Goal: Feedback & Contribution: Leave review/rating

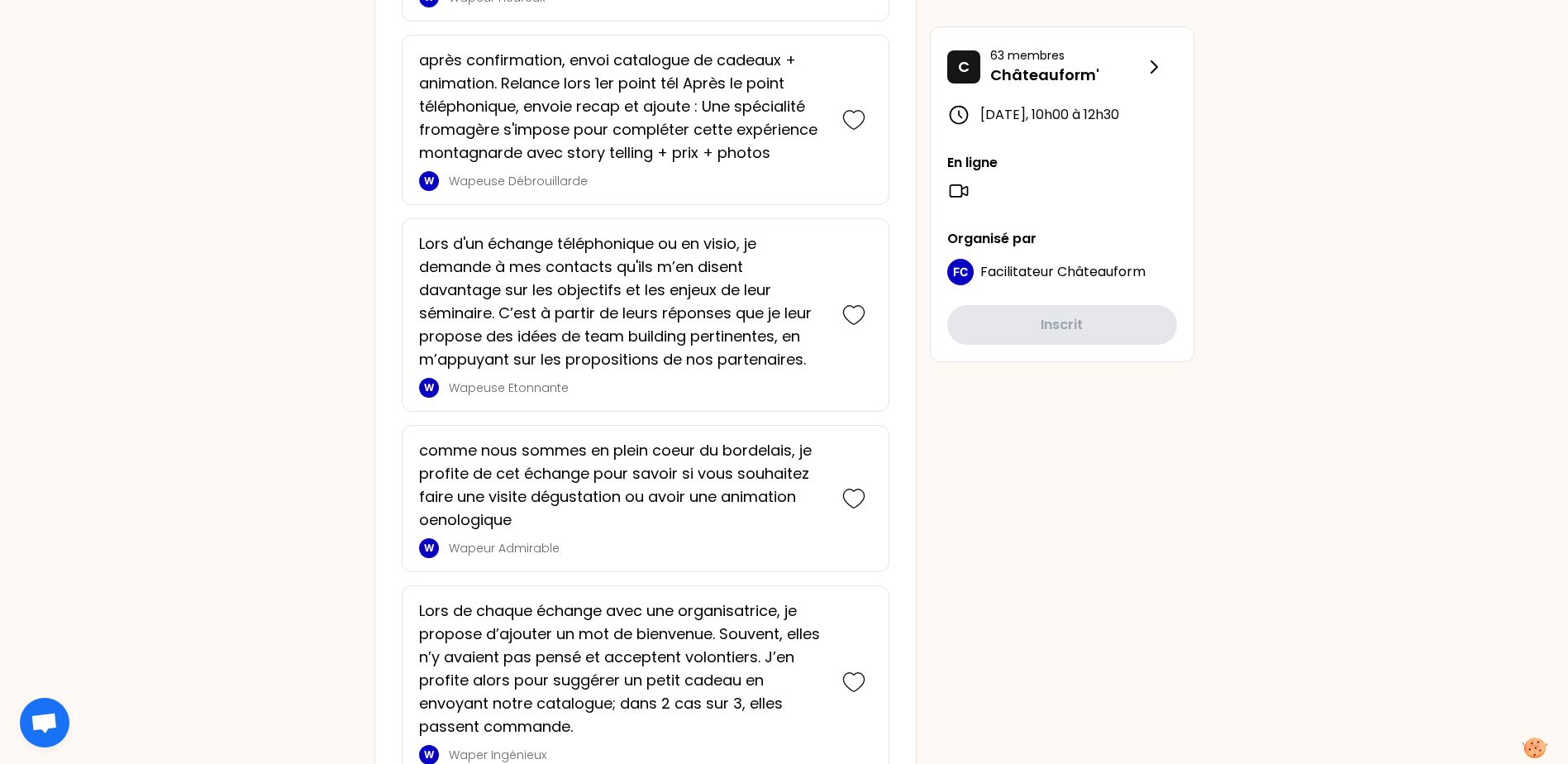
scroll to position [1406, 0]
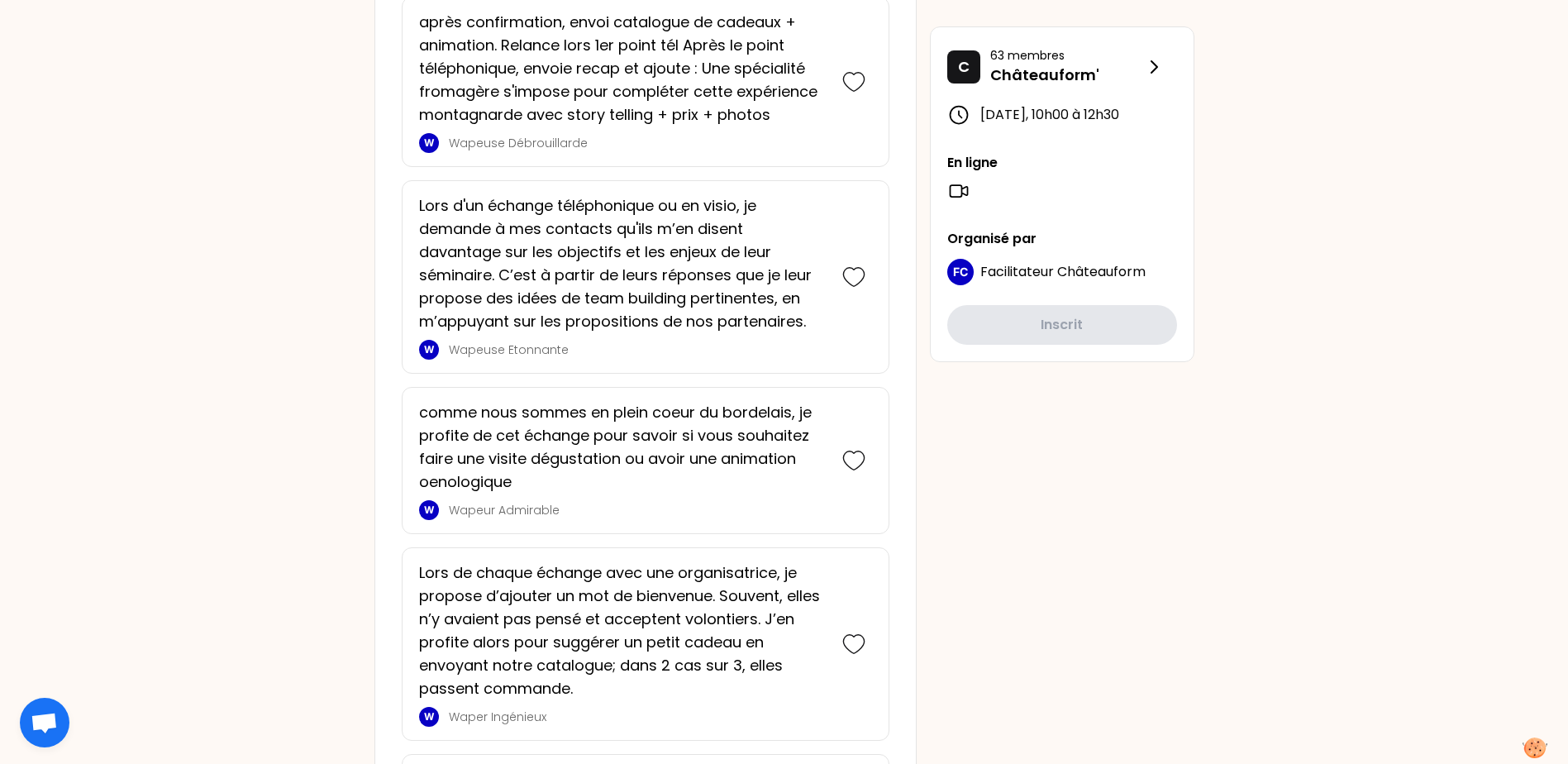
drag, startPoint x: 858, startPoint y: 622, endPoint x: 869, endPoint y: 652, distance: 32.0
click at [858, 584] on icon at bounding box center [854, 644] width 23 height 23
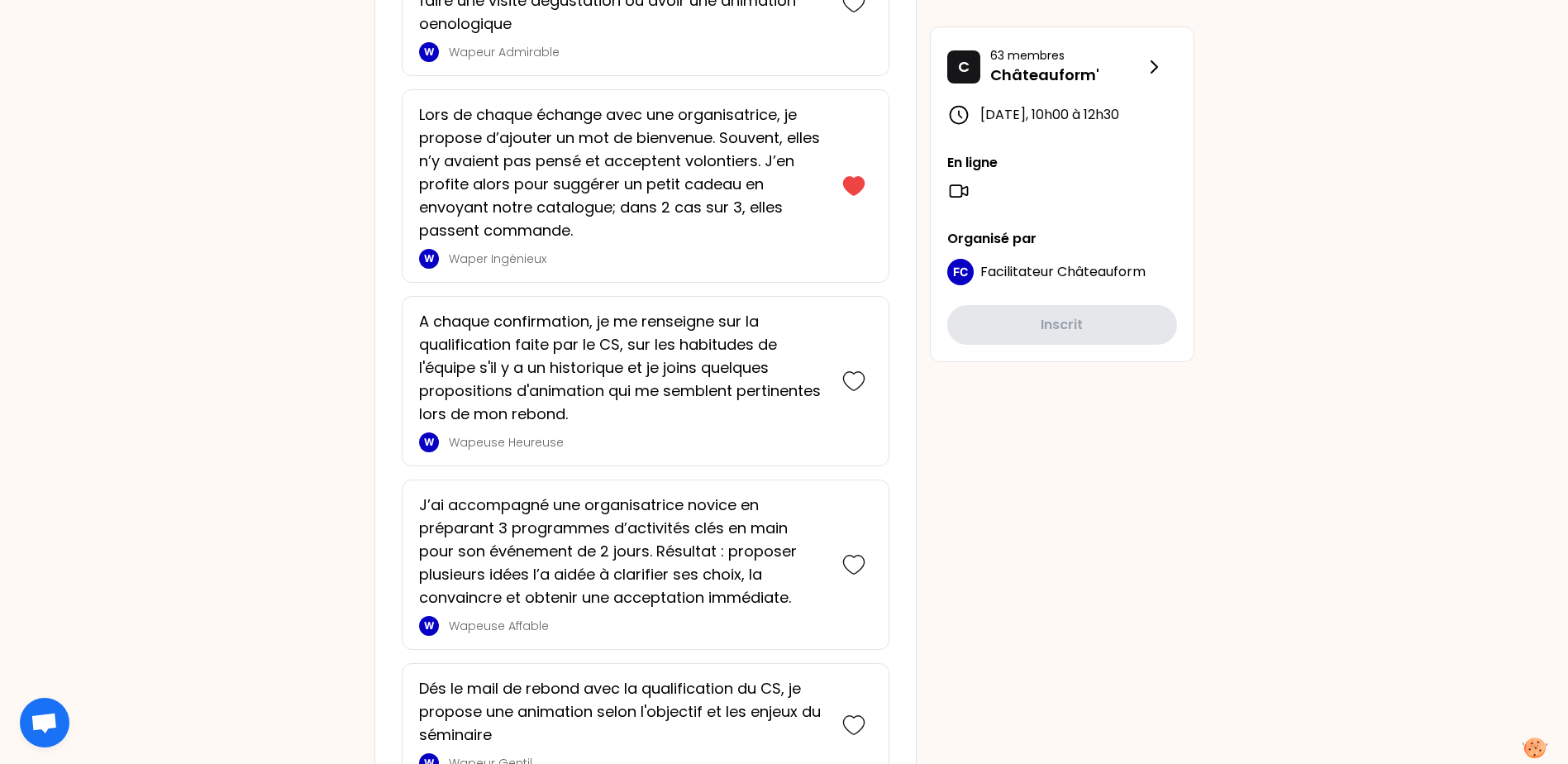
scroll to position [2186, 0]
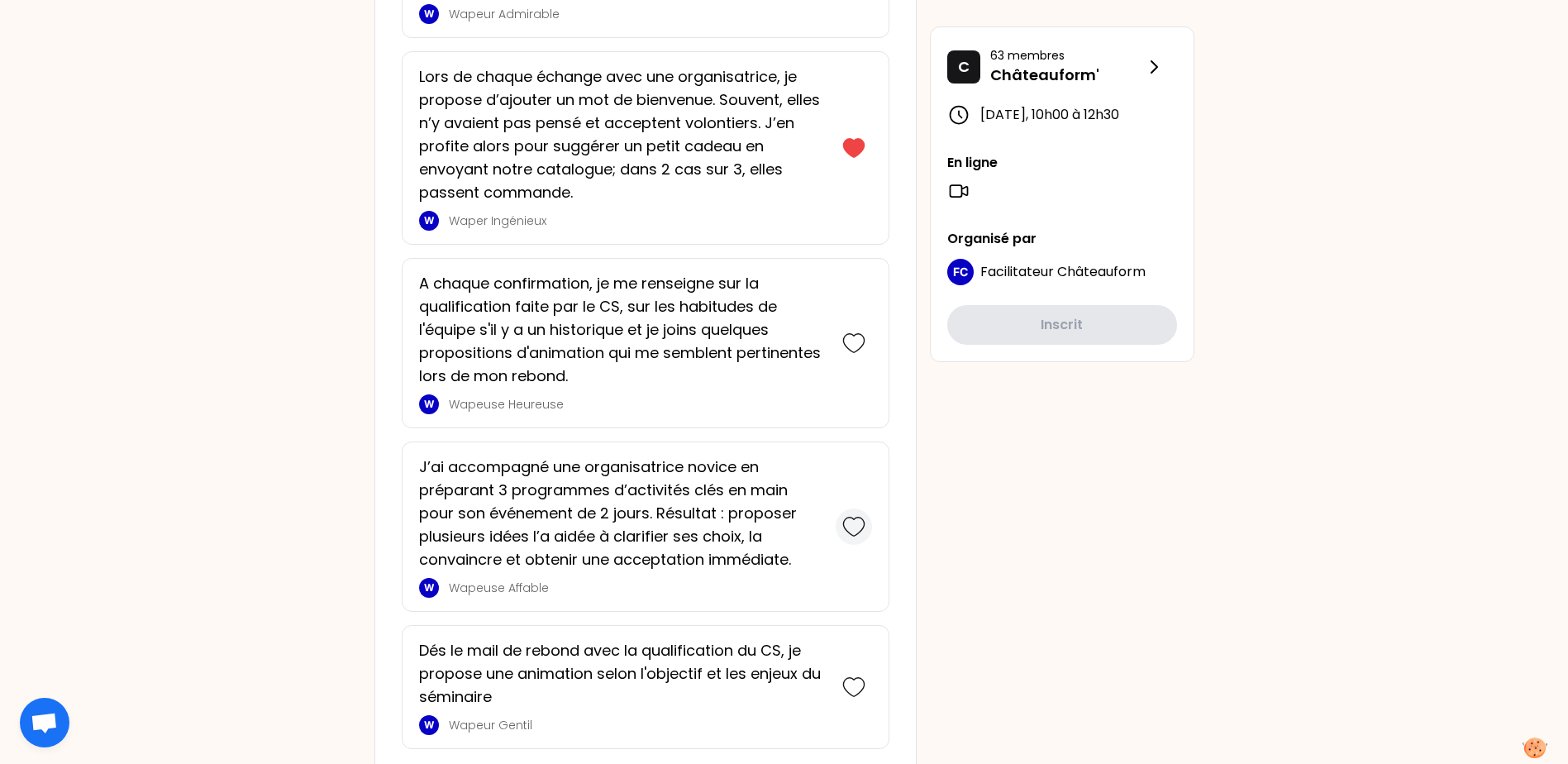
click at [858, 515] on icon at bounding box center [854, 526] width 23 height 23
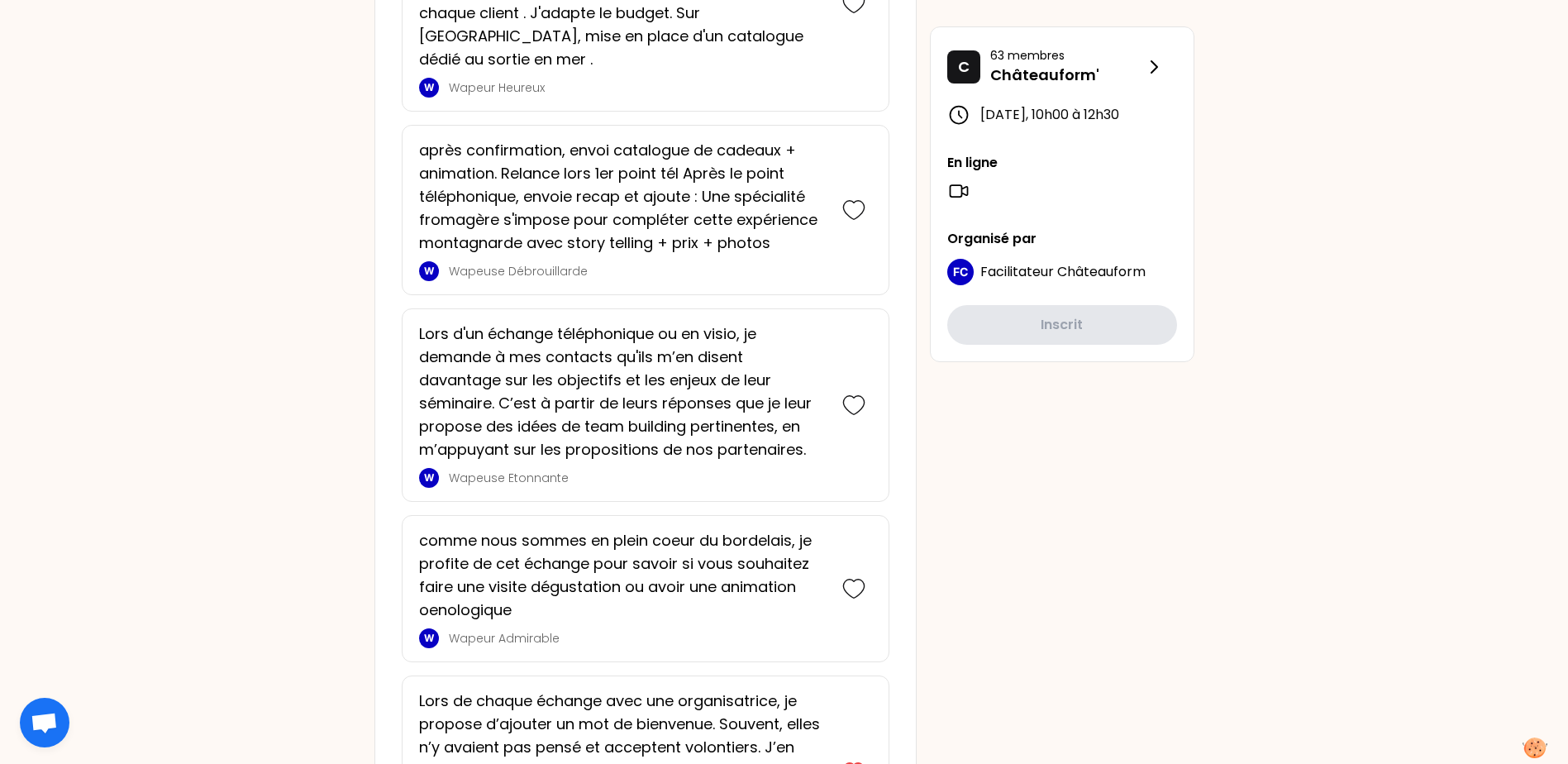
scroll to position [1708, 0]
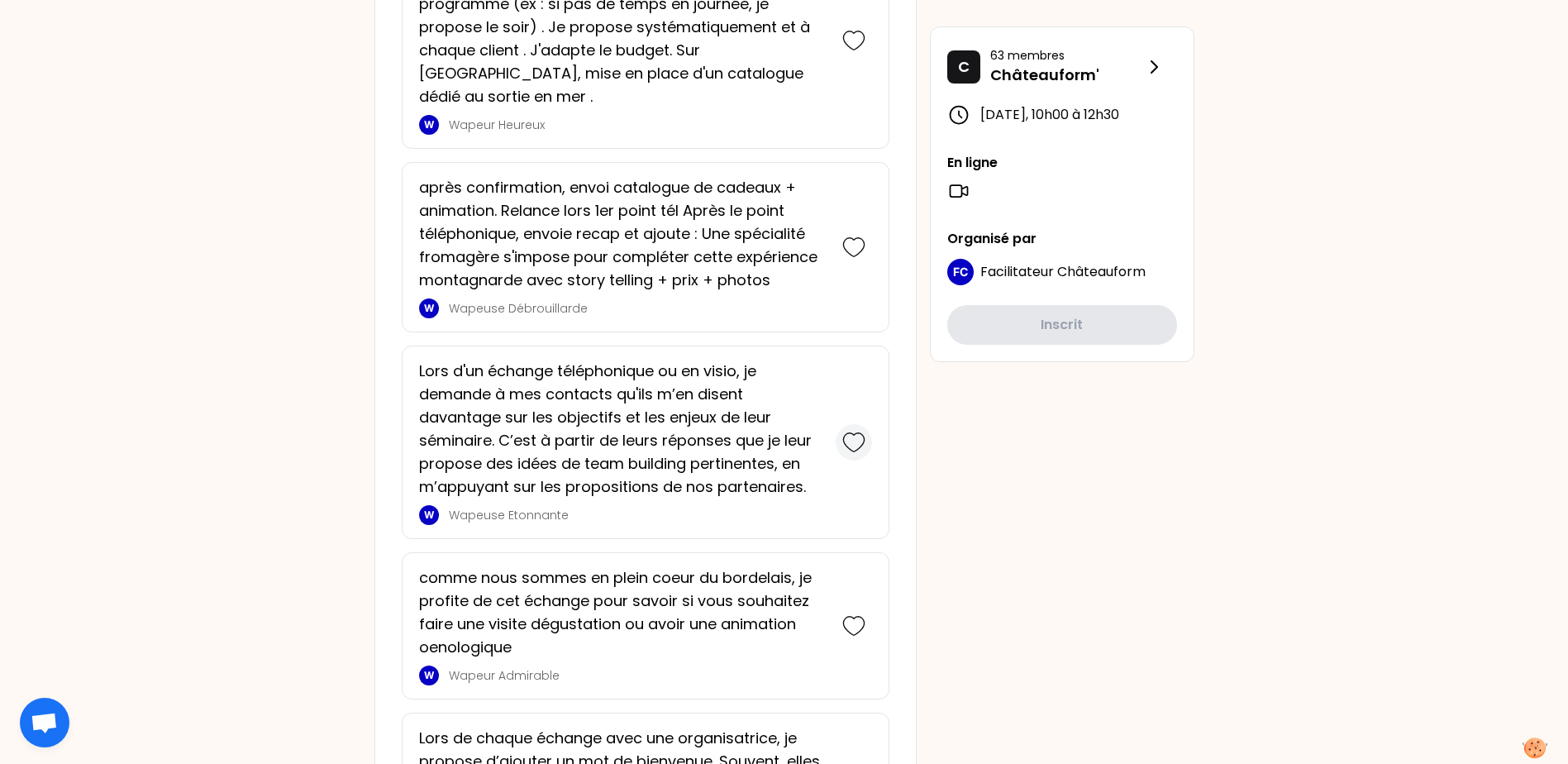
click at [857, 431] on icon at bounding box center [854, 442] width 23 height 23
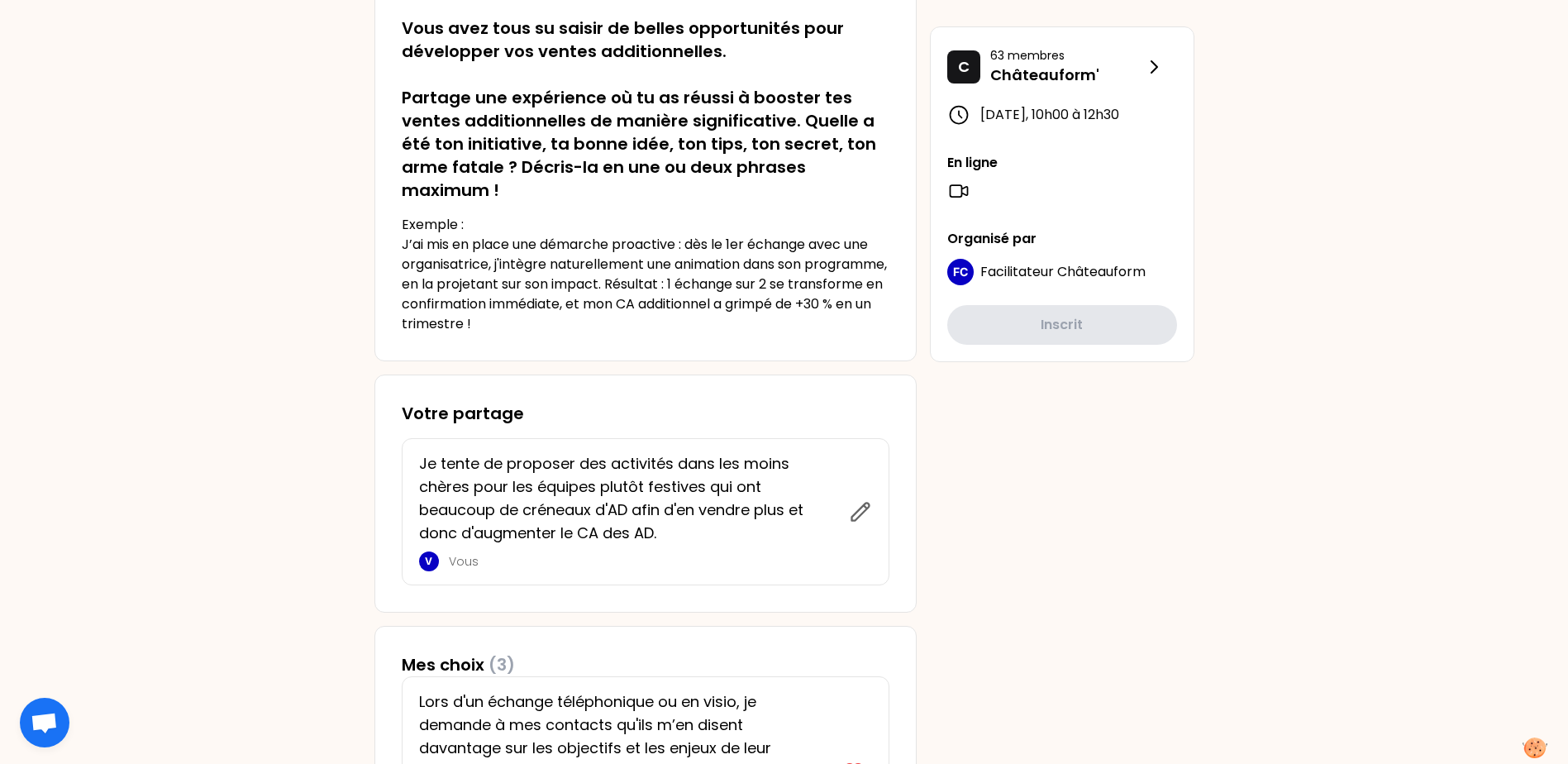
scroll to position [579, 0]
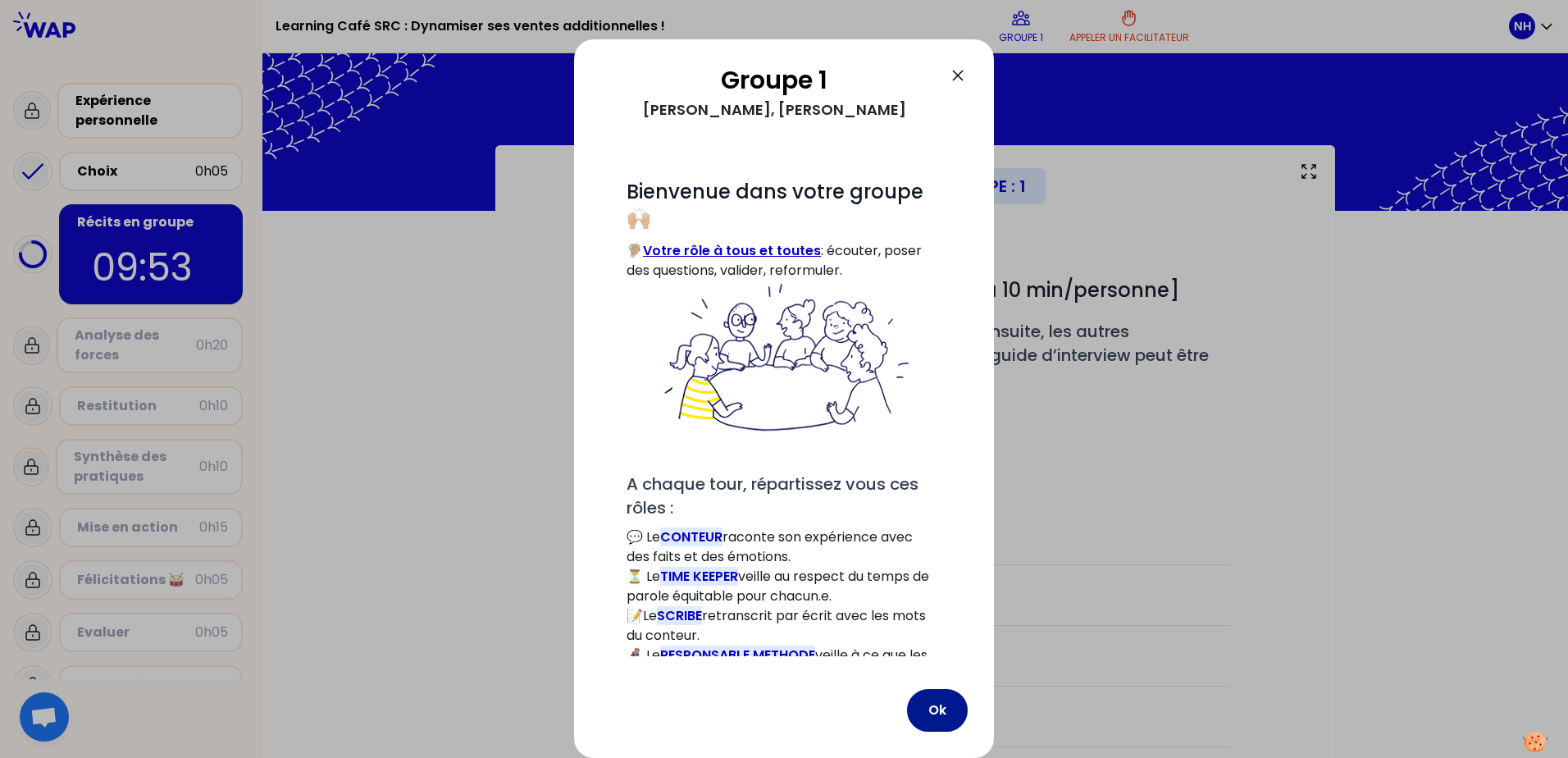
click at [953, 579] on button "Ok" at bounding box center [936, 710] width 60 height 42
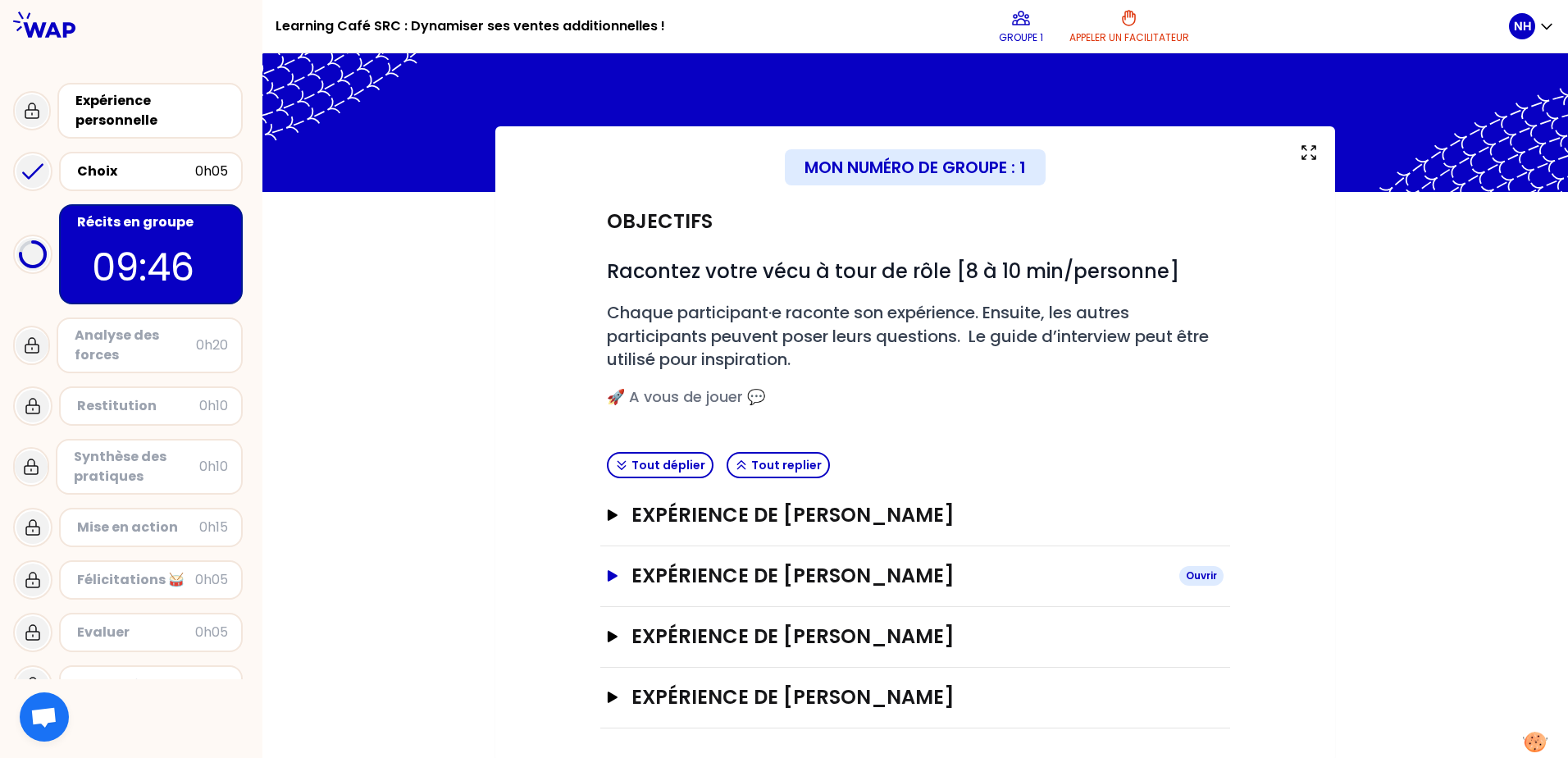
scroll to position [22, 0]
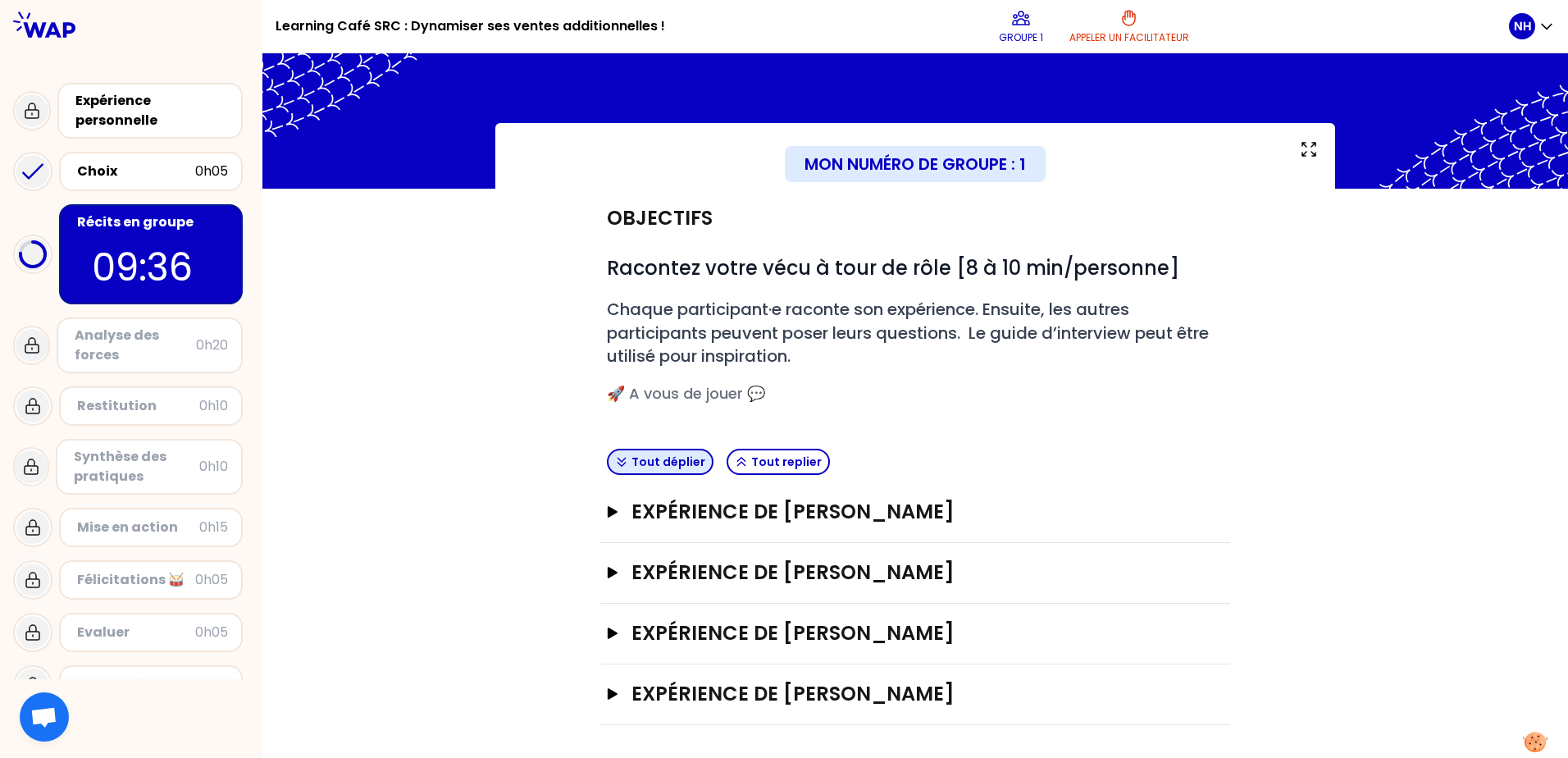
click at [678, 464] on button "Tout déplier" at bounding box center [660, 462] width 107 height 27
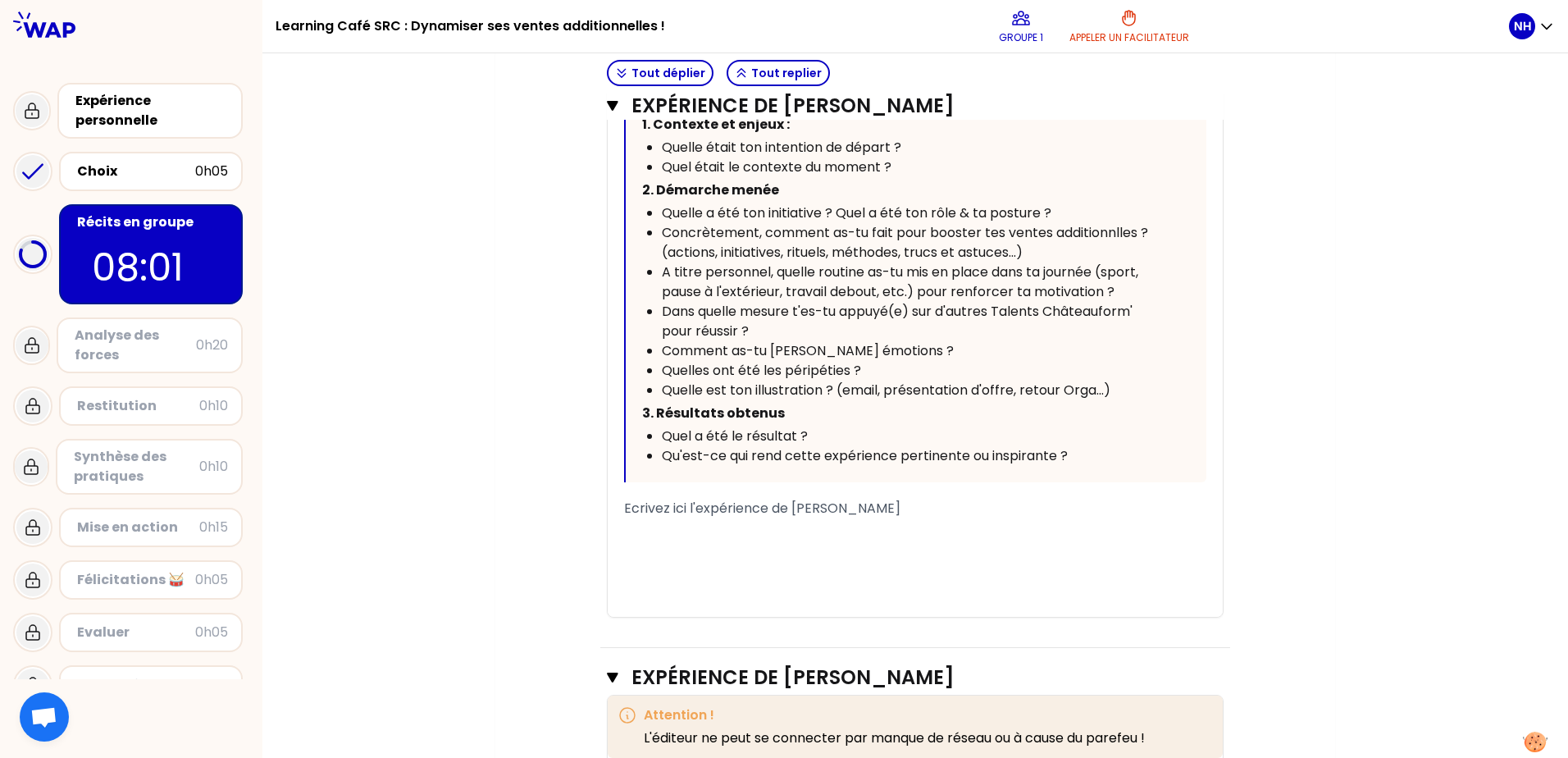
scroll to position [842, 0]
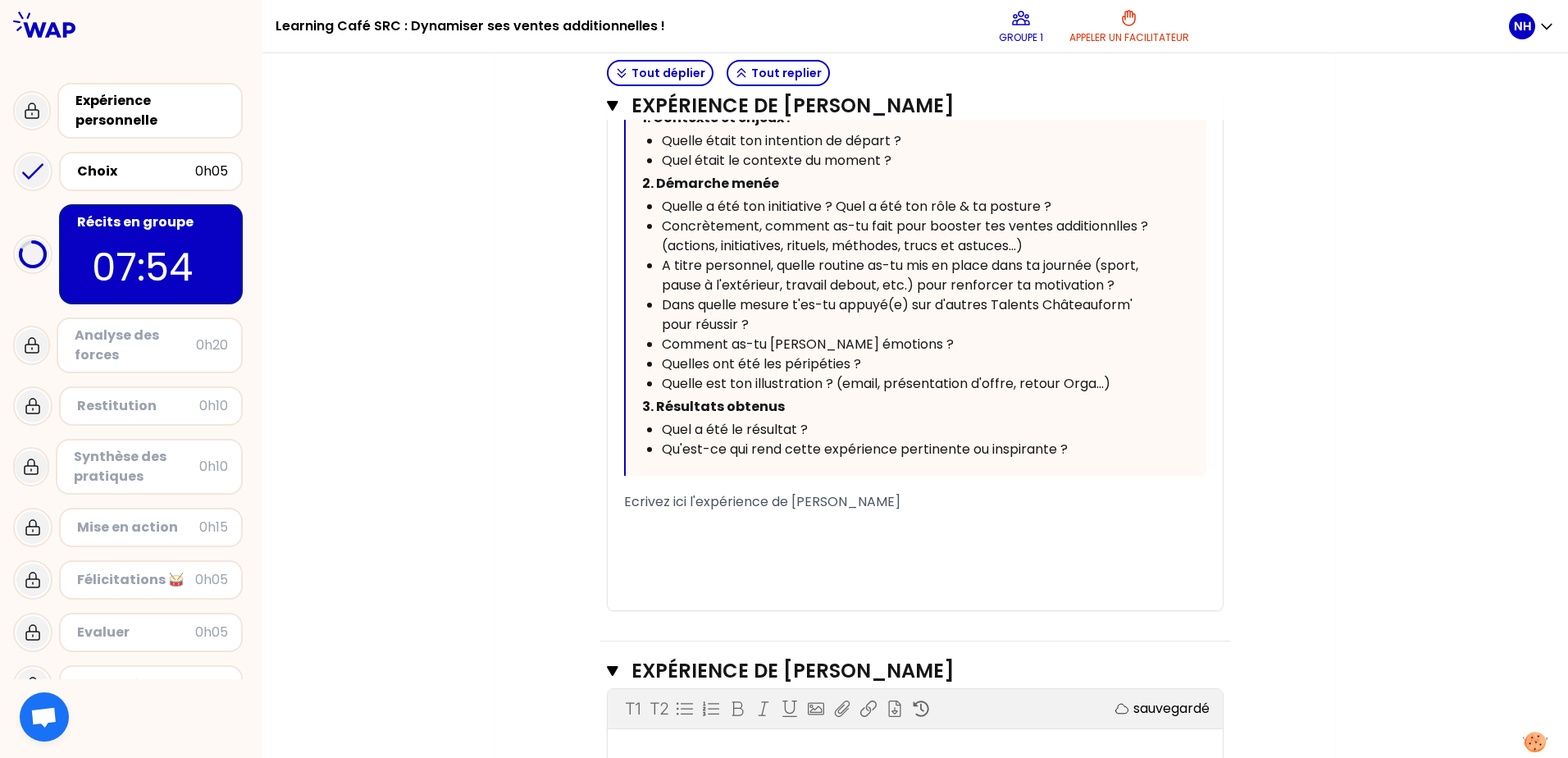
click at [710, 530] on div "﻿" at bounding box center [915, 521] width 582 height 20
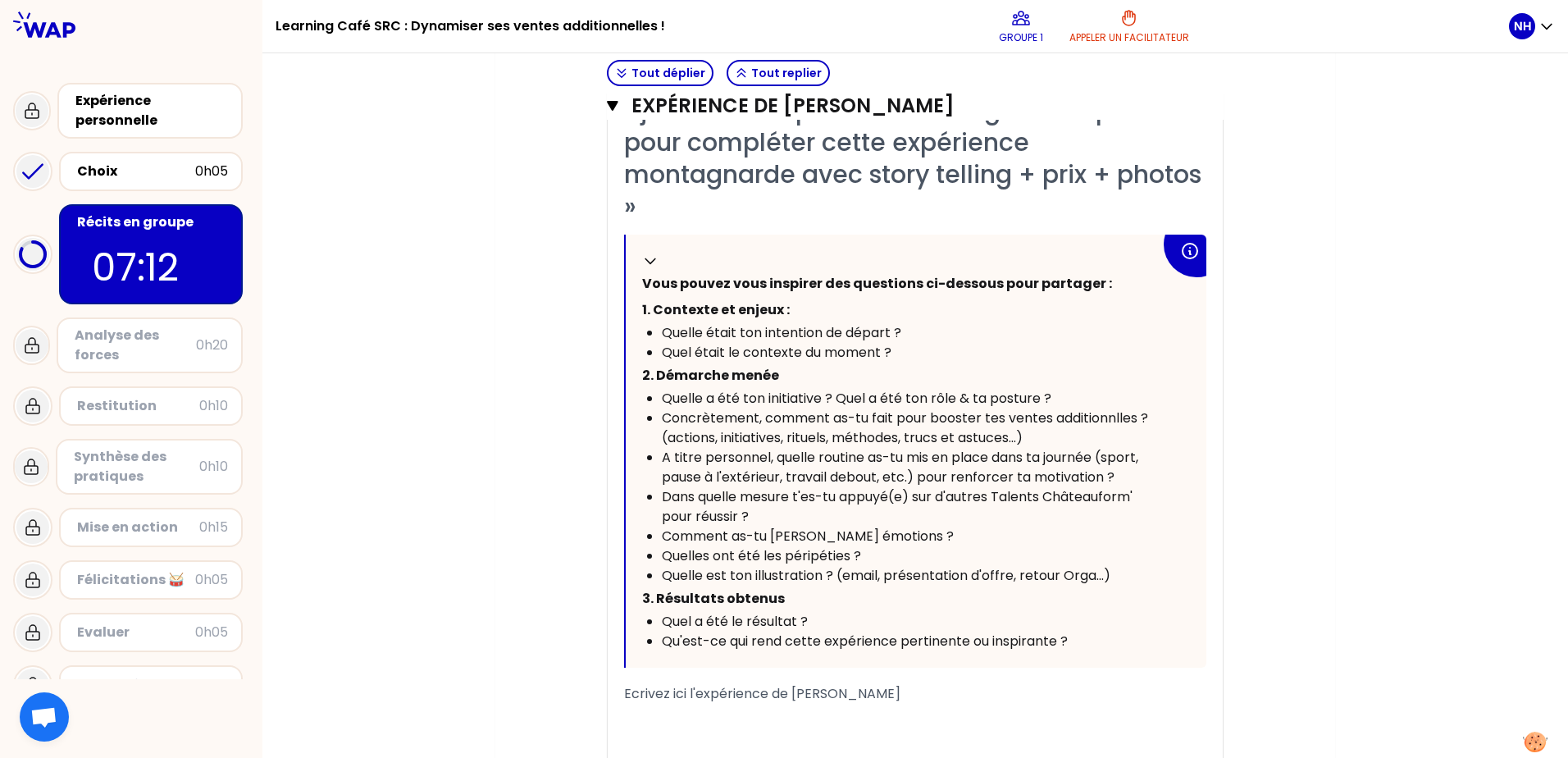
scroll to position [678, 0]
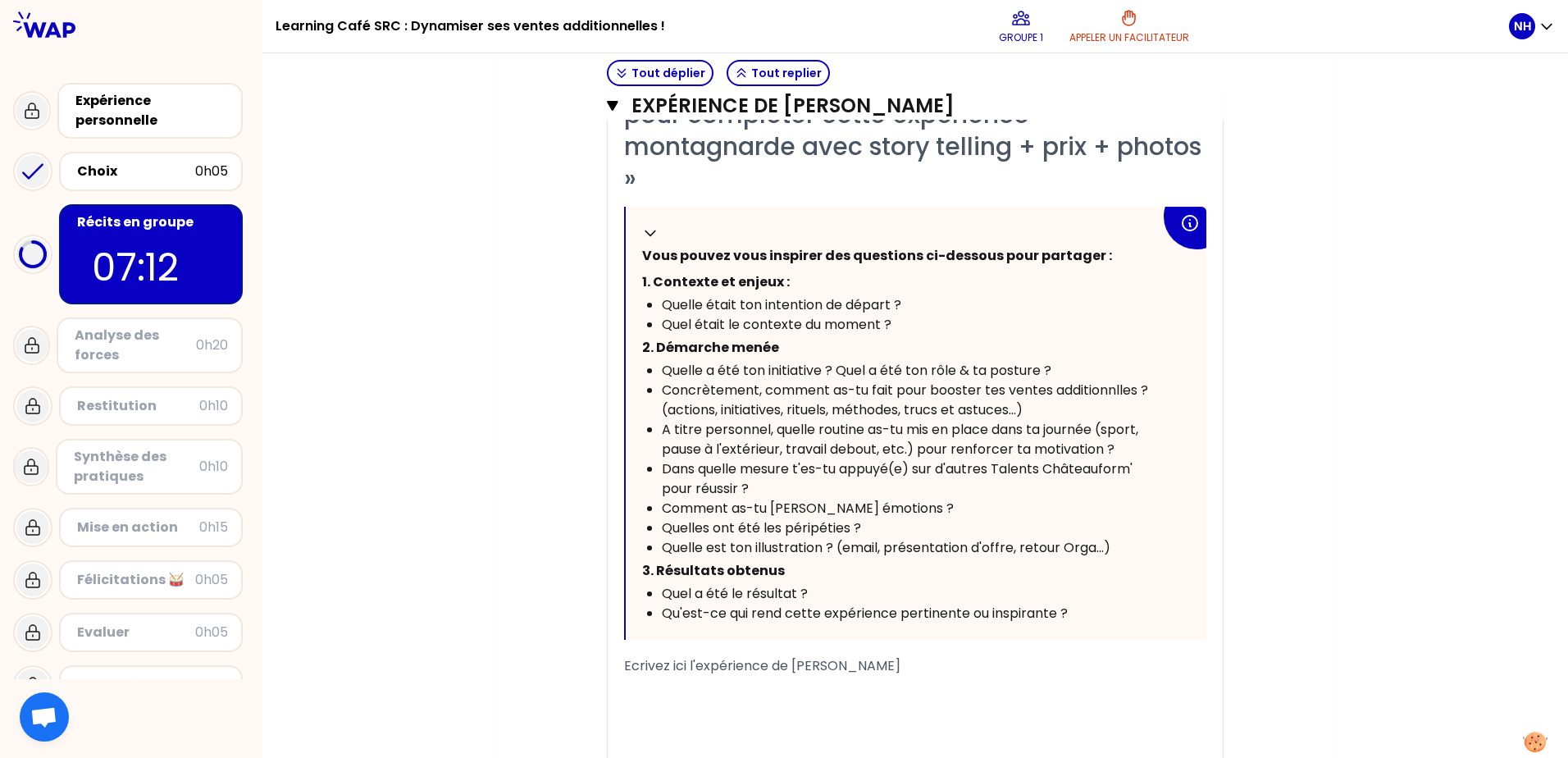
click at [700, 579] on div "﻿" at bounding box center [915, 706] width 582 height 20
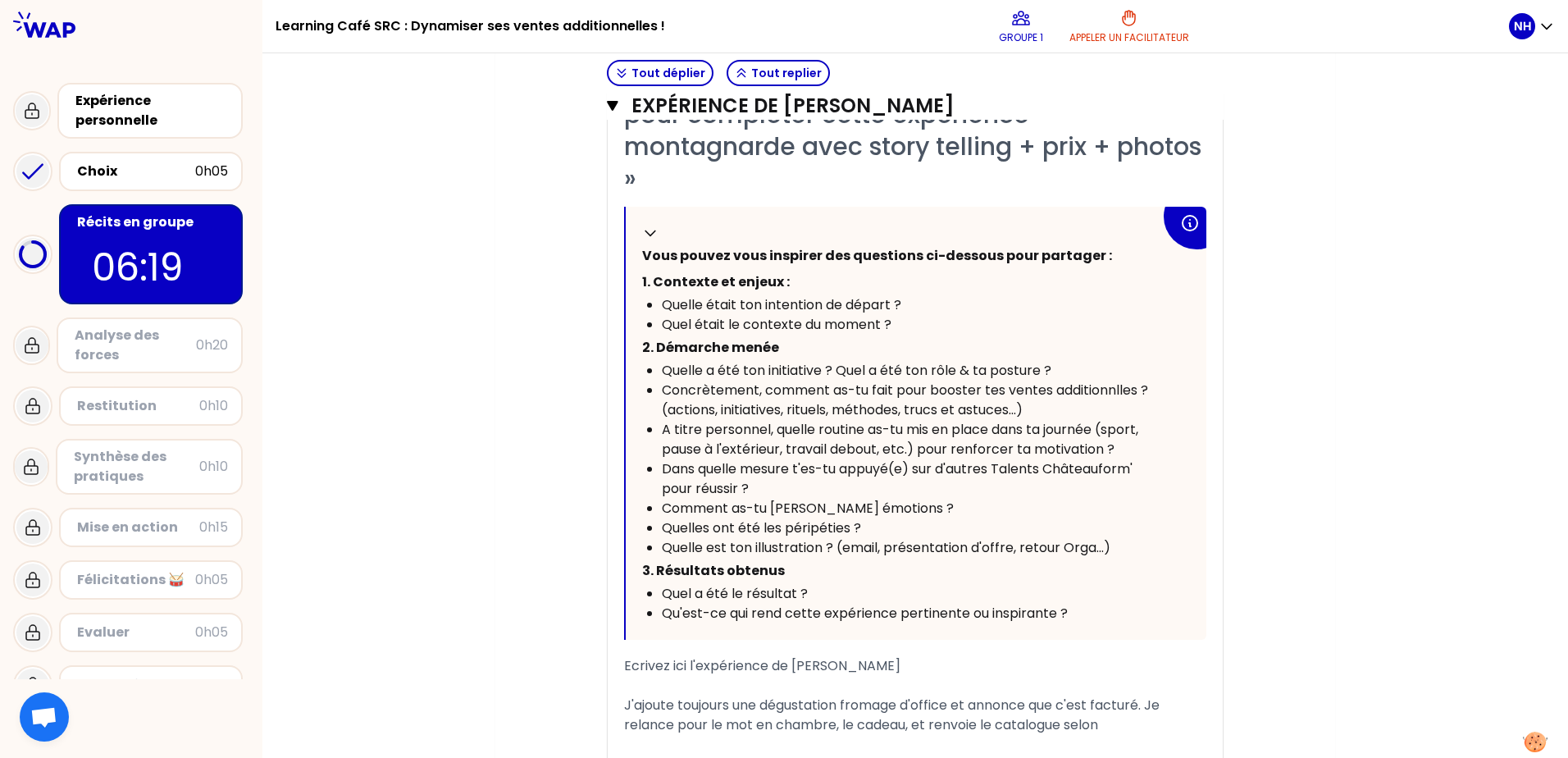
click at [1152, 579] on div "J'ajoute toujours une dégustation fromage d'office et annonce que c'est facturé…" at bounding box center [915, 716] width 582 height 39
click at [623, 579] on div "« après confirmation, envoi catalogue de cadeaux + animation. Relance lors 1er …" at bounding box center [915, 366] width 615 height 856
click at [625, 579] on span "J'ajoute toujours une dégustation fromage d'office et annonce que c'est facturé…" at bounding box center [893, 715] width 539 height 38
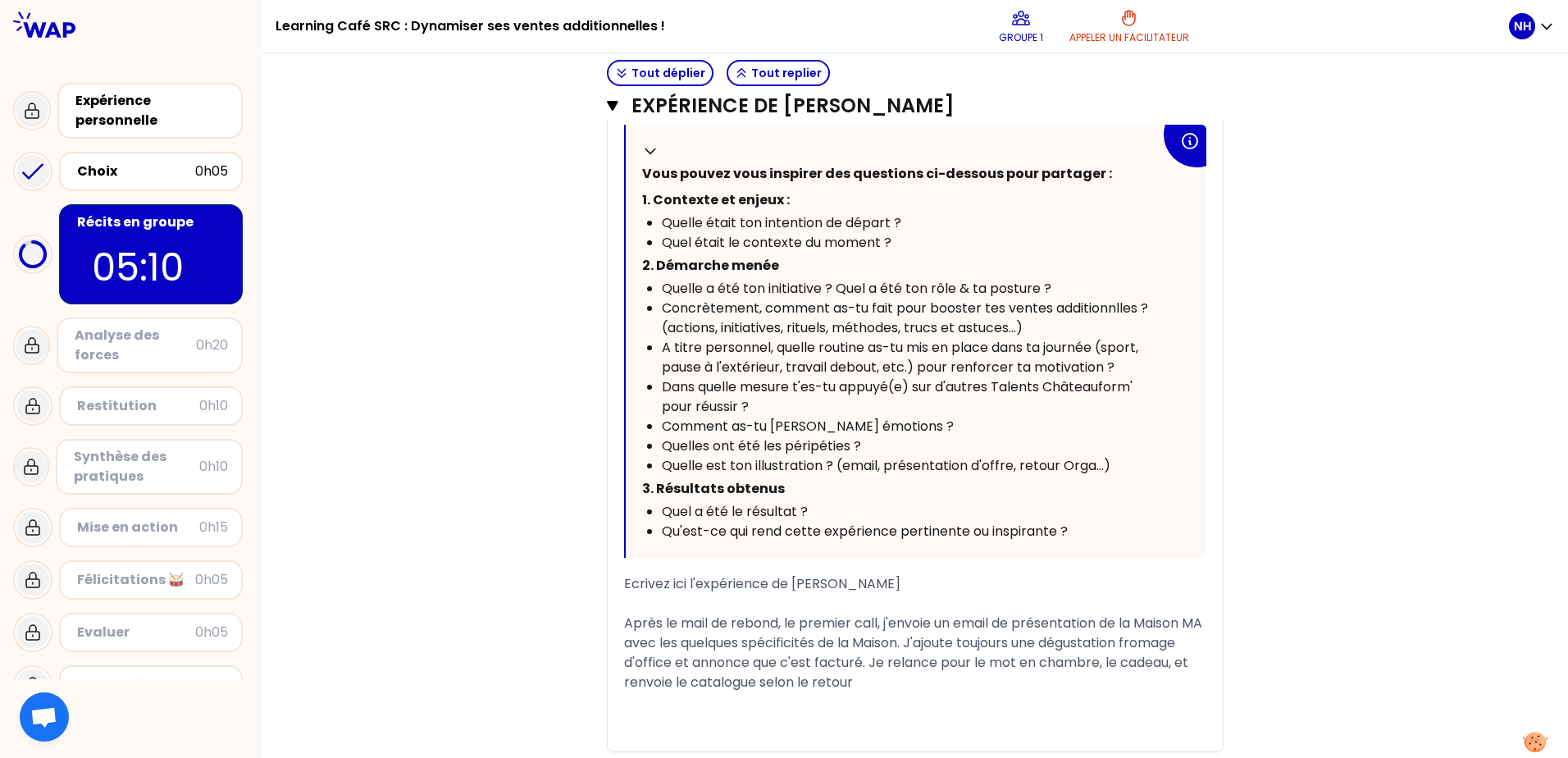
click at [930, 579] on div "Après le mail de rebond, le premier call, j'envoie un email de présentation de …" at bounding box center [915, 653] width 582 height 79
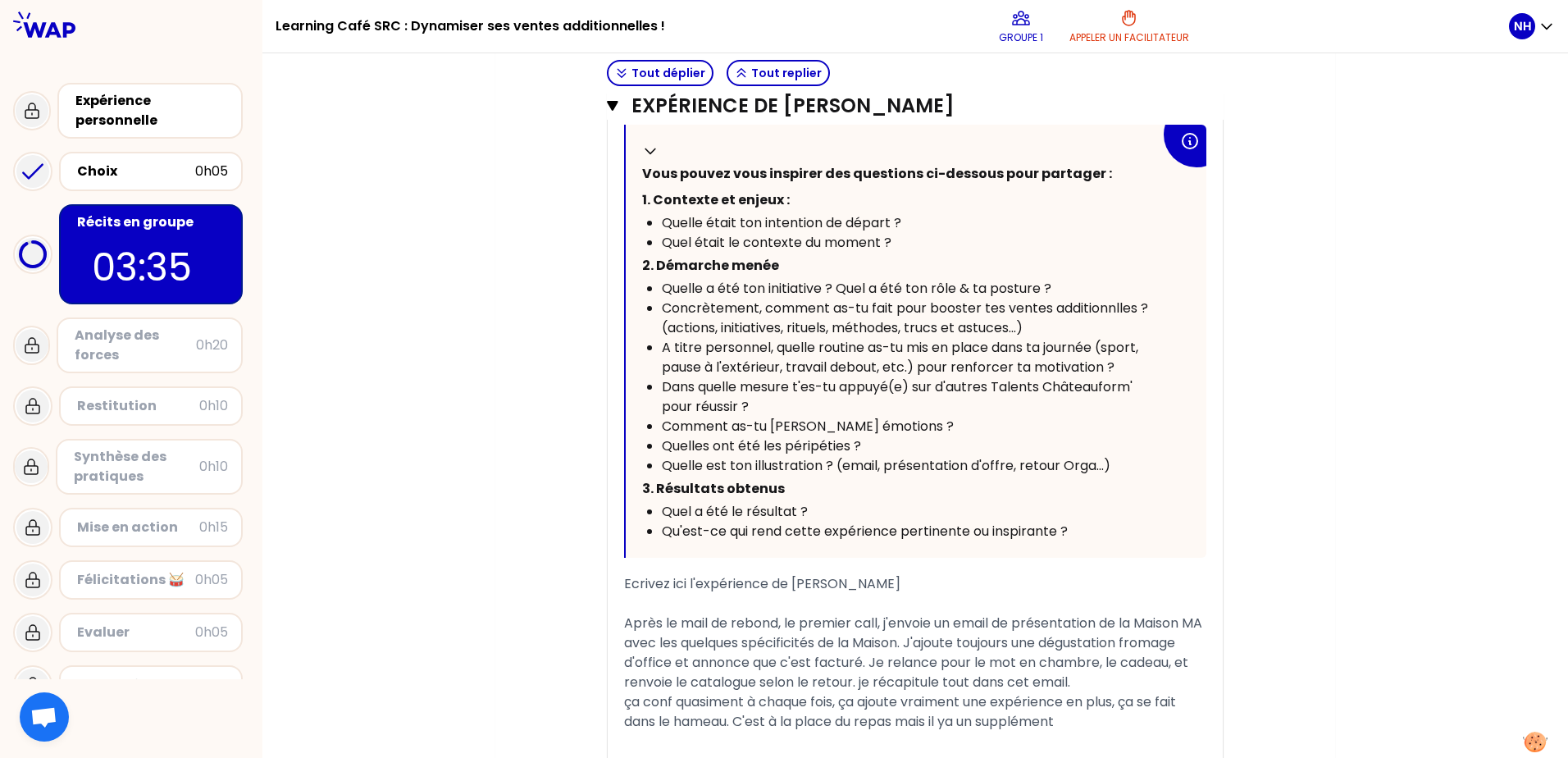
click at [959, 579] on span "ça conf quasiment à chaque fois, ça ajoute vraiment une expérience en plus, ça …" at bounding box center [901, 711] width 556 height 38
click at [1119, 579] on div "ça conf quasiment à chaque fois, ça ajoute vraiment une expérience en plus, ça …" at bounding box center [915, 712] width 582 height 39
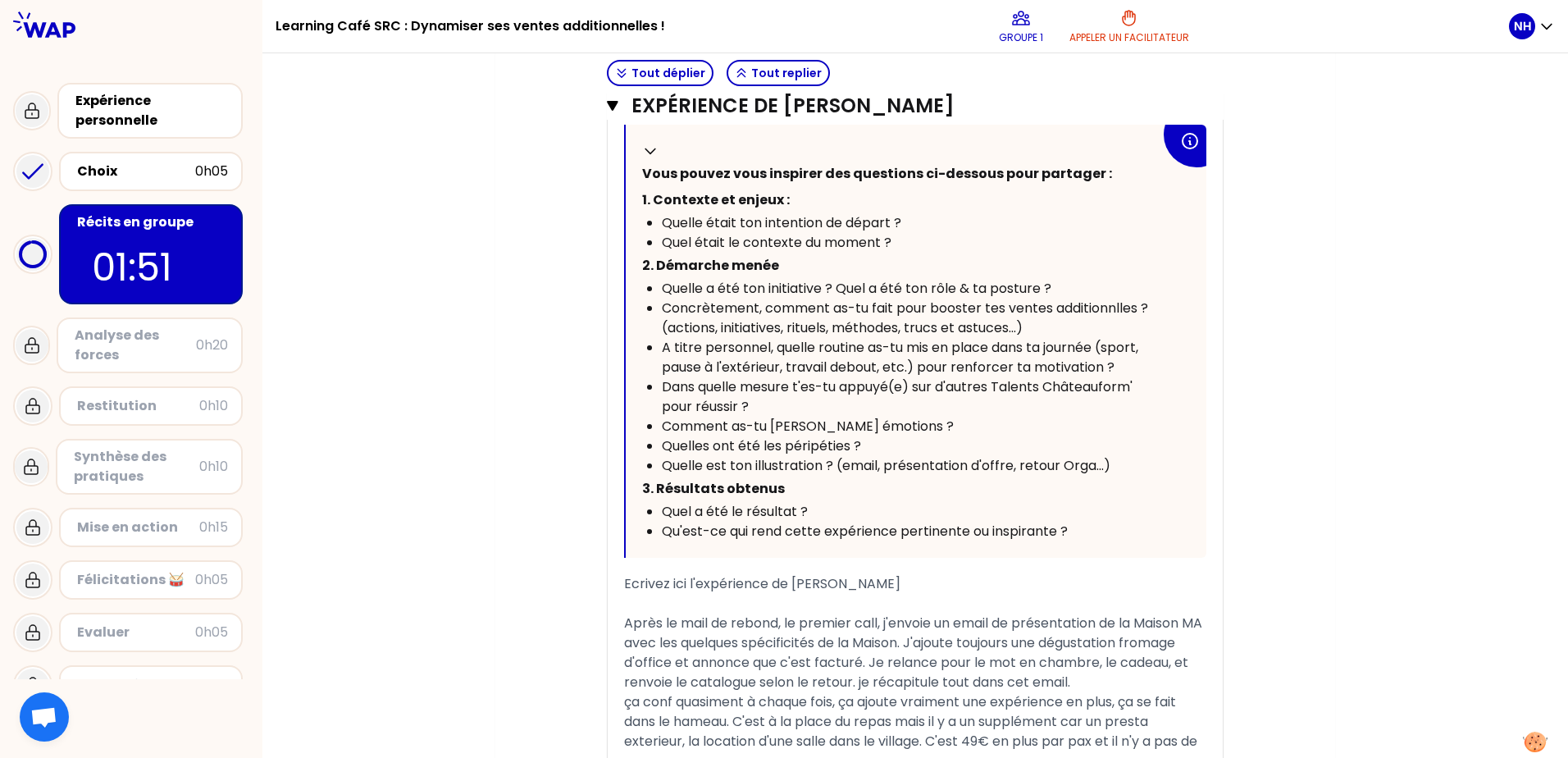
scroll to position [1115, 0]
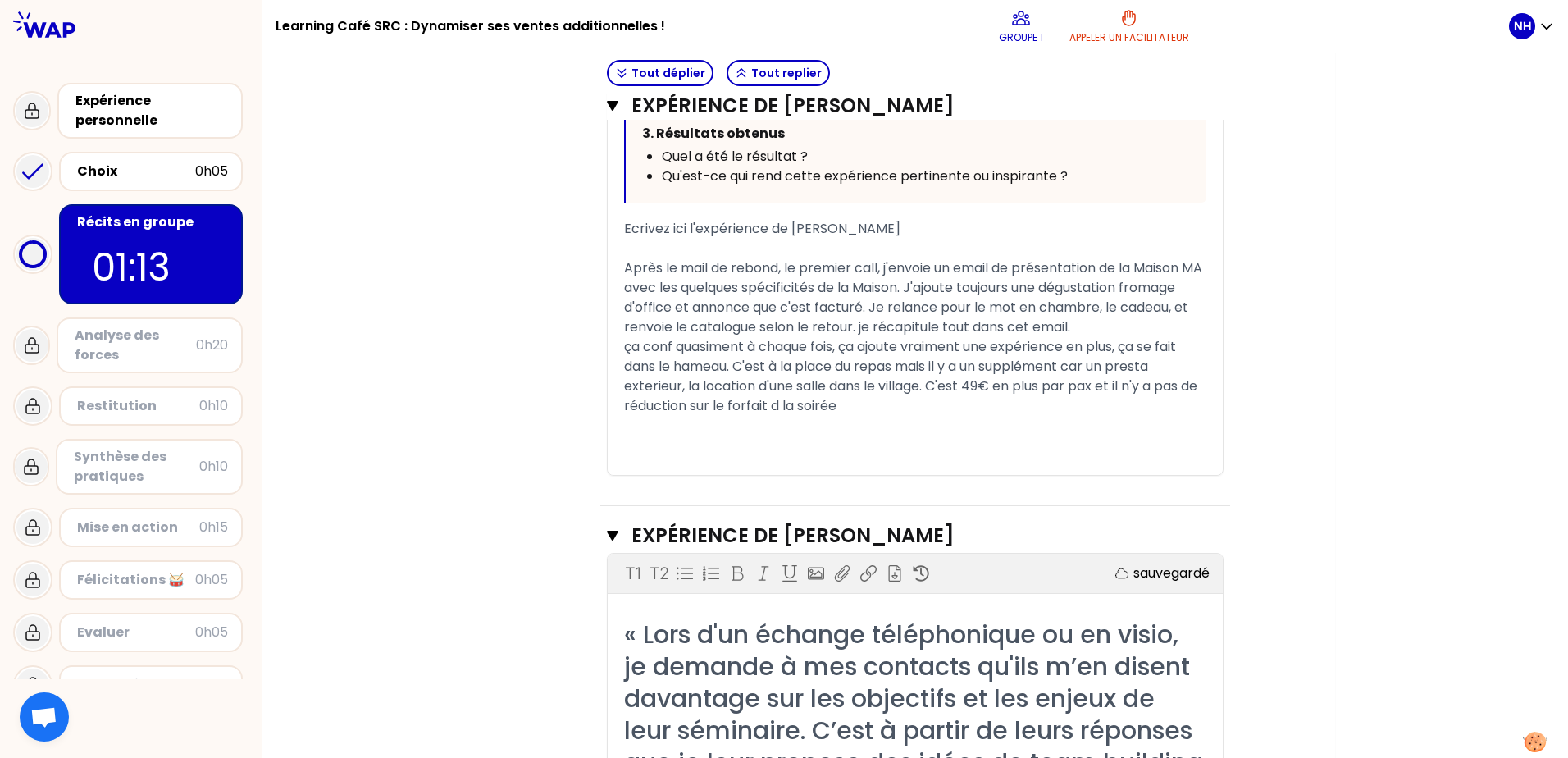
click at [798, 409] on span "ça conf quasiment à chaque fois, ça ajoute vraiment une expérience en plus, ça …" at bounding box center [912, 375] width 576 height 78
click at [888, 405] on div "ça conf quasiment à chaque fois, ça ajoute vraiment une expérience en plus, ça …" at bounding box center [915, 376] width 582 height 79
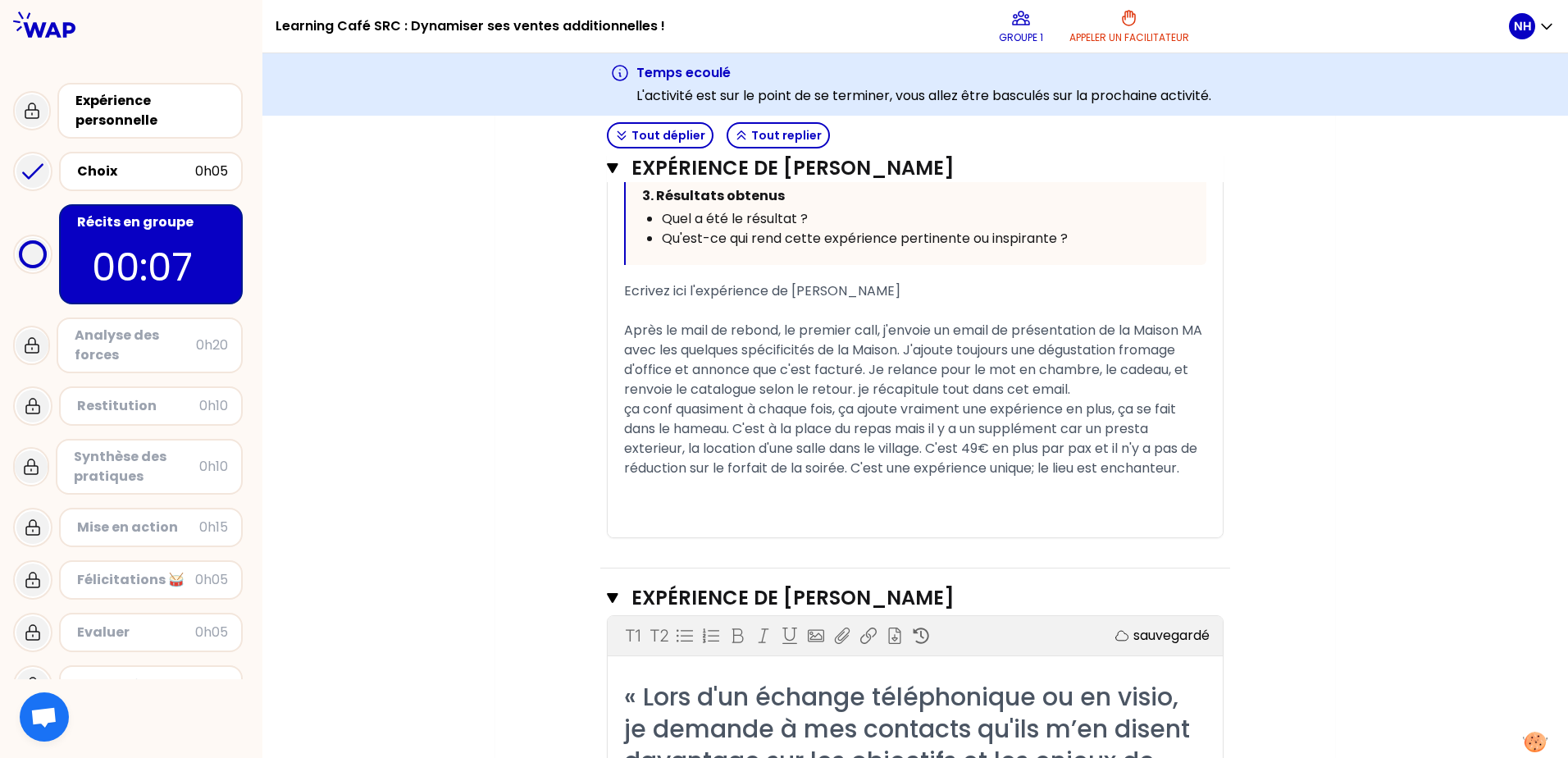
click at [850, 497] on div "﻿" at bounding box center [915, 488] width 582 height 20
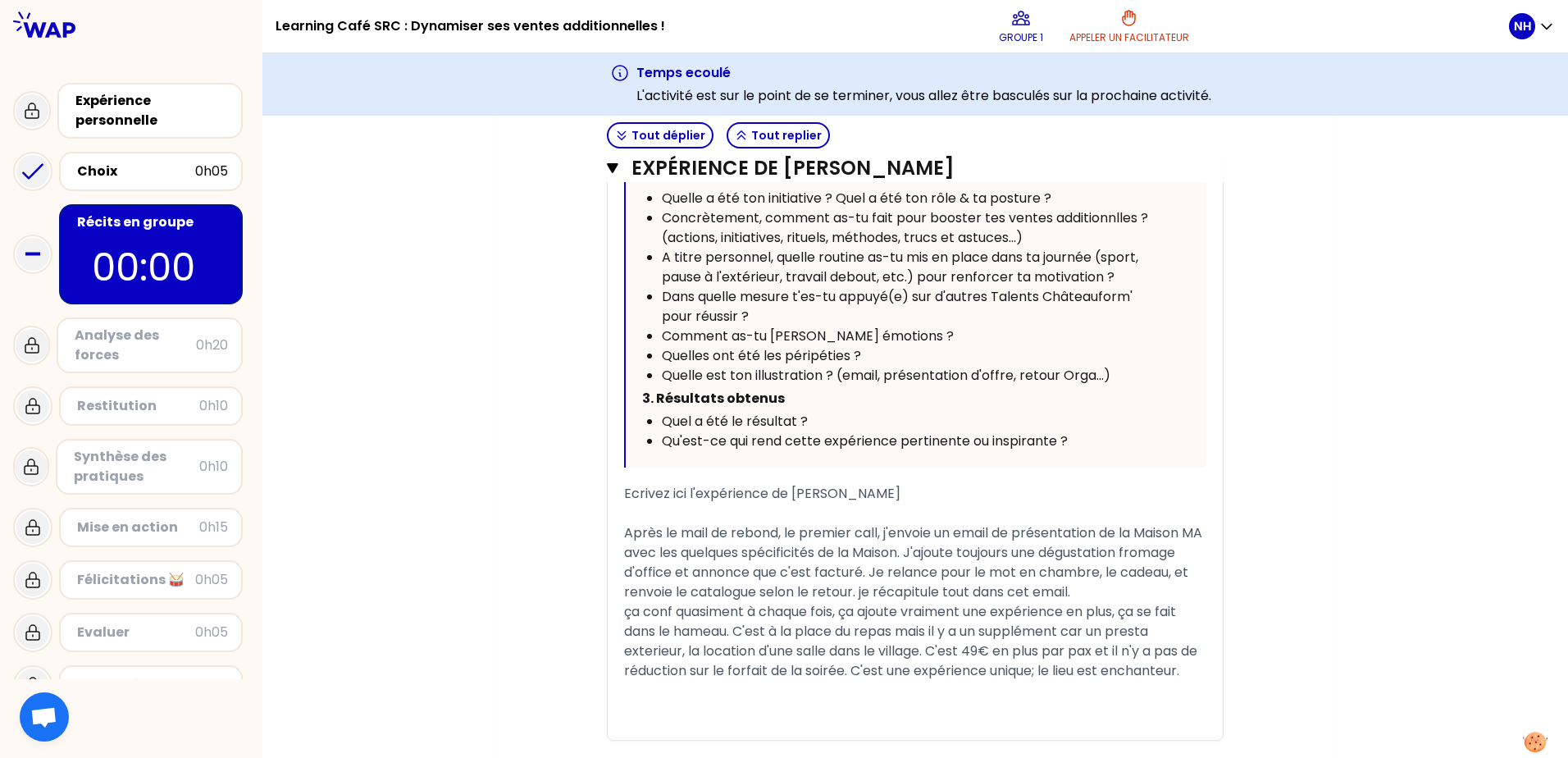
scroll to position [1033, 0]
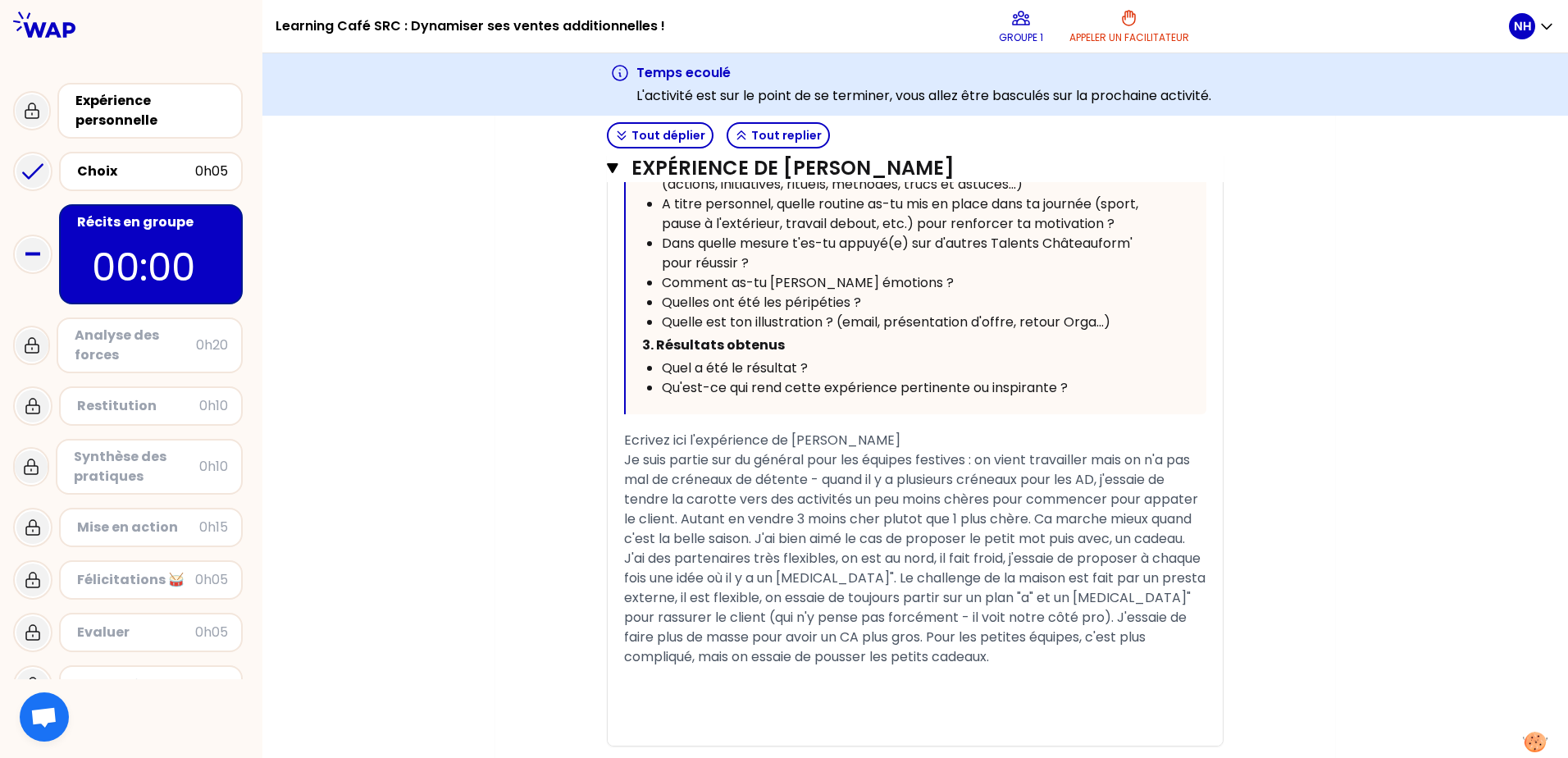
scroll to position [4314, 0]
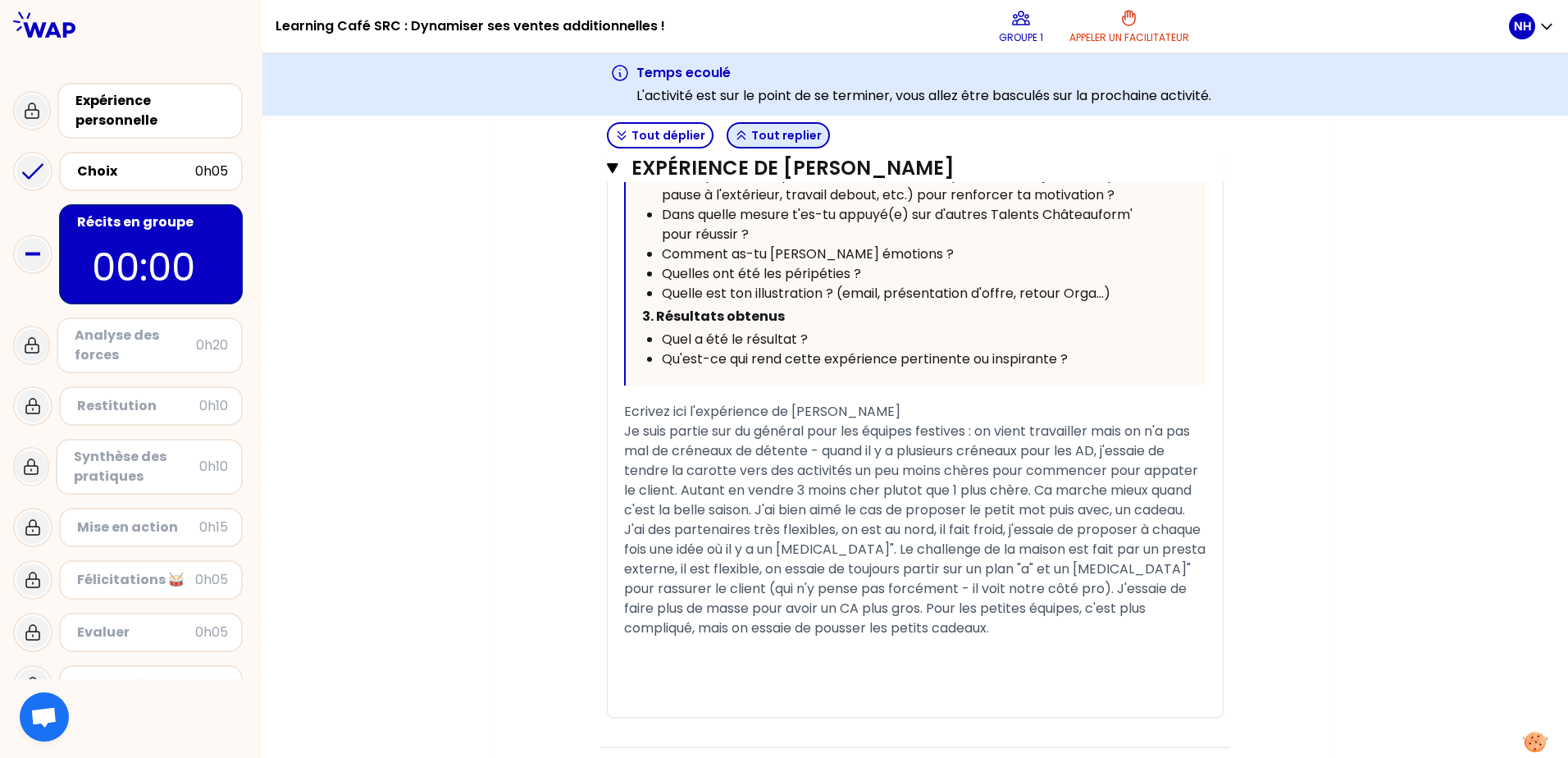
click at [796, 135] on button "Tout replier" at bounding box center [778, 135] width 104 height 27
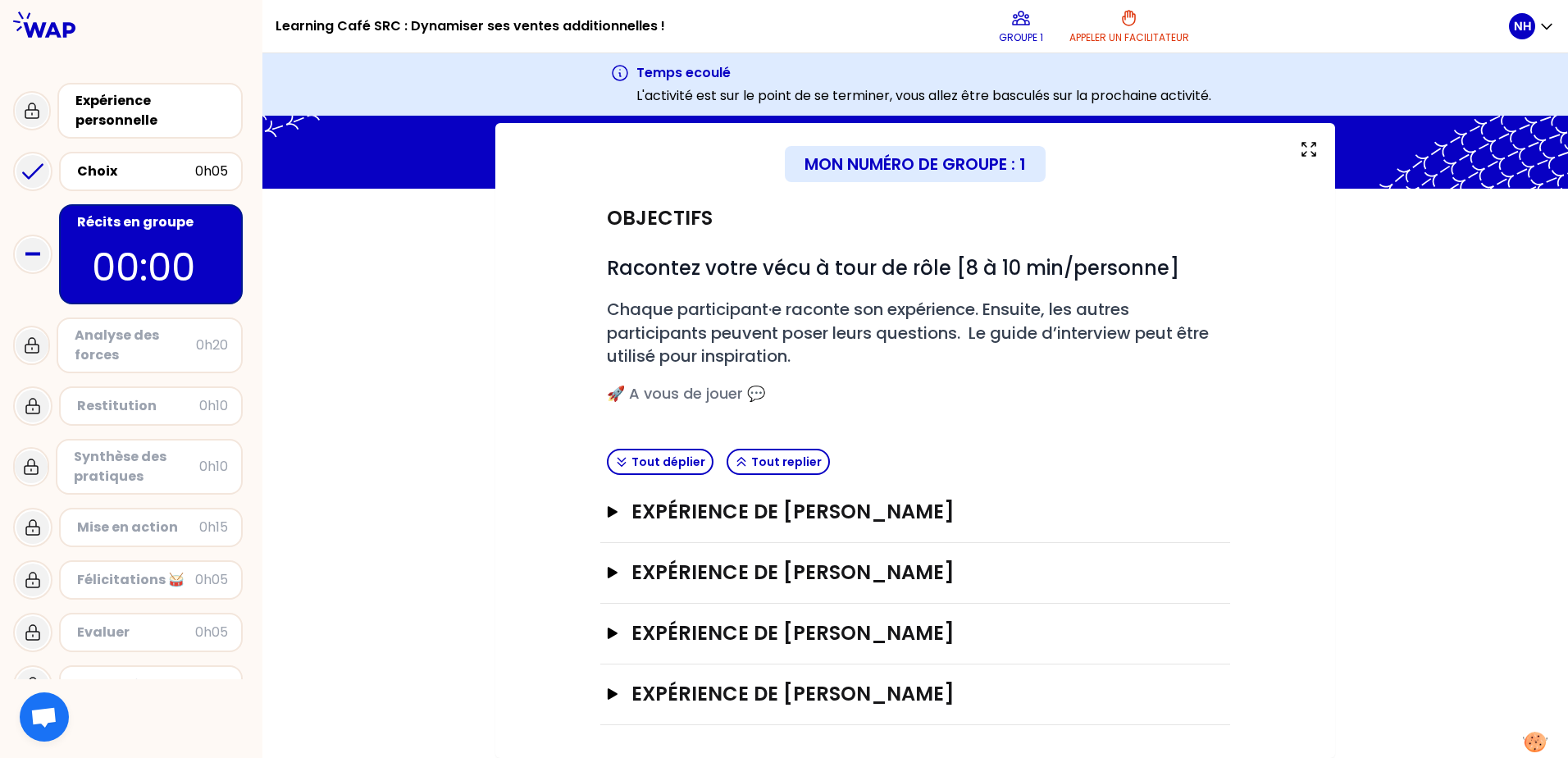
scroll to position [85, 0]
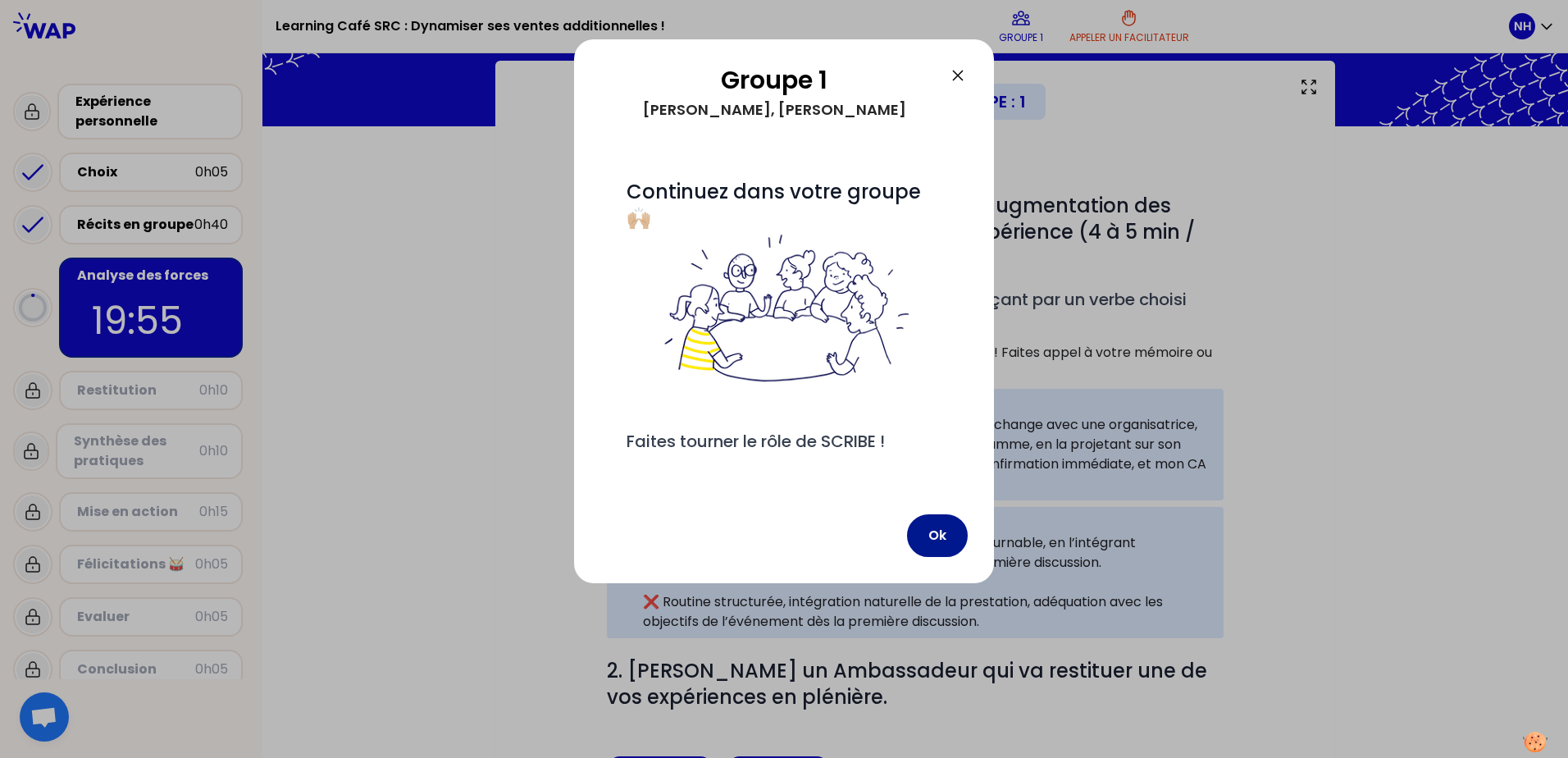
click at [937, 546] on button "Ok" at bounding box center [936, 535] width 60 height 42
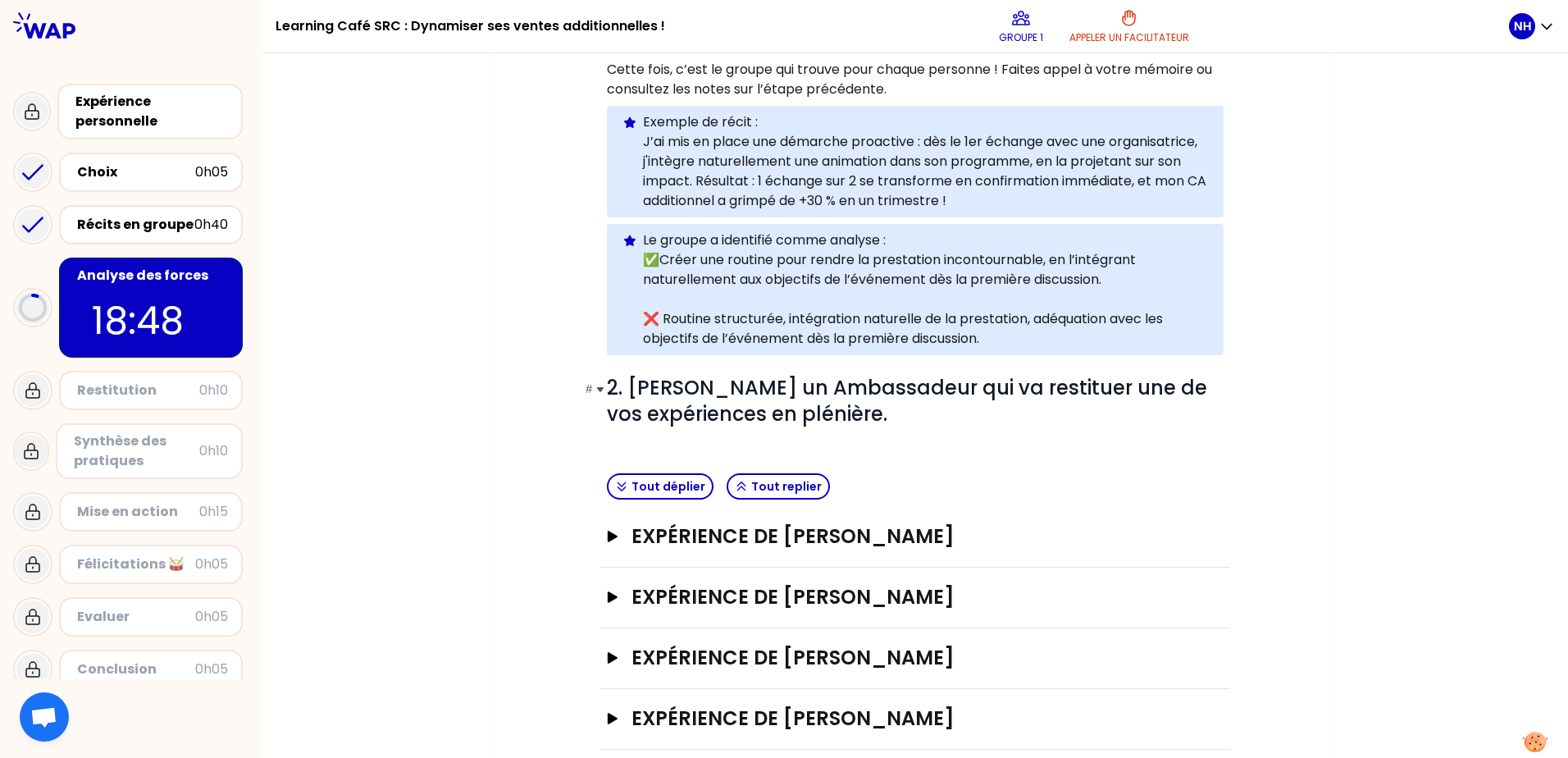
scroll to position [369, 0]
click at [610, 529] on icon "button" at bounding box center [612, 535] width 13 height 12
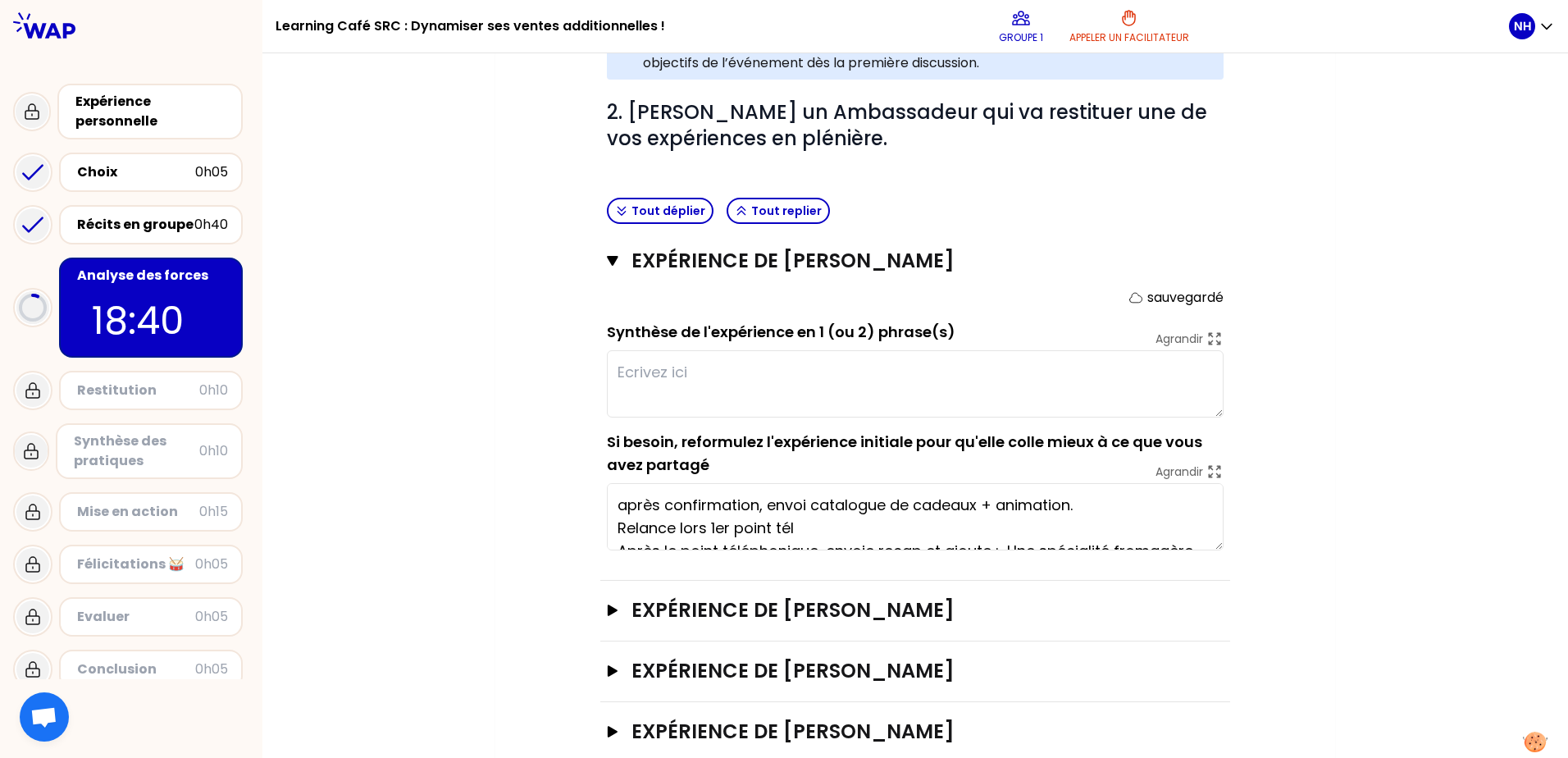
scroll to position [657, 0]
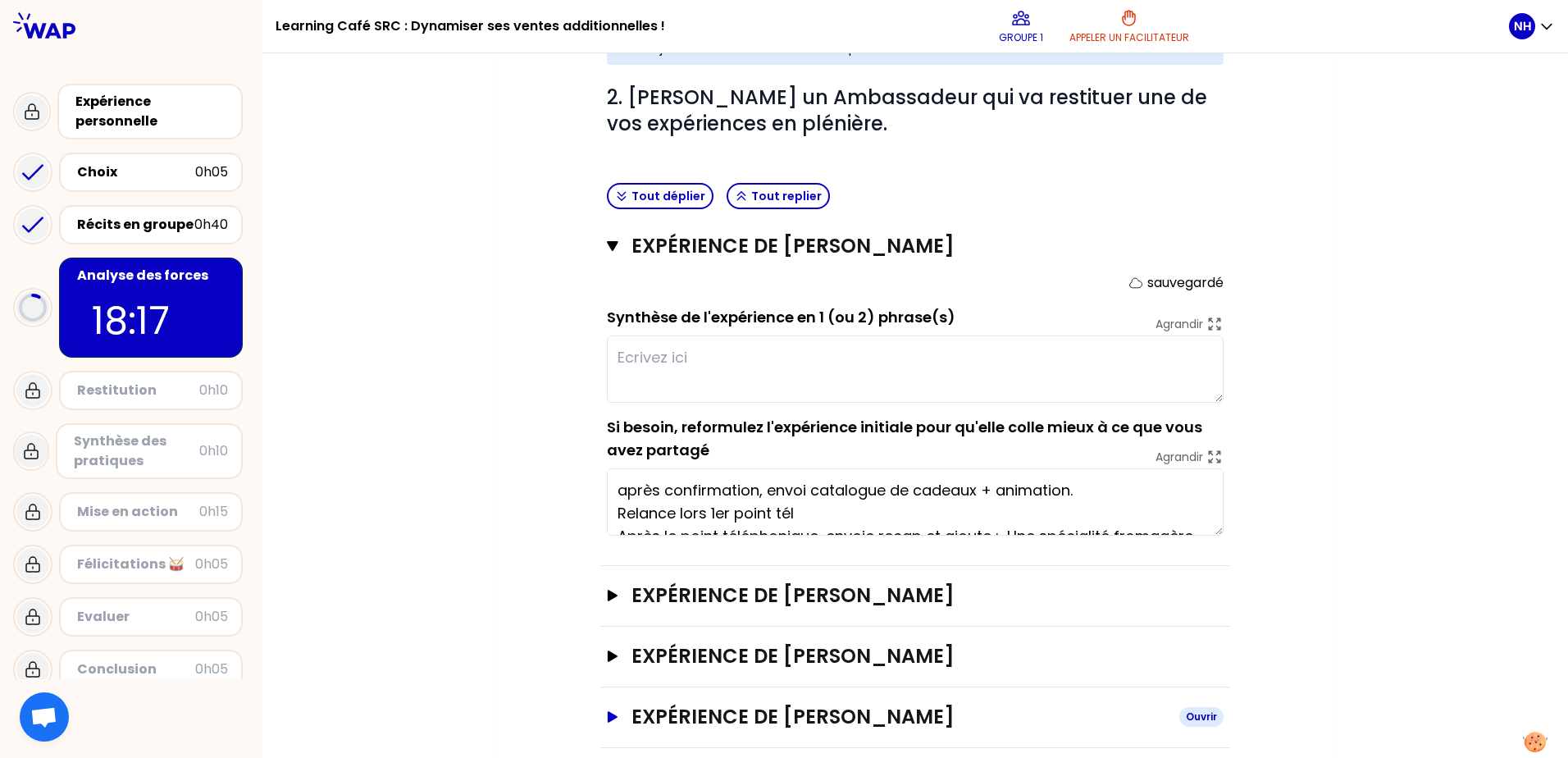
click at [613, 579] on icon "button" at bounding box center [613, 717] width 10 height 12
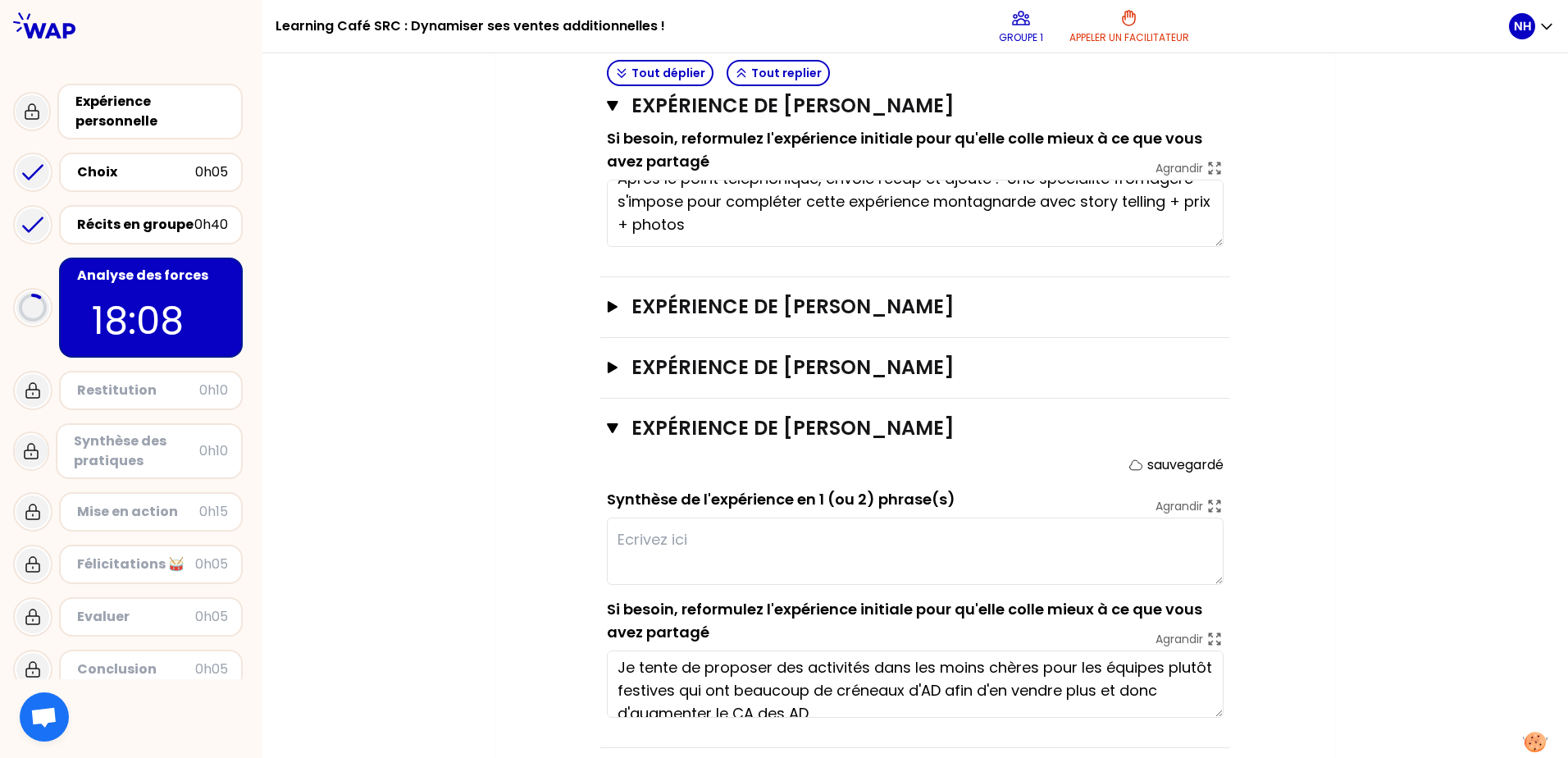
scroll to position [0, 0]
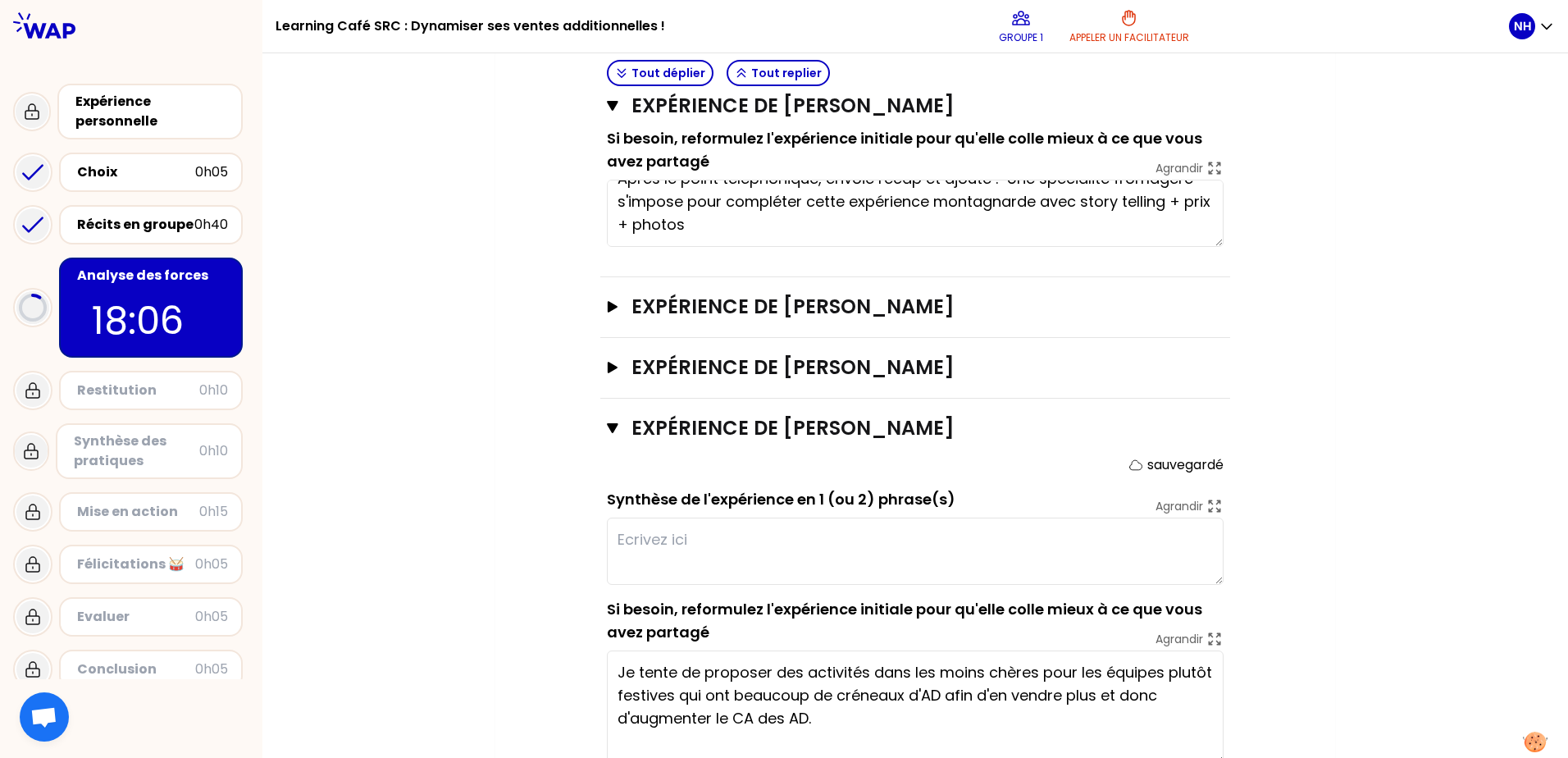
drag, startPoint x: 1219, startPoint y: 691, endPoint x: 1284, endPoint y: 737, distance: 79.6
click at [1239, 579] on div "Objectifs # 1. En groupe, identifiez le facteur clé d'augmentation des ventes a…" at bounding box center [915, 30] width 774 height 1530
click at [890, 579] on textarea "Je tente de proposer des activités dans les moins chères pour les équipes plutô…" at bounding box center [915, 707] width 617 height 114
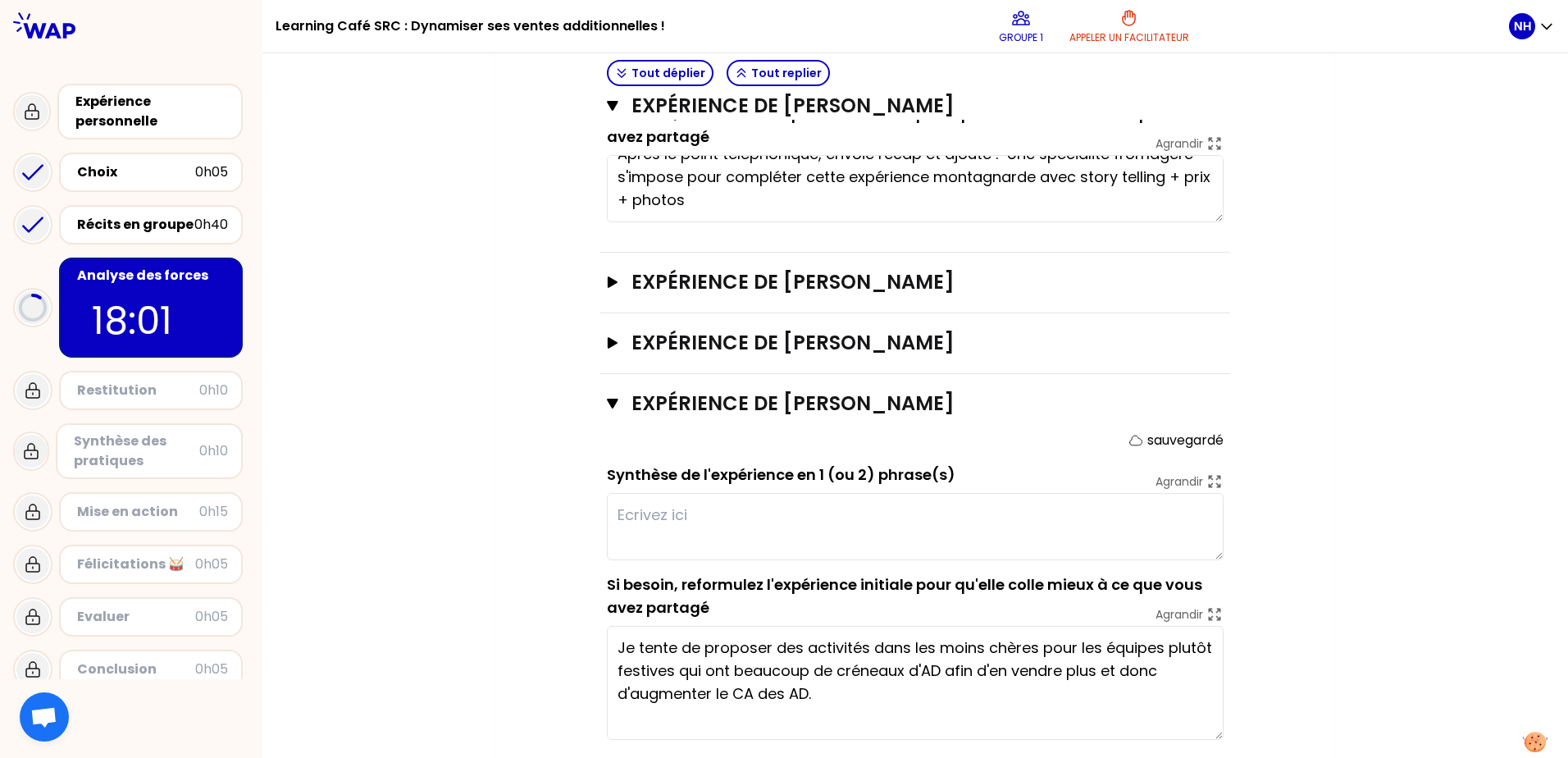
scroll to position [993, 0]
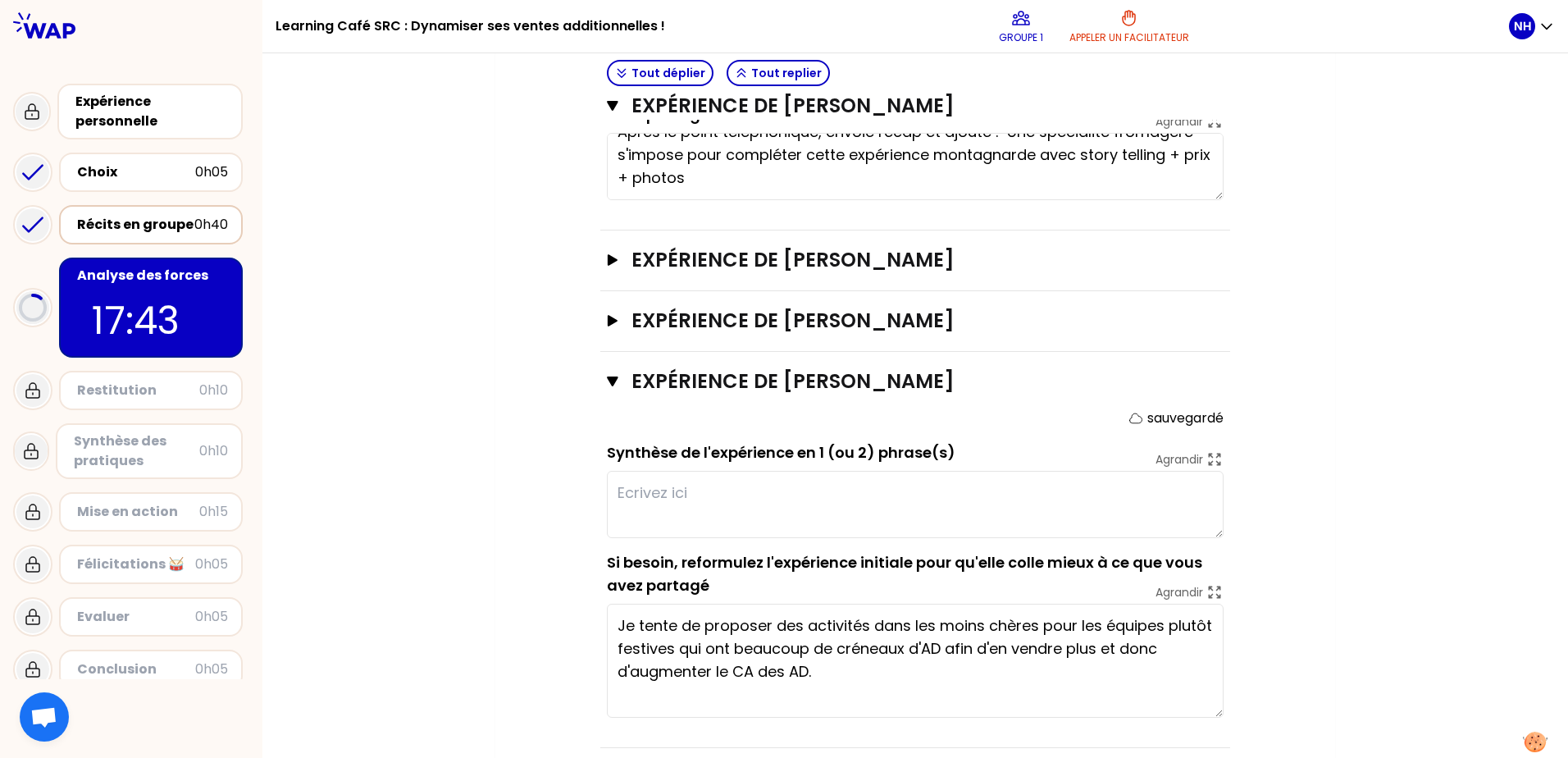
click at [153, 224] on div "Récits en groupe" at bounding box center [135, 225] width 117 height 20
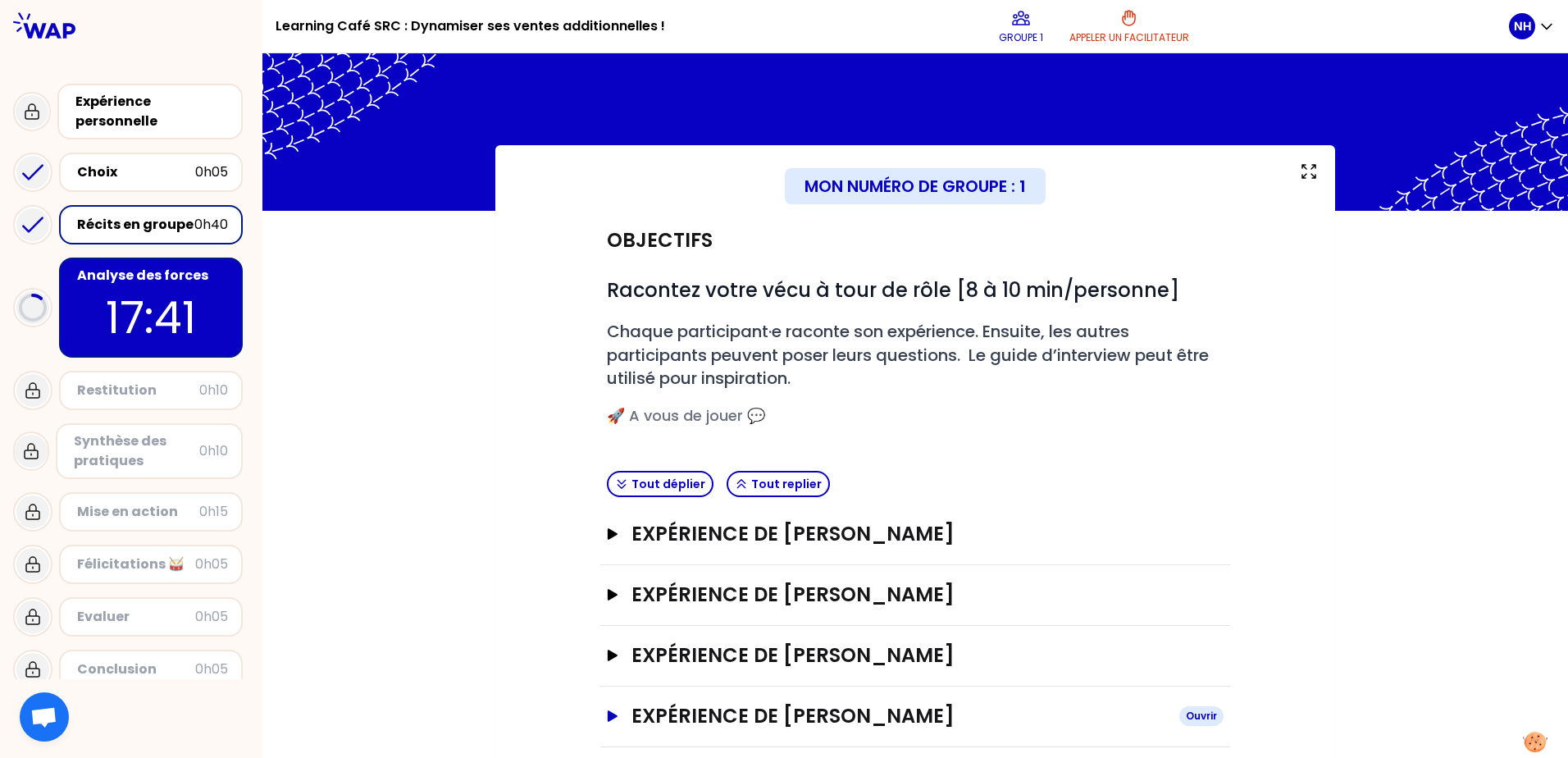
click at [614, 579] on icon "button" at bounding box center [613, 717] width 10 height 12
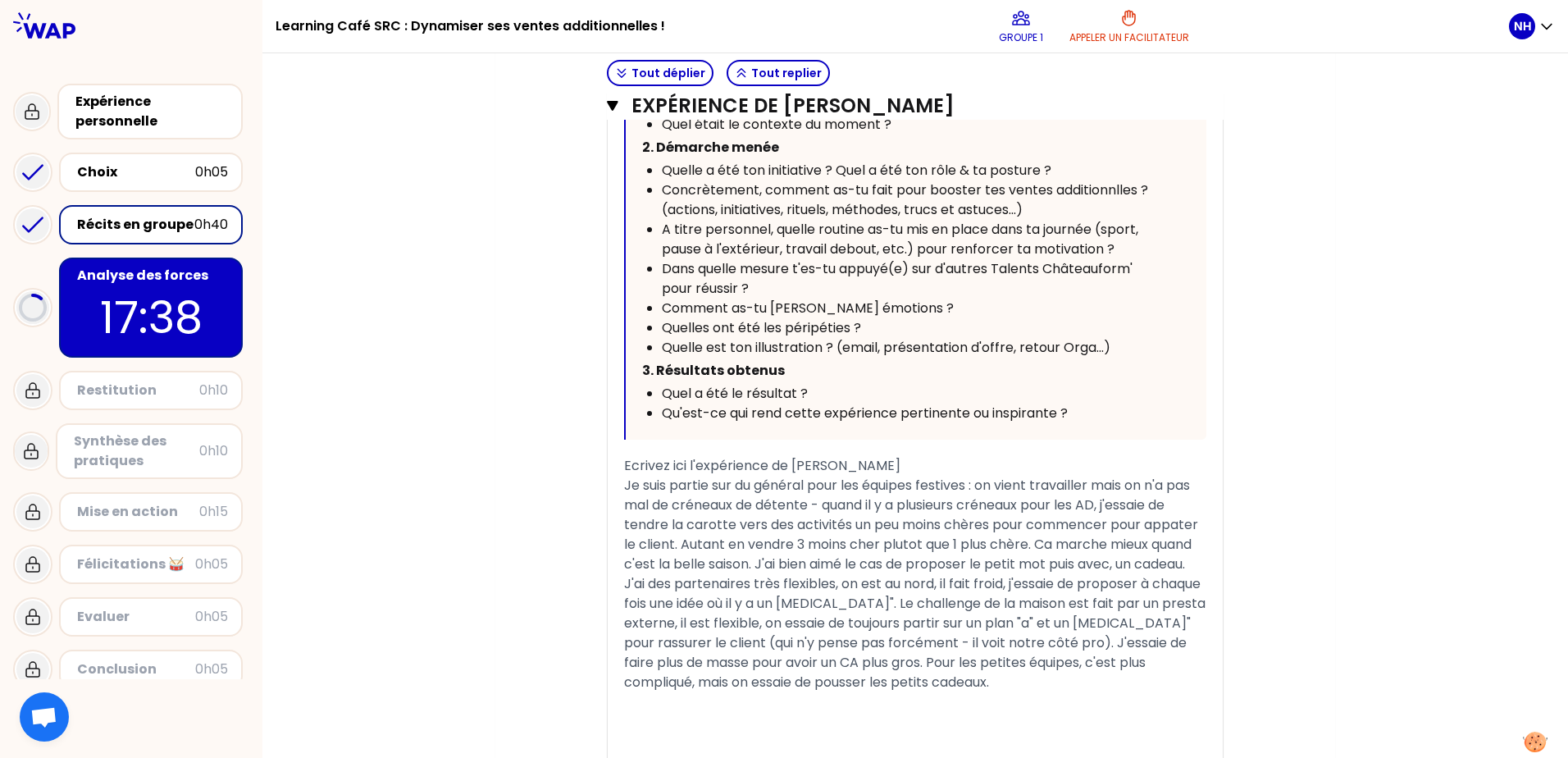
scroll to position [1041, 0]
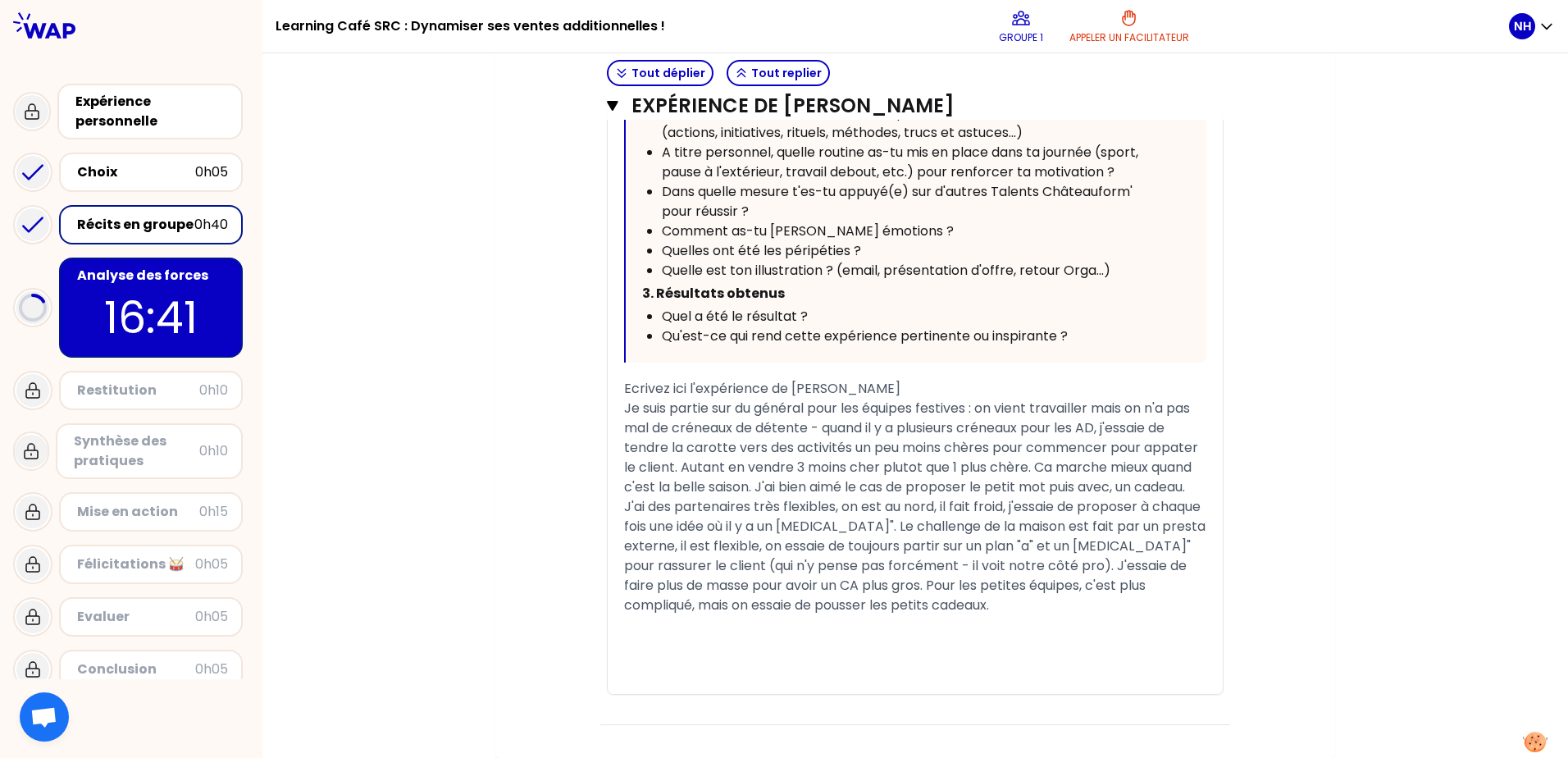
click at [1052, 579] on div "Je suis partie sur du général pour les équipes festives : on vient travailler m…" at bounding box center [915, 506] width 582 height 216
click at [126, 279] on div "Analyse des forces" at bounding box center [152, 275] width 151 height 20
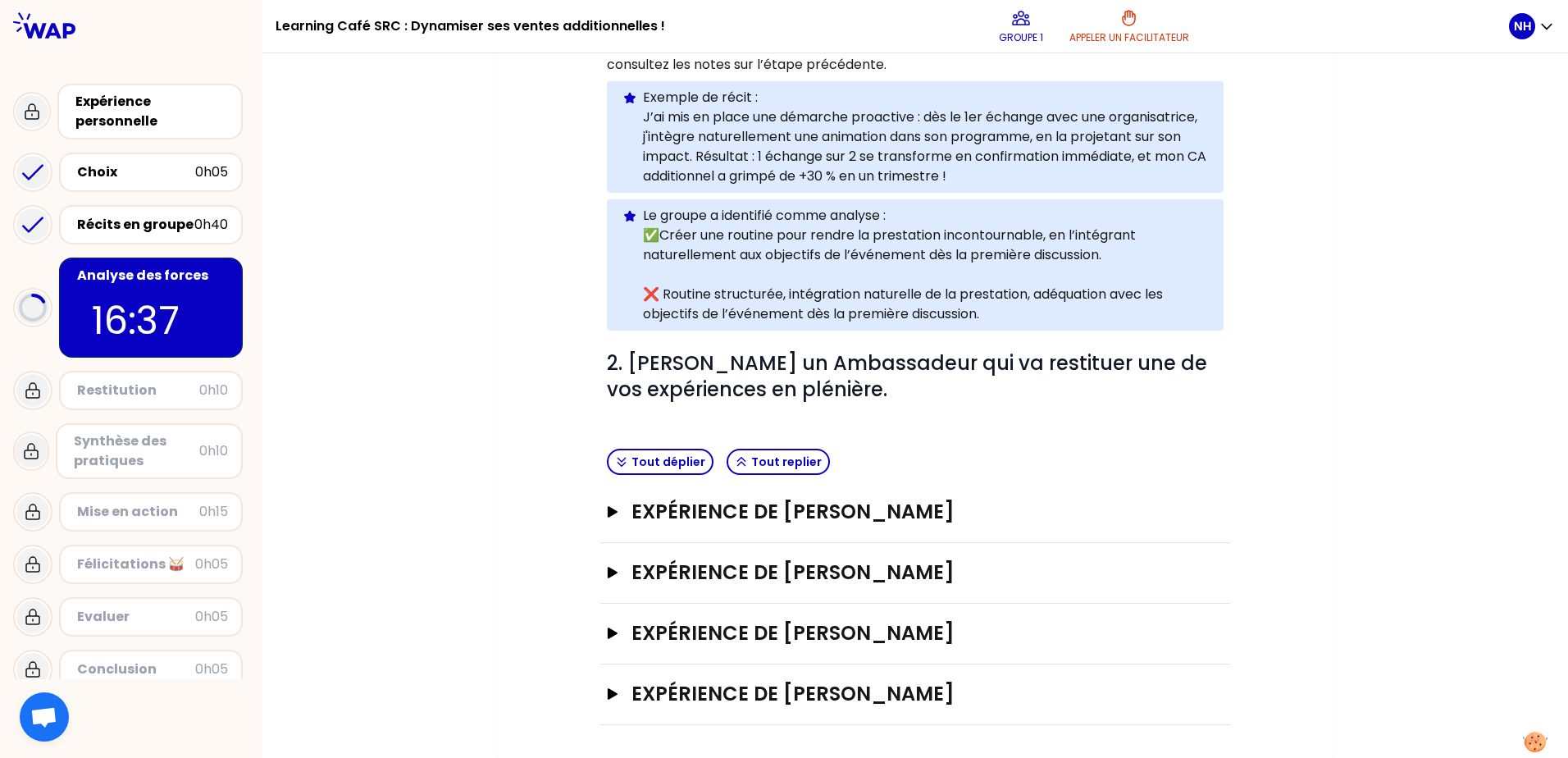
scroll to position [369, 0]
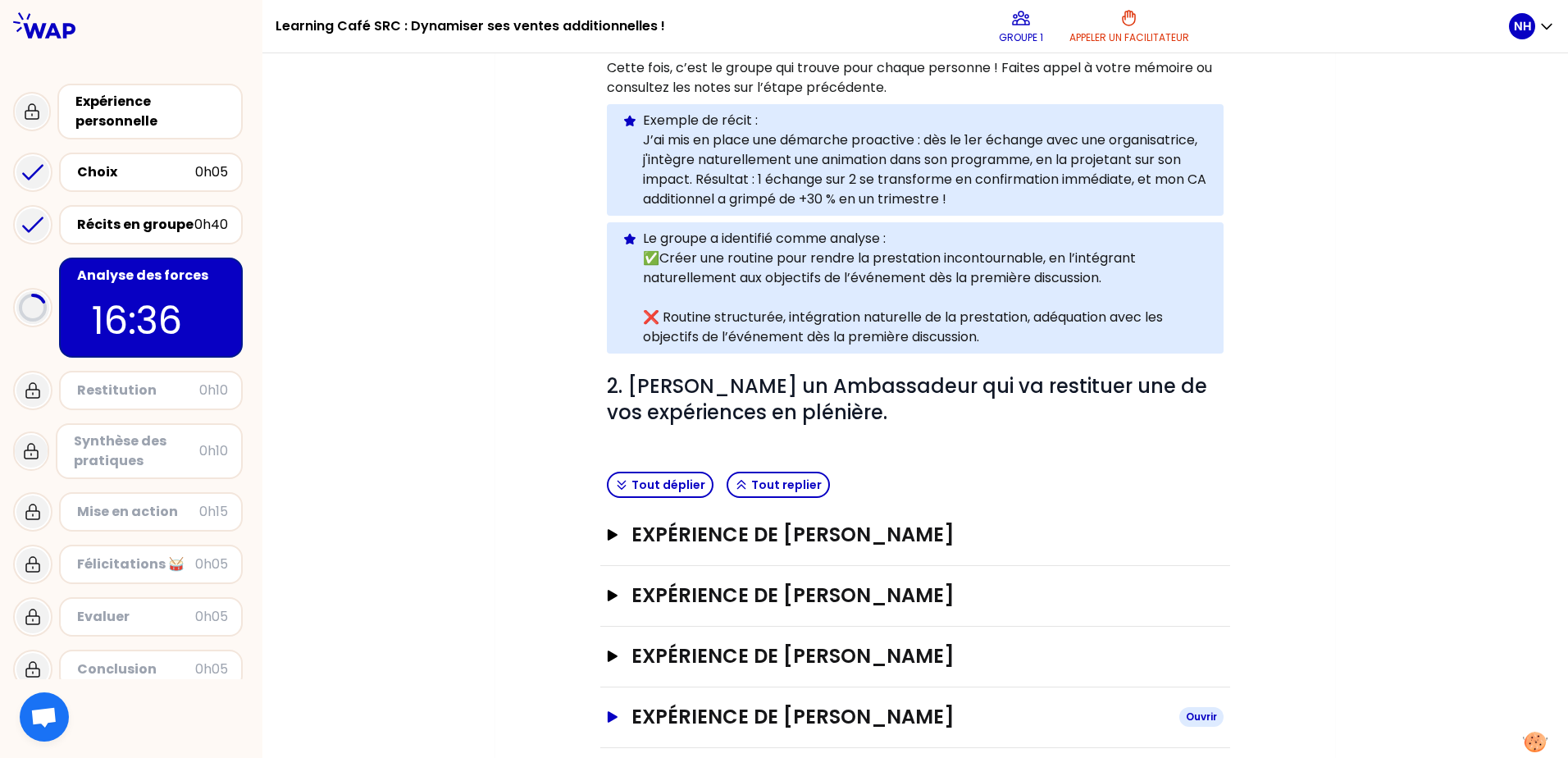
click at [906, 579] on h3 "Expérience de [PERSON_NAME]" at bounding box center [899, 717] width 535 height 27
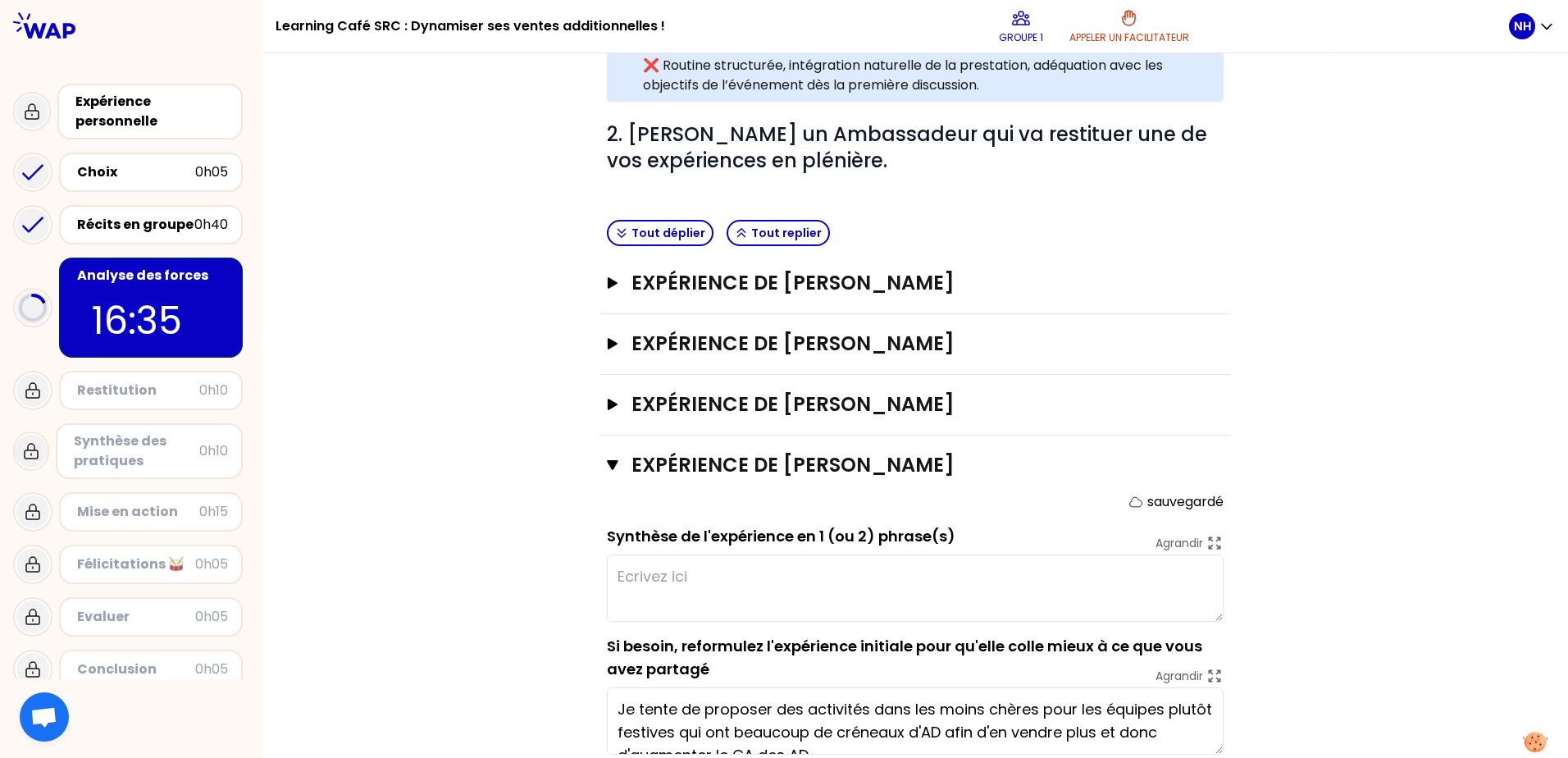
scroll to position [657, 0]
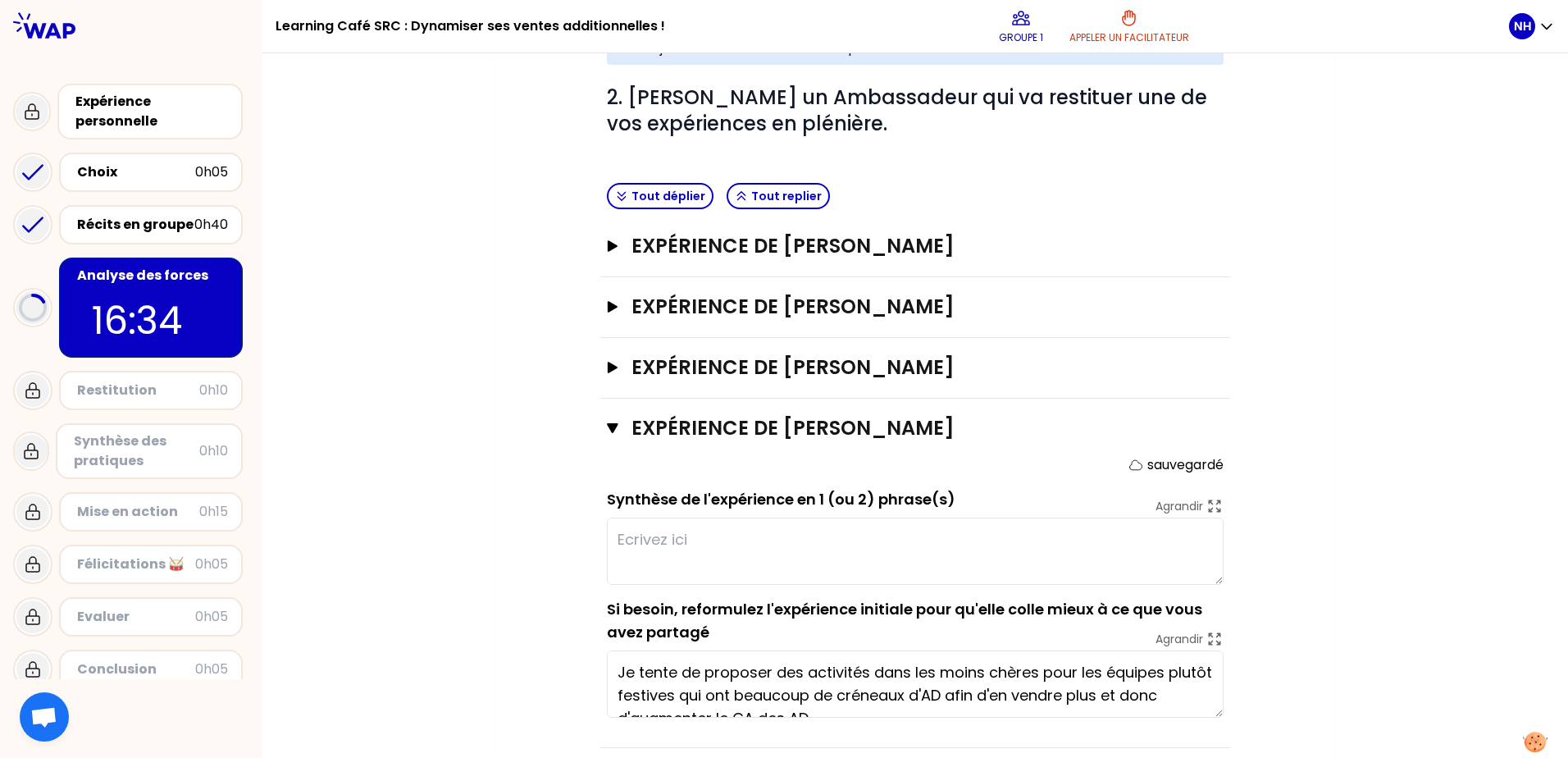
click at [682, 536] on textarea at bounding box center [915, 551] width 617 height 67
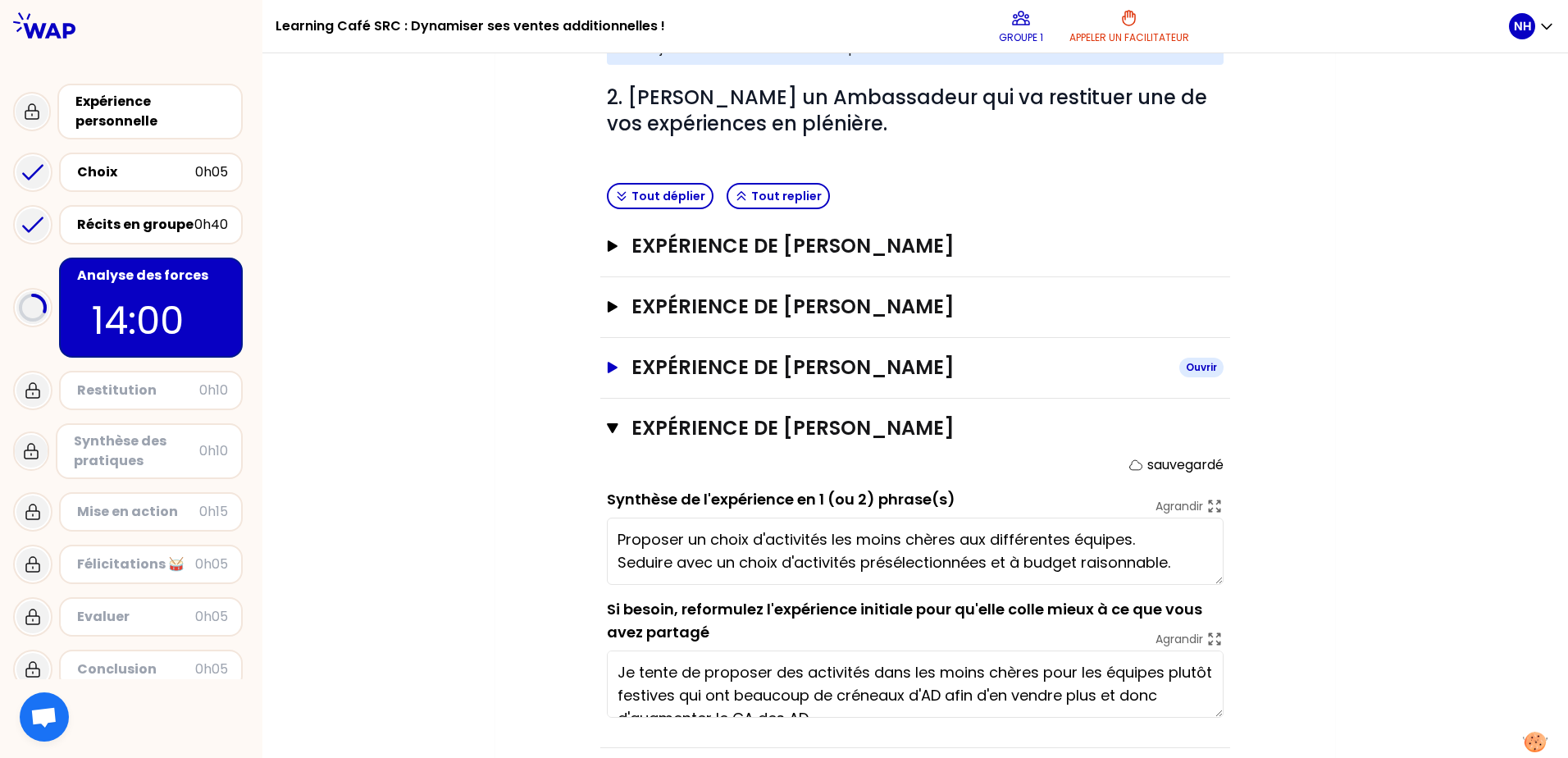
type textarea "Proposer un choix d'activités les moins chères aux différentes équipes. Séduire…"
click at [607, 361] on icon "button" at bounding box center [612, 367] width 13 height 12
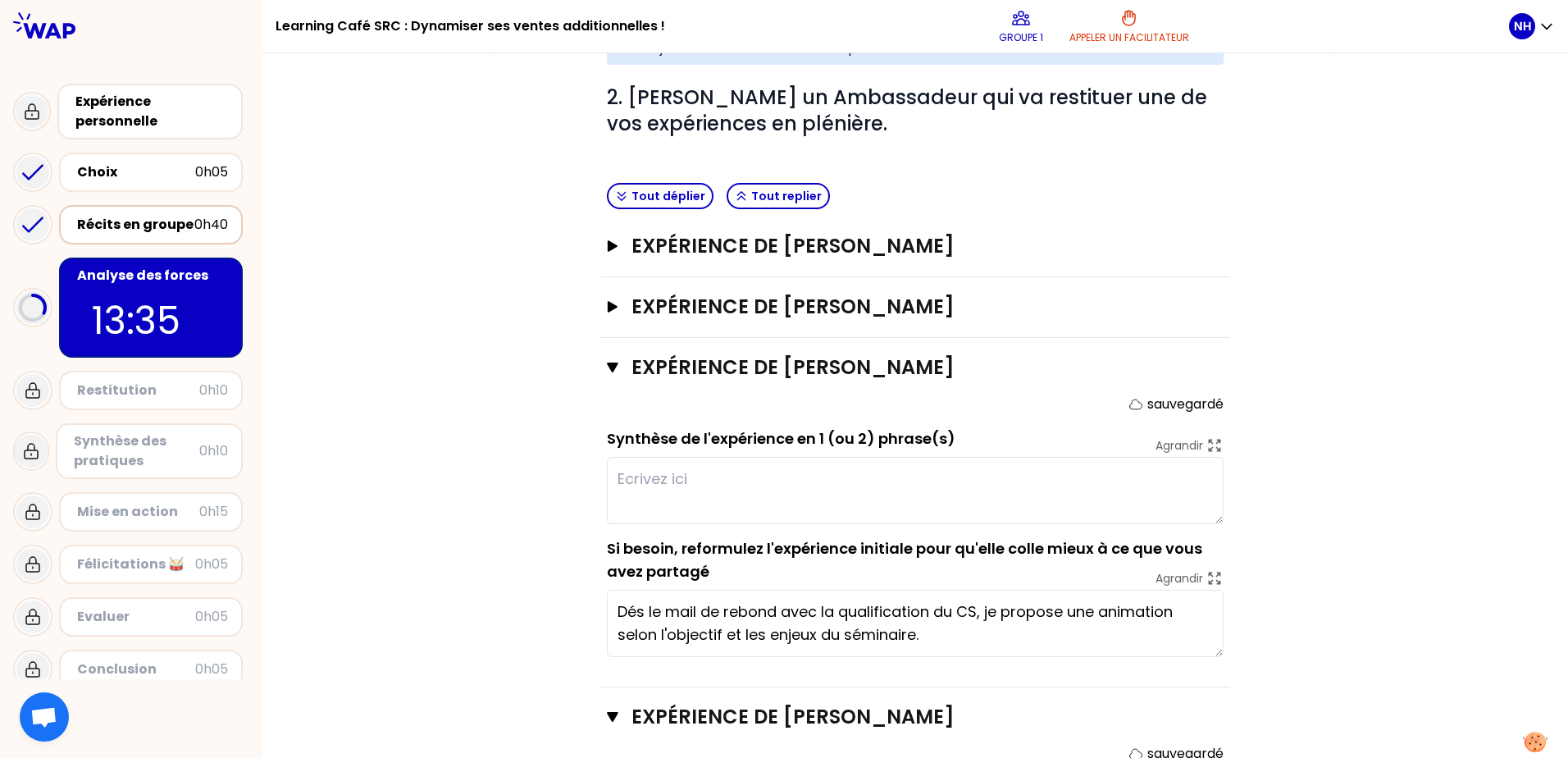
click at [112, 228] on div "Récits en groupe" at bounding box center [135, 225] width 117 height 20
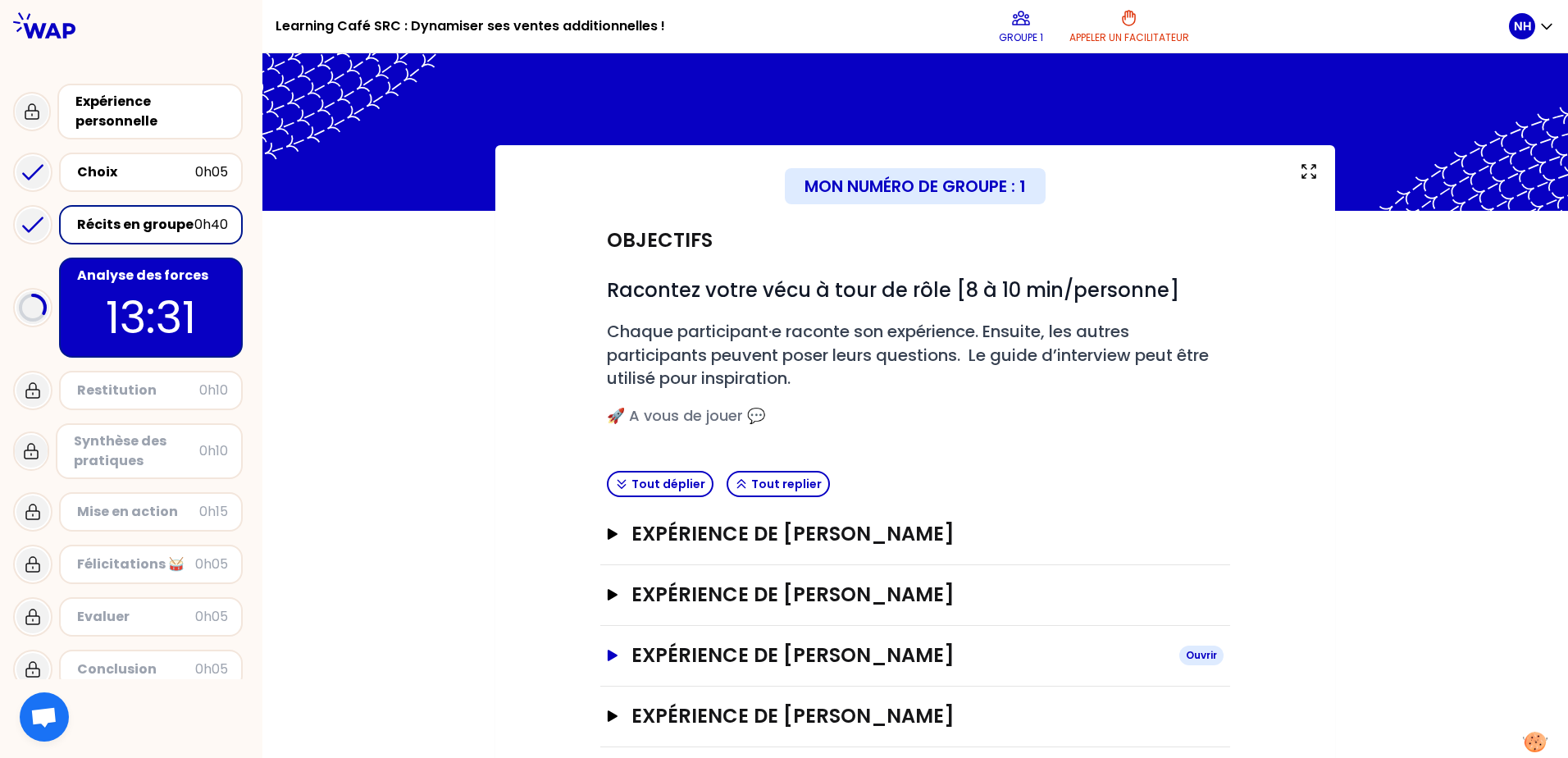
click at [609, 579] on icon "button" at bounding box center [613, 655] width 10 height 12
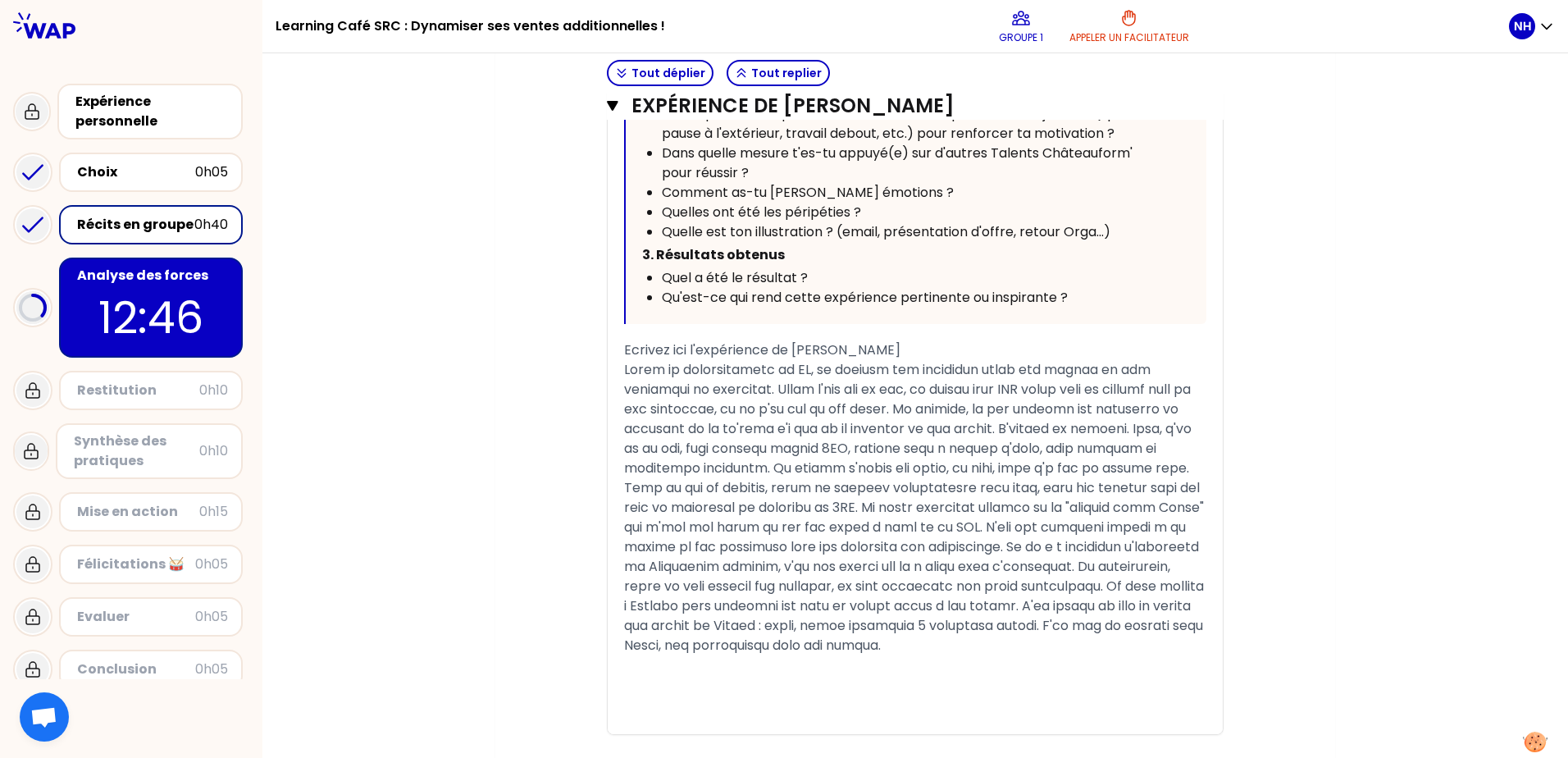
scroll to position [984, 0]
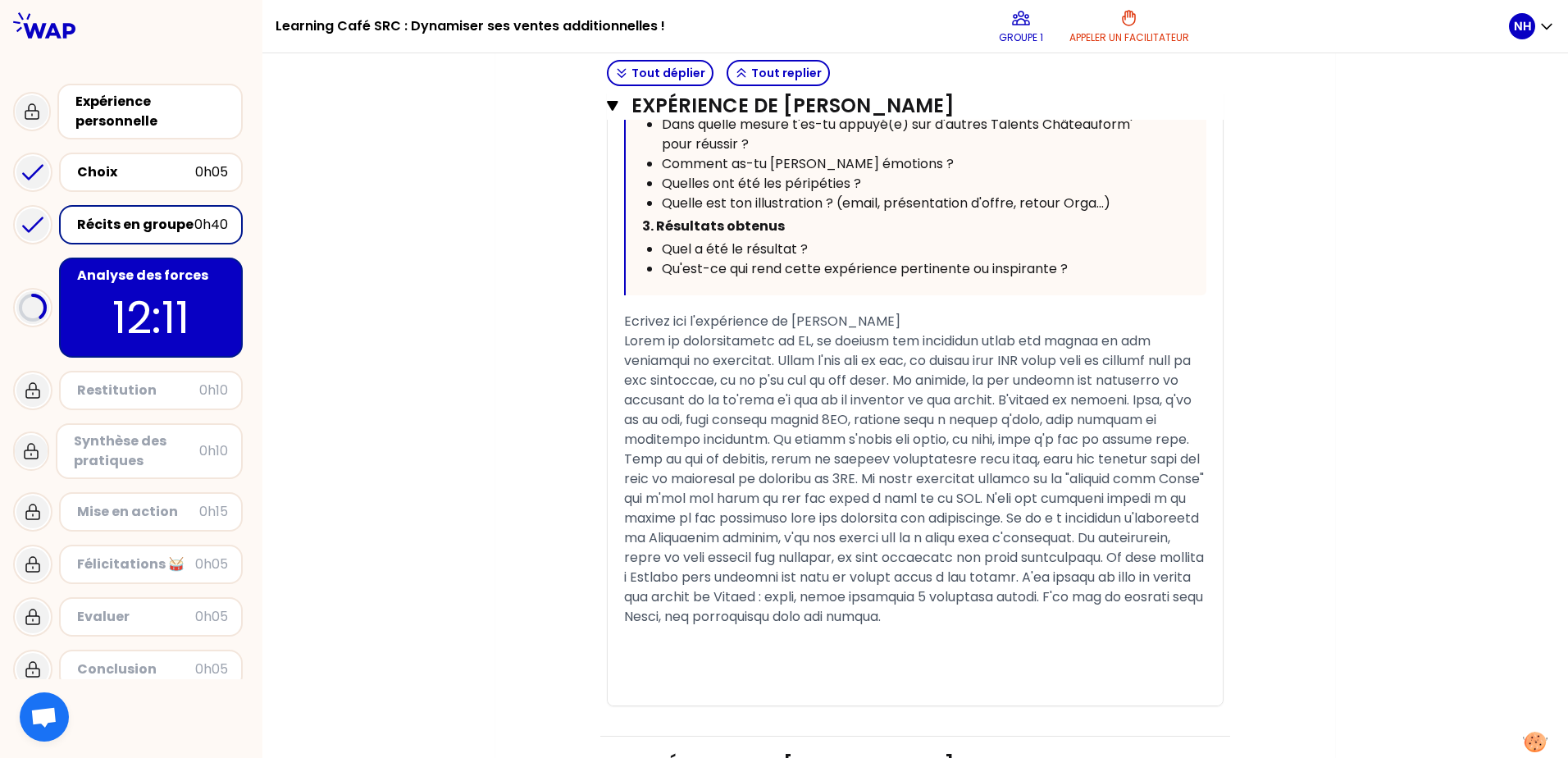
click at [936, 579] on div at bounding box center [915, 479] width 582 height 295
click at [137, 286] on p "12:03" at bounding box center [151, 317] width 154 height 64
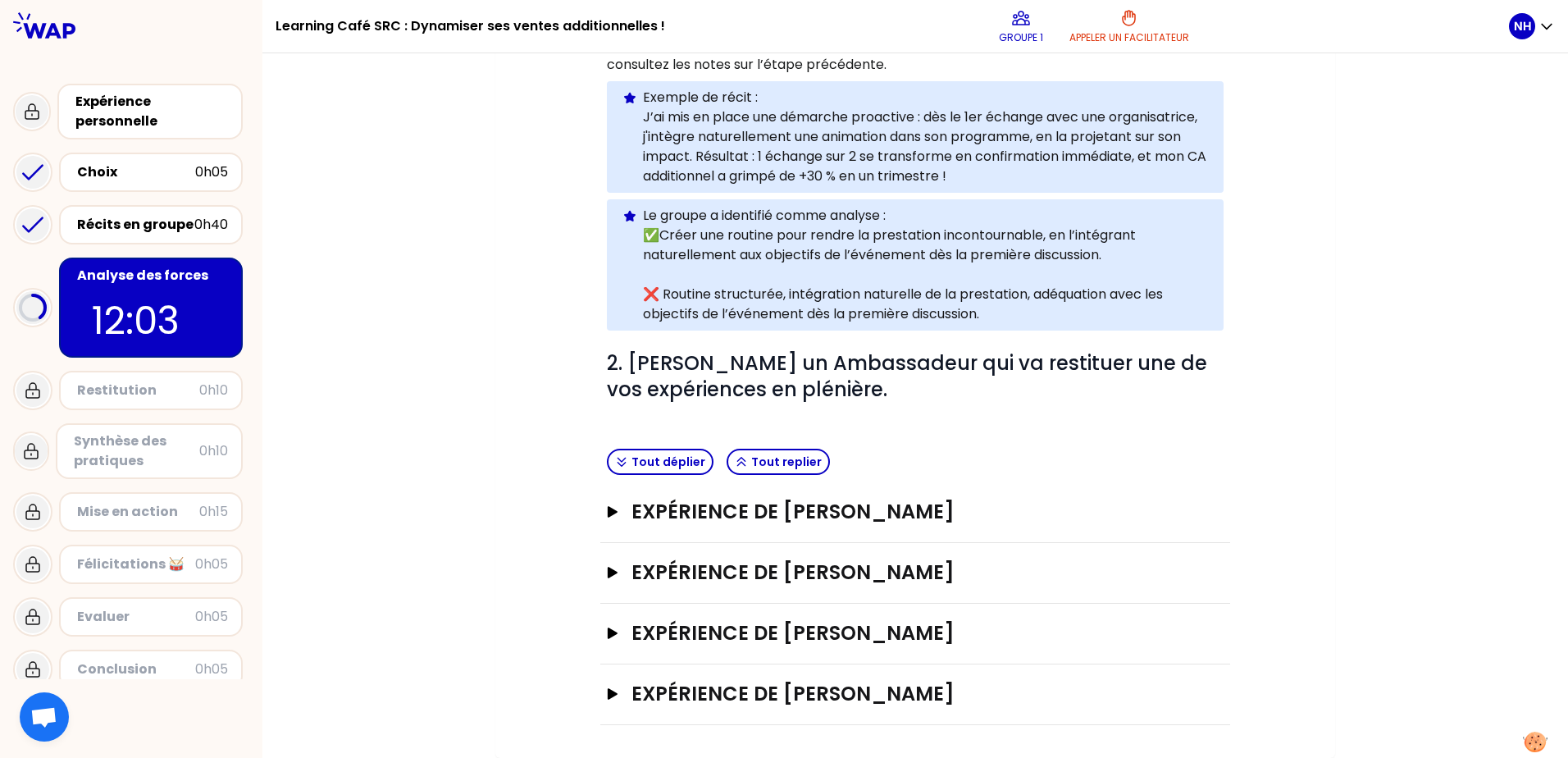
scroll to position [369, 0]
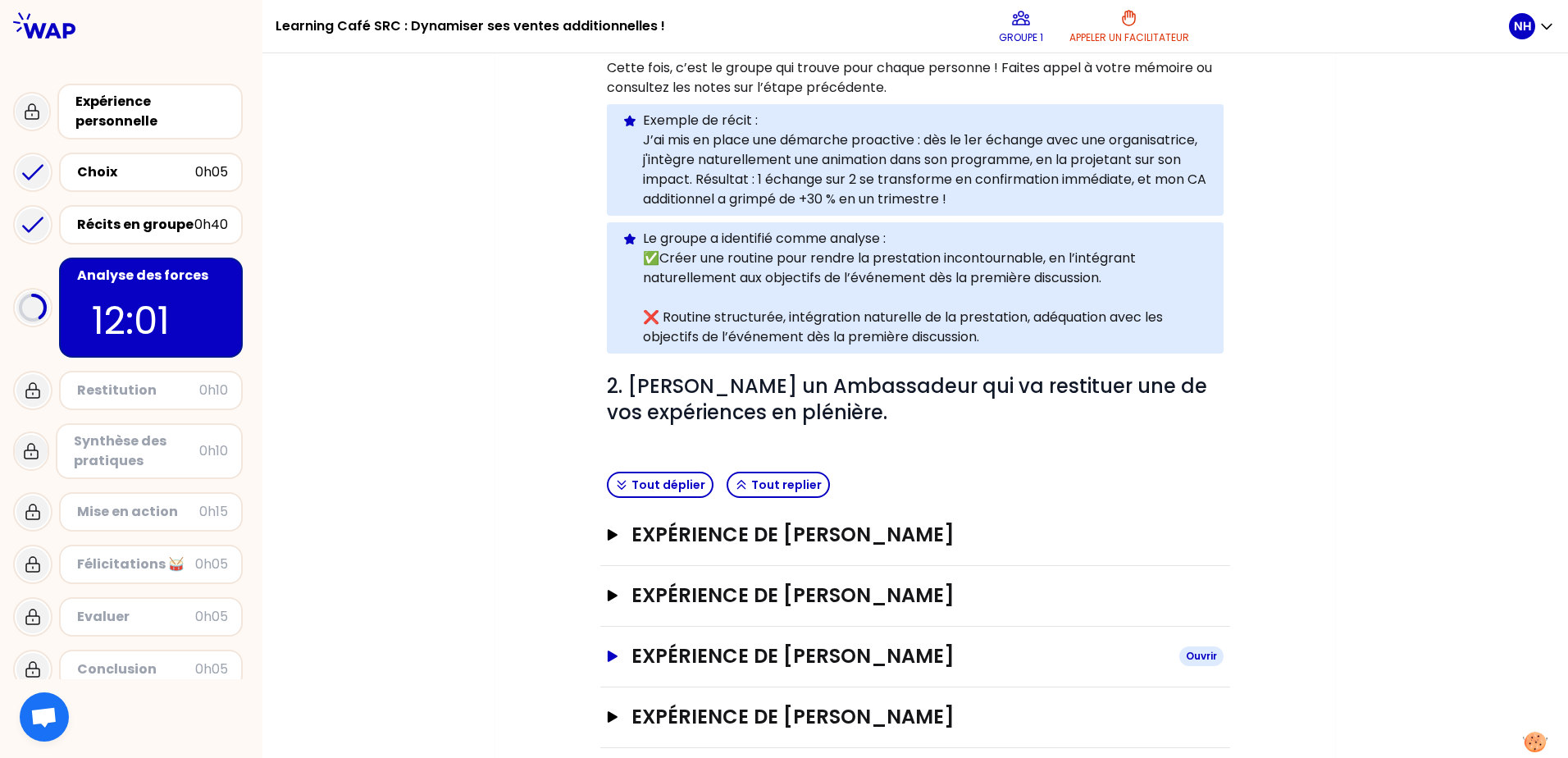
click at [606, 579] on icon "button" at bounding box center [612, 656] width 13 height 12
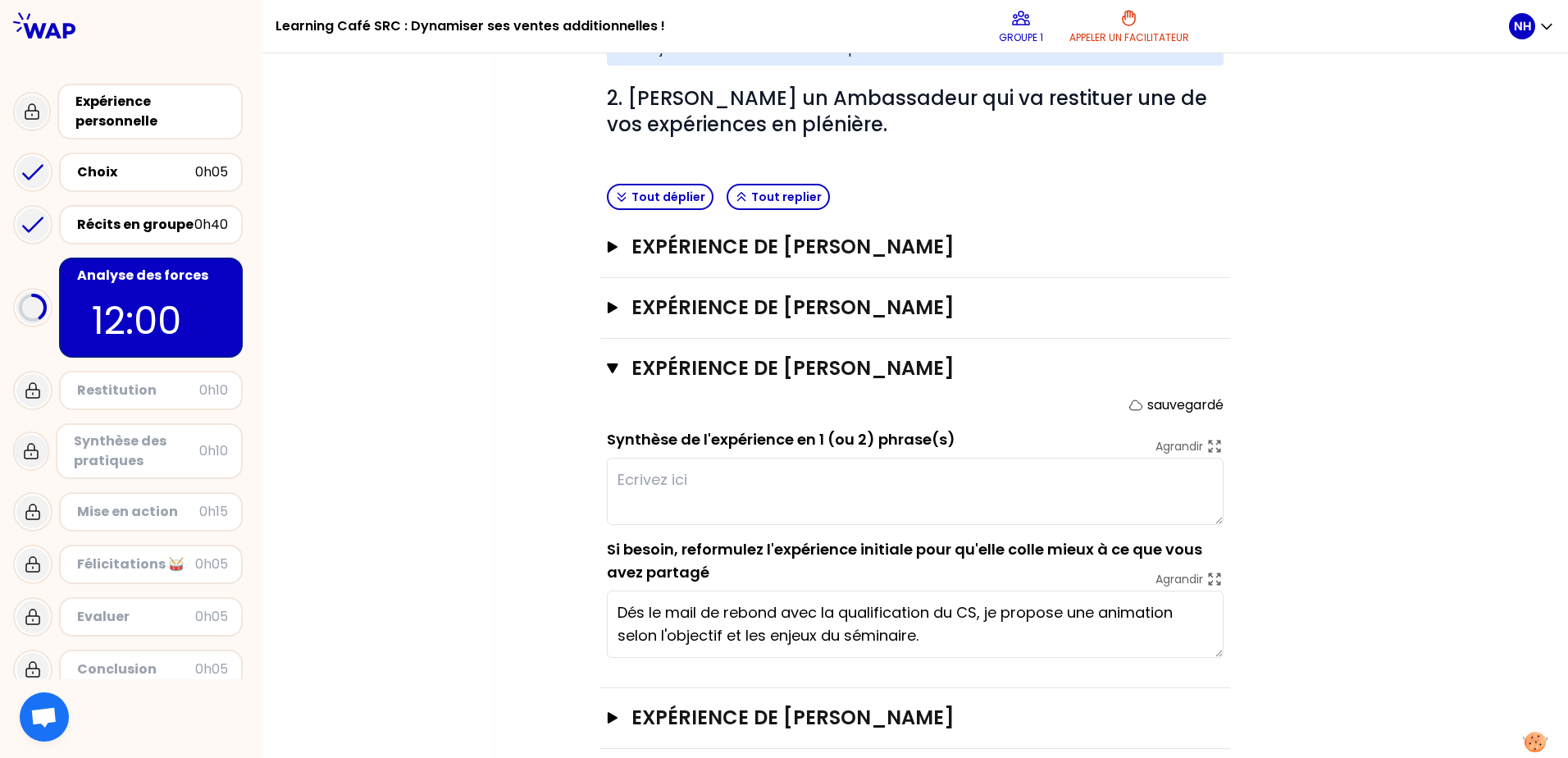
scroll to position [657, 0]
click at [657, 463] on textarea at bounding box center [915, 491] width 617 height 67
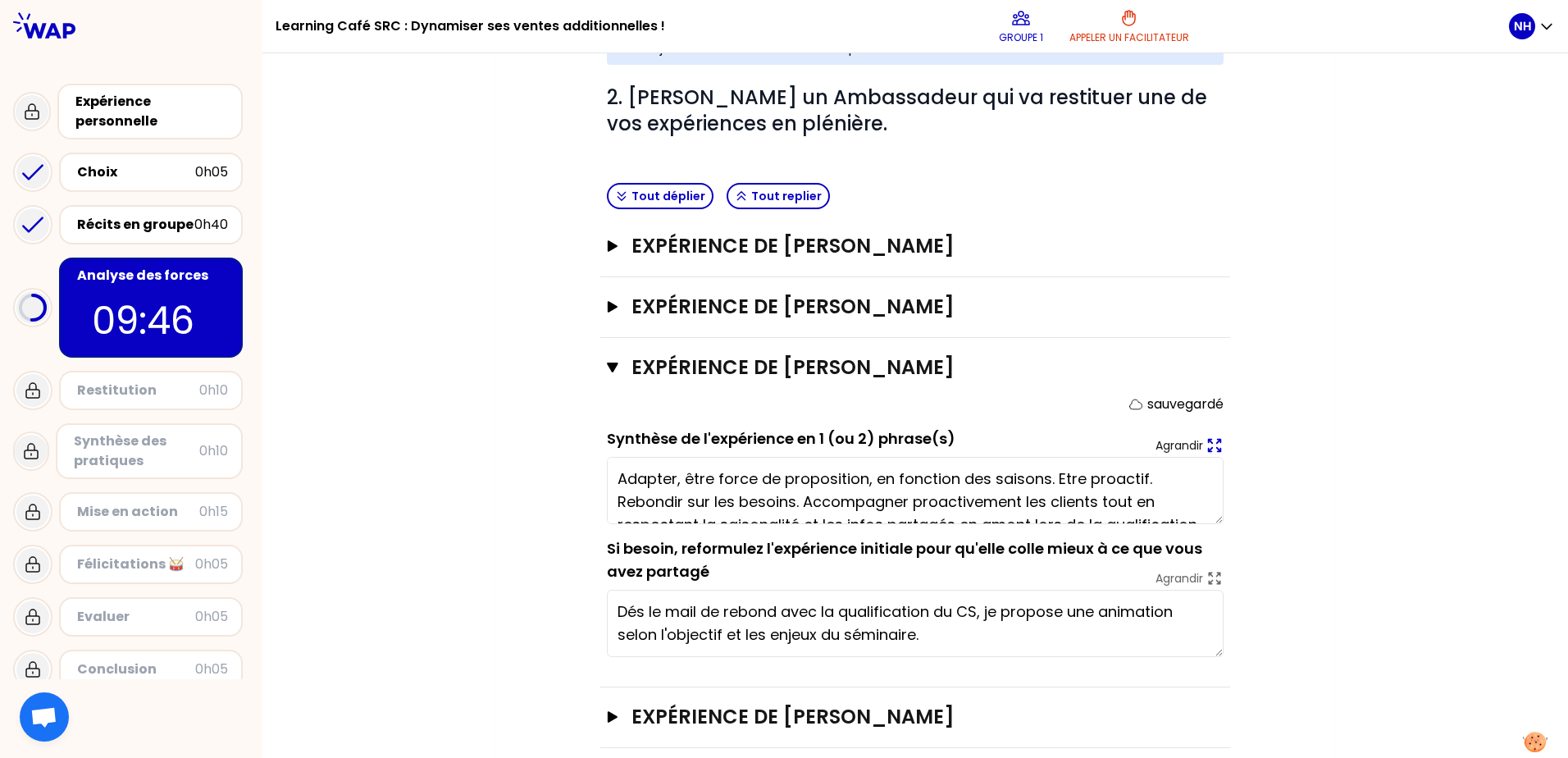
click at [1213, 436] on icon at bounding box center [1214, 445] width 18 height 18
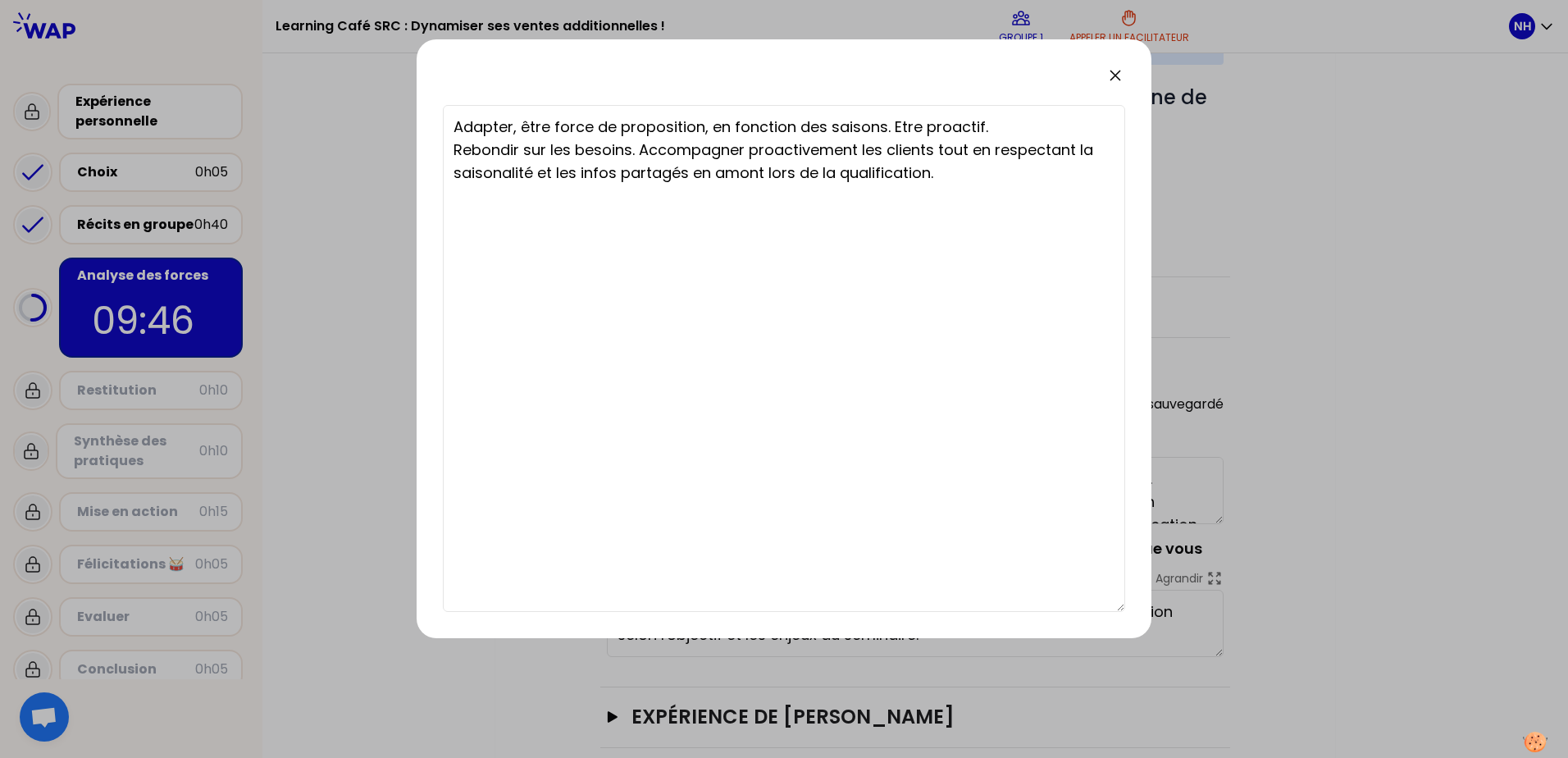
type textarea "Adapter, être force de proposition, en fonction des saisons. Etre proactif. Reb…"
type textarea "Adapter, être force de proposition, en fonction des saisons. Rebondir sur les b…"
type textarea "Accompagner proactivement les clients tout en respectant la saisonnalité et les…"
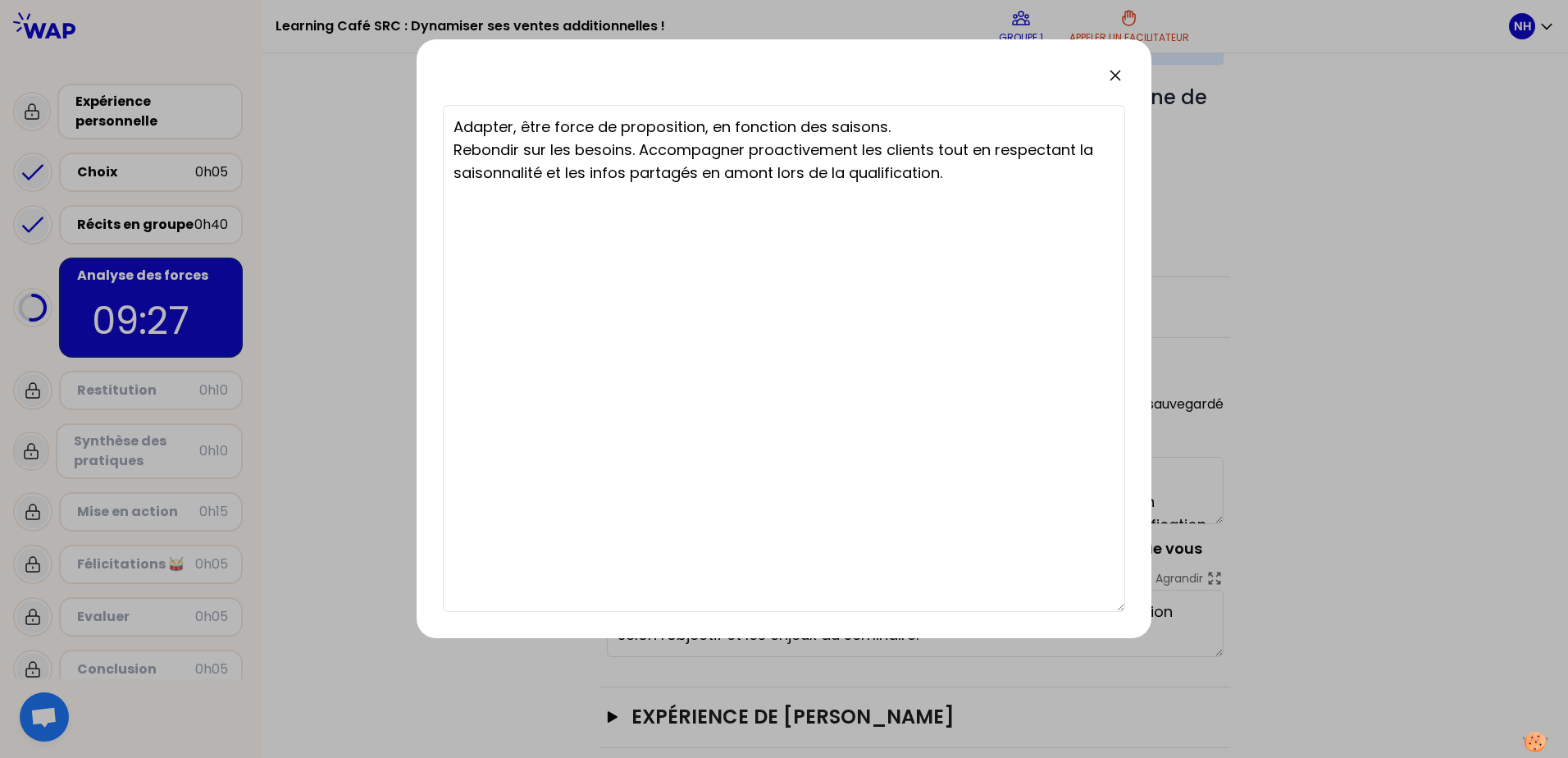
type textarea "Accompagner proactivement les clients tout en respectant la saisonnalité et les…"
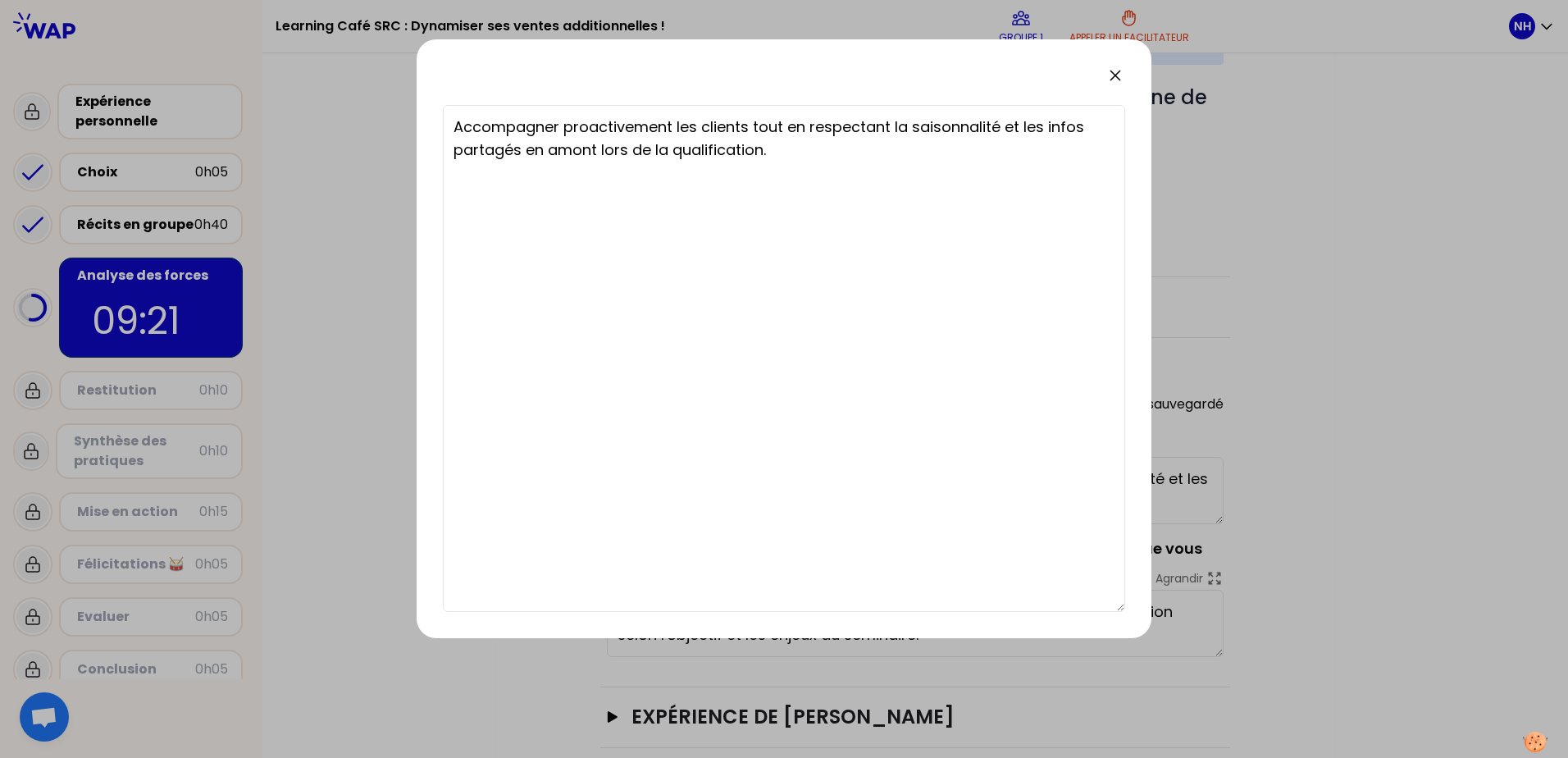
type textarea "Accompagner proactivement les clients tout en respectant la saisonnalité et les…"
click at [1117, 68] on icon at bounding box center [1115, 75] width 20 height 20
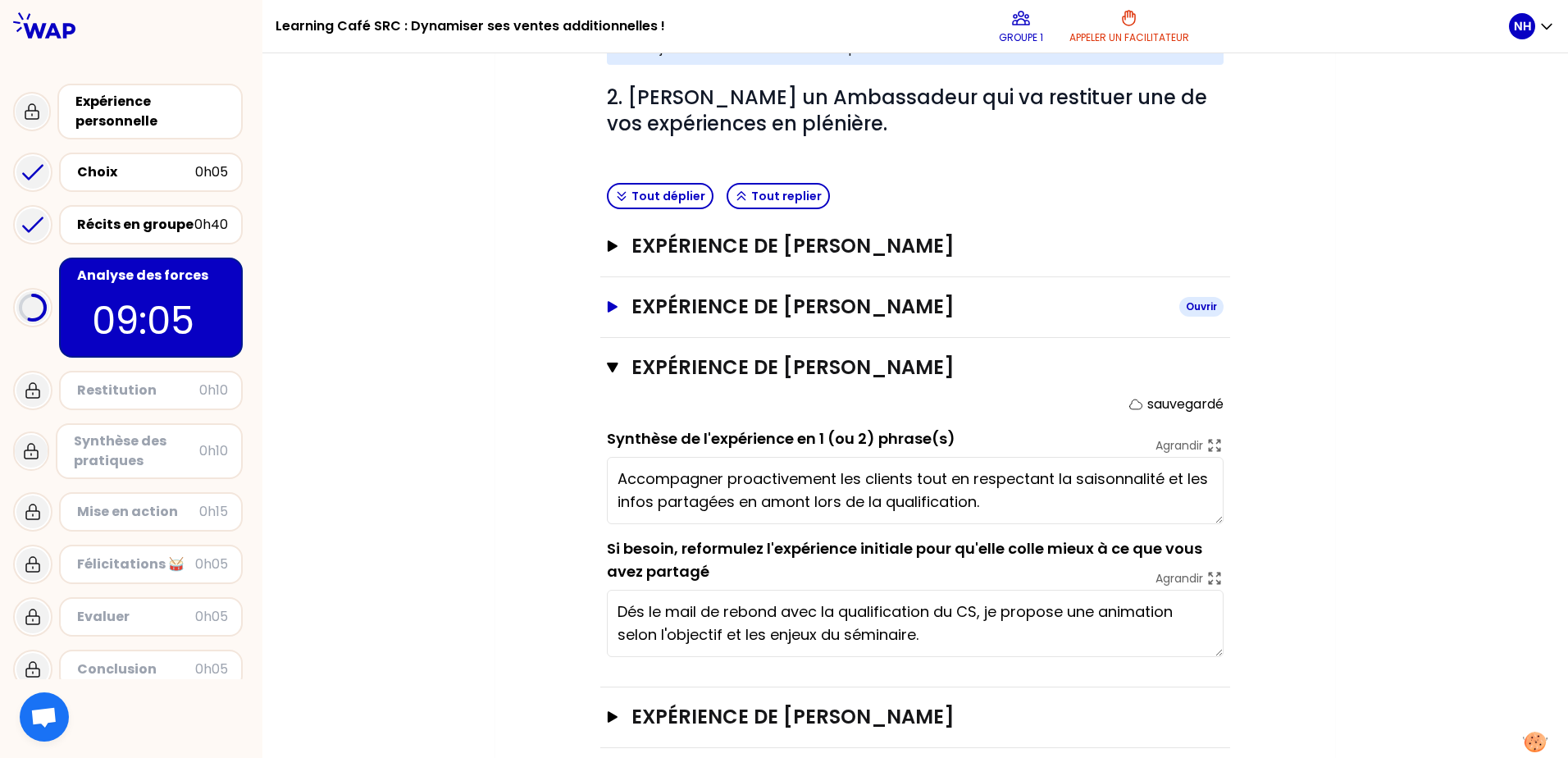
click at [614, 301] on icon "button" at bounding box center [613, 307] width 10 height 12
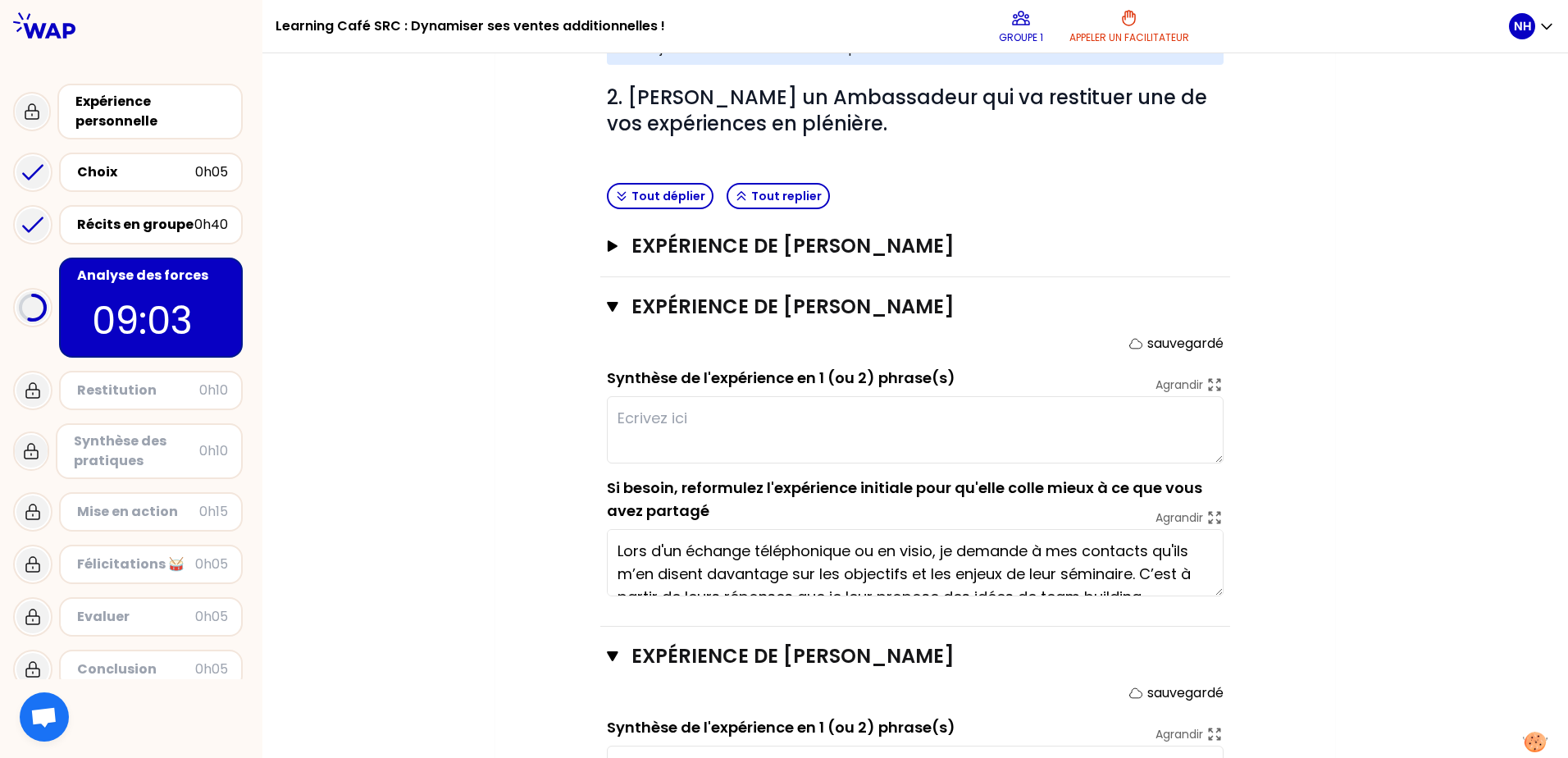
click at [671, 396] on textarea at bounding box center [915, 429] width 617 height 67
click at [681, 406] on textarea at bounding box center [915, 429] width 617 height 67
click at [683, 396] on textarea "Adapter et présenter les activités proposées au téléphone" at bounding box center [915, 429] width 617 height 67
click at [799, 416] on textarea "Adapter à l'équipe, aux enjeux, aux profils et présenter les activités proposée…" at bounding box center [915, 429] width 617 height 67
click at [646, 398] on textarea "Adapter à l'équipe, aux enjeux, aux profils et présenter les activités proposée…" at bounding box center [915, 429] width 617 height 67
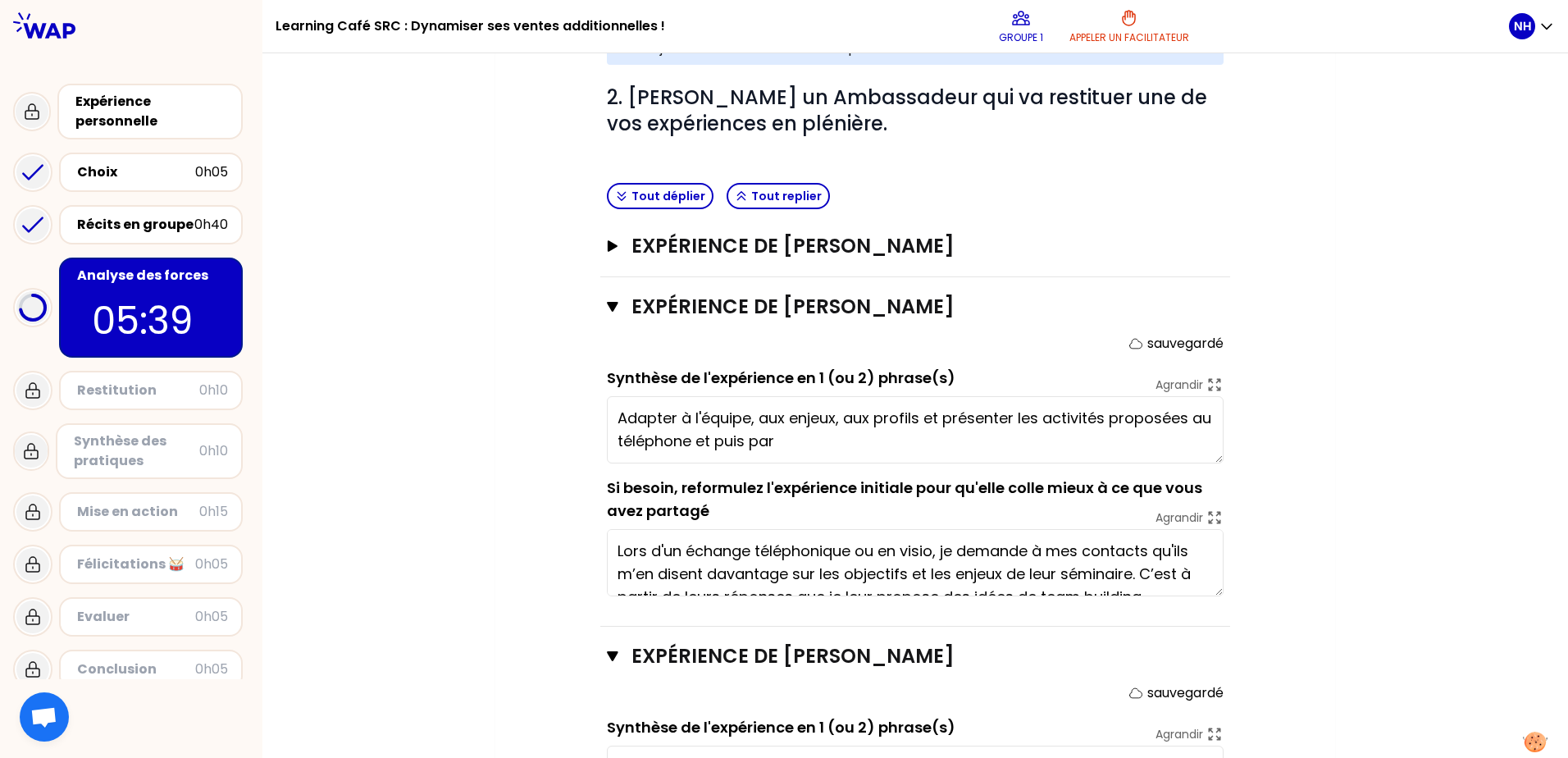
click at [646, 398] on textarea "Adapter à l'équipe, aux enjeux, aux profils et présenter les activités proposée…" at bounding box center [915, 429] width 617 height 67
click at [829, 423] on textarea "Accorder à l'équipe, aux enjeux, aux profils et présenter les activités proposé…" at bounding box center [915, 429] width 617 height 67
click at [1239, 451] on div "Mon numéro de groupe : 1 Objectifs # 1. En groupe, identifiez le facteur clé d'…" at bounding box center [915, 278] width 1306 height 1582
click at [1062, 421] on textarea "Accorder à l'équipe, aux enjeux, aux profils et présenter les activités proposé…" at bounding box center [915, 429] width 617 height 67
drag, startPoint x: 950, startPoint y: 395, endPoint x: 585, endPoint y: 403, distance: 365.1
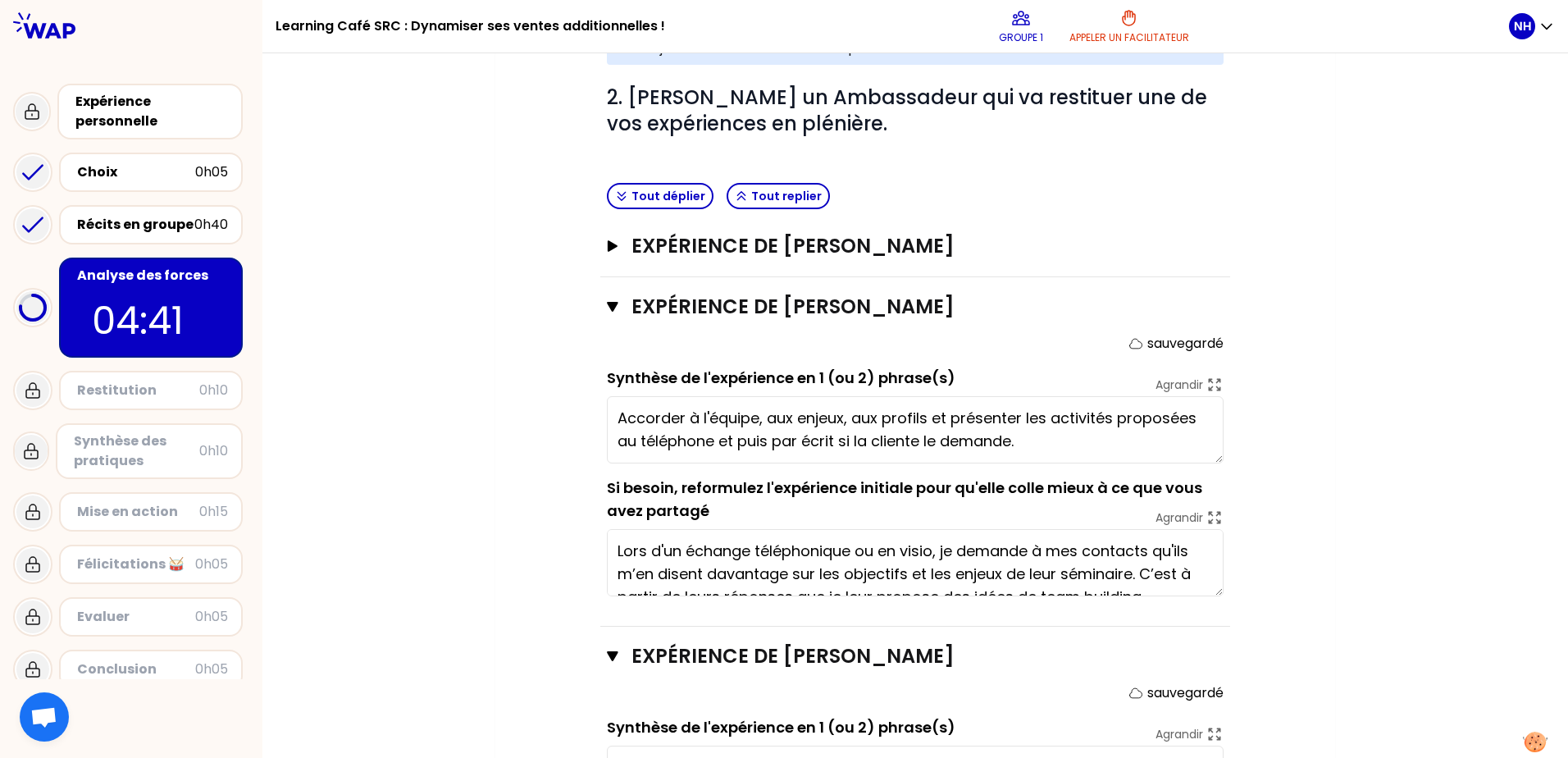
click at [585, 403] on div "Objectifs # 1. En groupe, identifiez le facteur clé d'augmentation des ventes a…" at bounding box center [915, 294] width 774 height 1483
click at [791, 396] on textarea "Présenter les activités proposées au téléphone et puis par écrit si la cliente …" at bounding box center [915, 429] width 617 height 67
click at [1196, 397] on textarea "Présenter les activités au téléphone et puis par écrit si la cliente le demande." at bounding box center [915, 429] width 617 height 67
paste textarea "Accorder à l'équipe, aux enjeux, aux profils et"
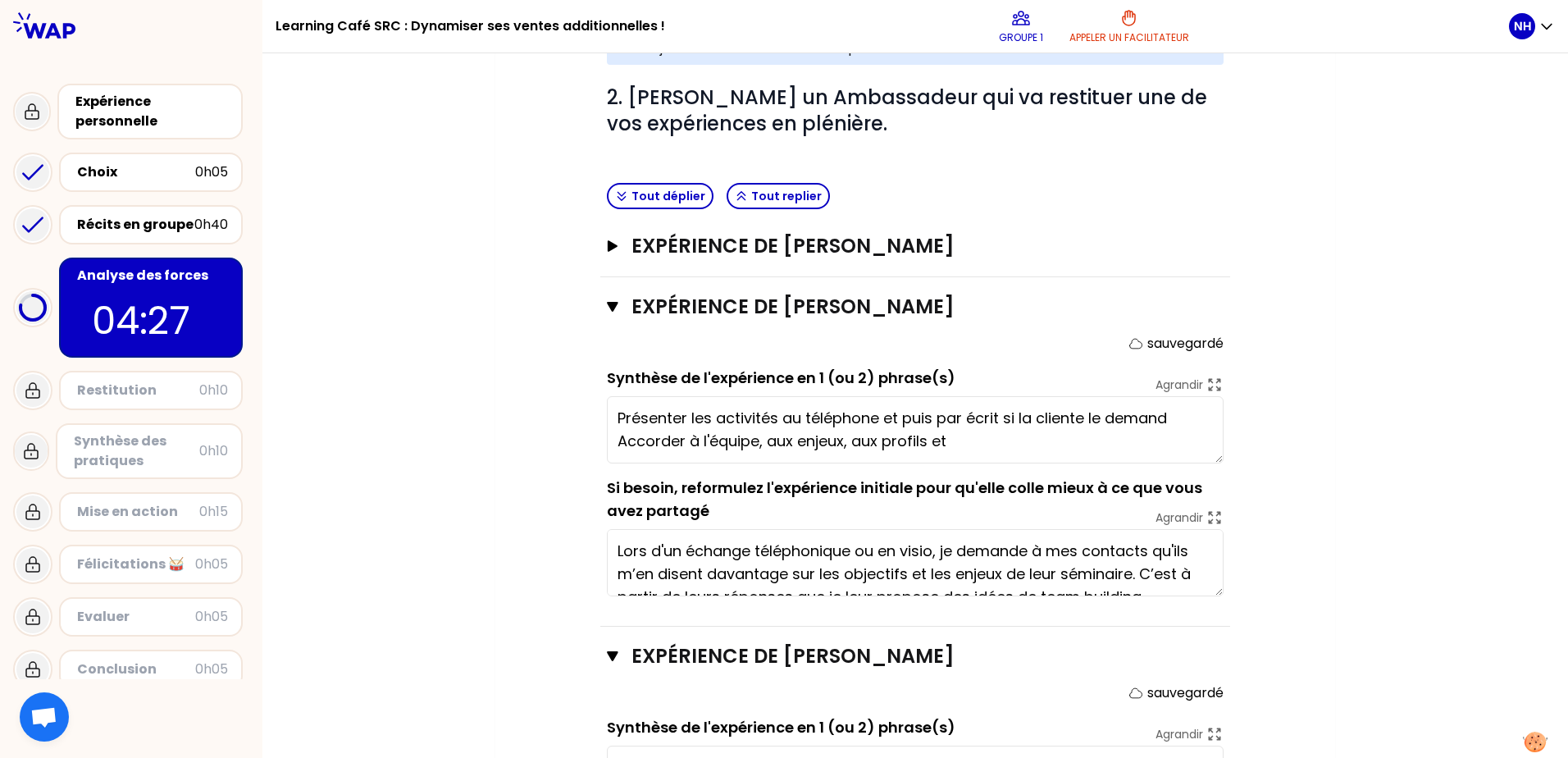
click at [1172, 396] on textarea "Présenter les activités au téléphone et puis par écrit si la cliente le demand …" at bounding box center [915, 429] width 617 height 67
drag, startPoint x: 684, startPoint y: 418, endPoint x: 672, endPoint y: 421, distance: 12.4
click at [672, 421] on textarea "Présenter les activités au téléphone et puis par écrit si la cliente le demande…" at bounding box center [915, 429] width 617 height 67
click at [661, 419] on textarea "Présenter les activités au téléphone et puis par écrit si la cliente le demande…" at bounding box center [915, 429] width 617 height 67
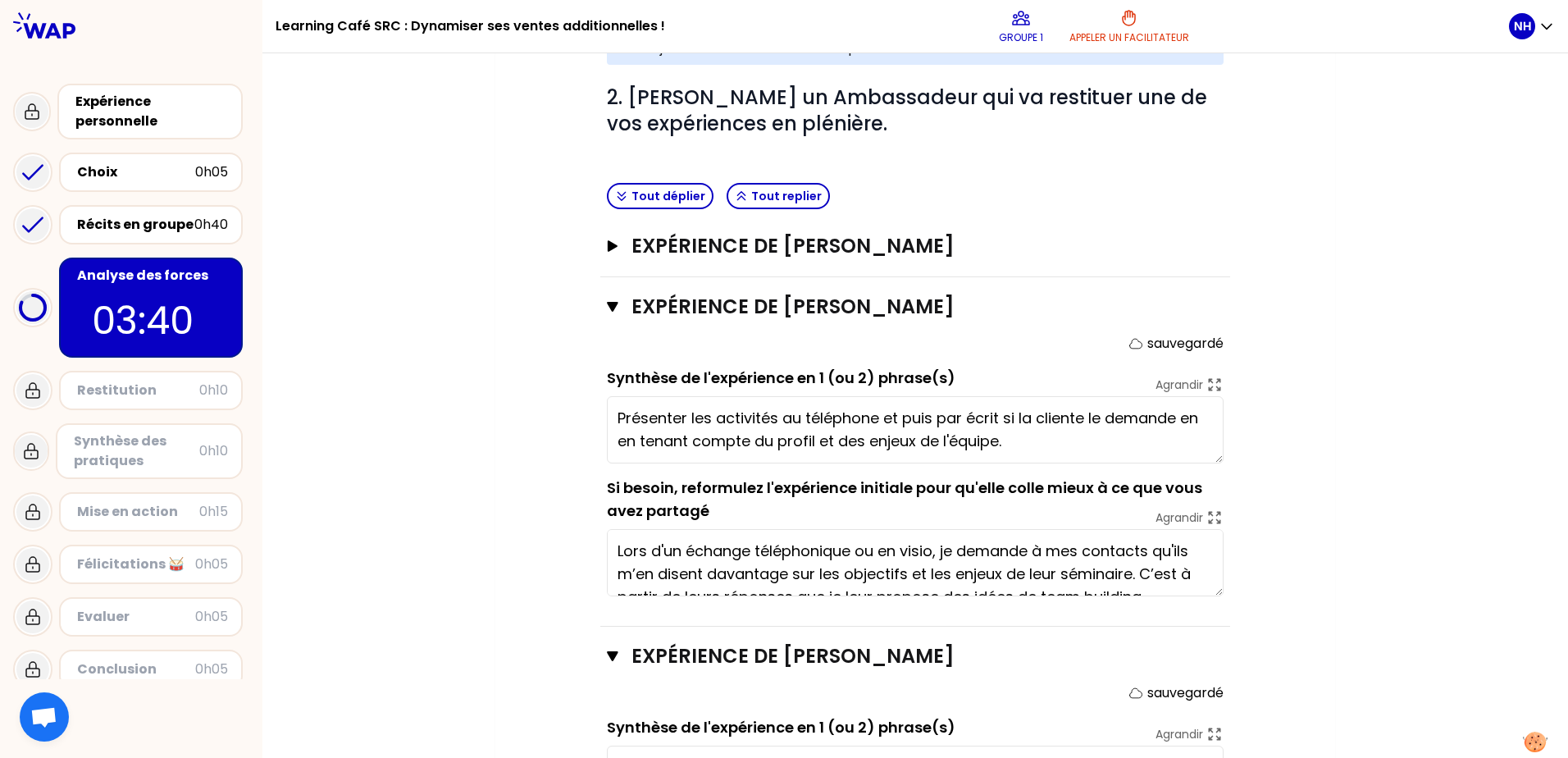
type textarea "Présenter les activités au téléphone et puis par écrit si la cliente le demande…"
click at [1239, 347] on div "Mon numéro de groupe : 1 Objectifs # 1. En groupe, identifiez le facteur clé d'…" at bounding box center [915, 278] width 1306 height 1582
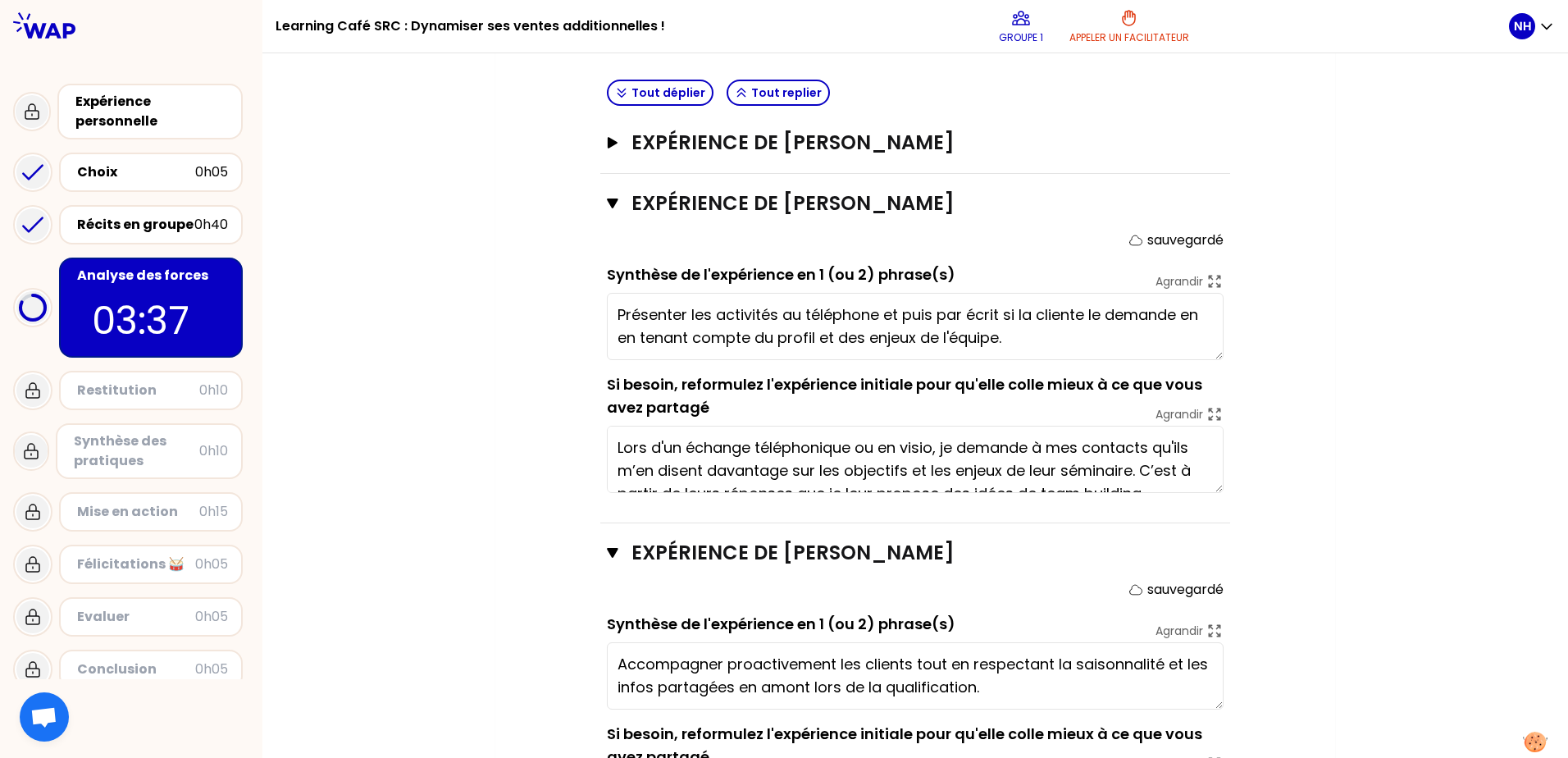
scroll to position [536, 0]
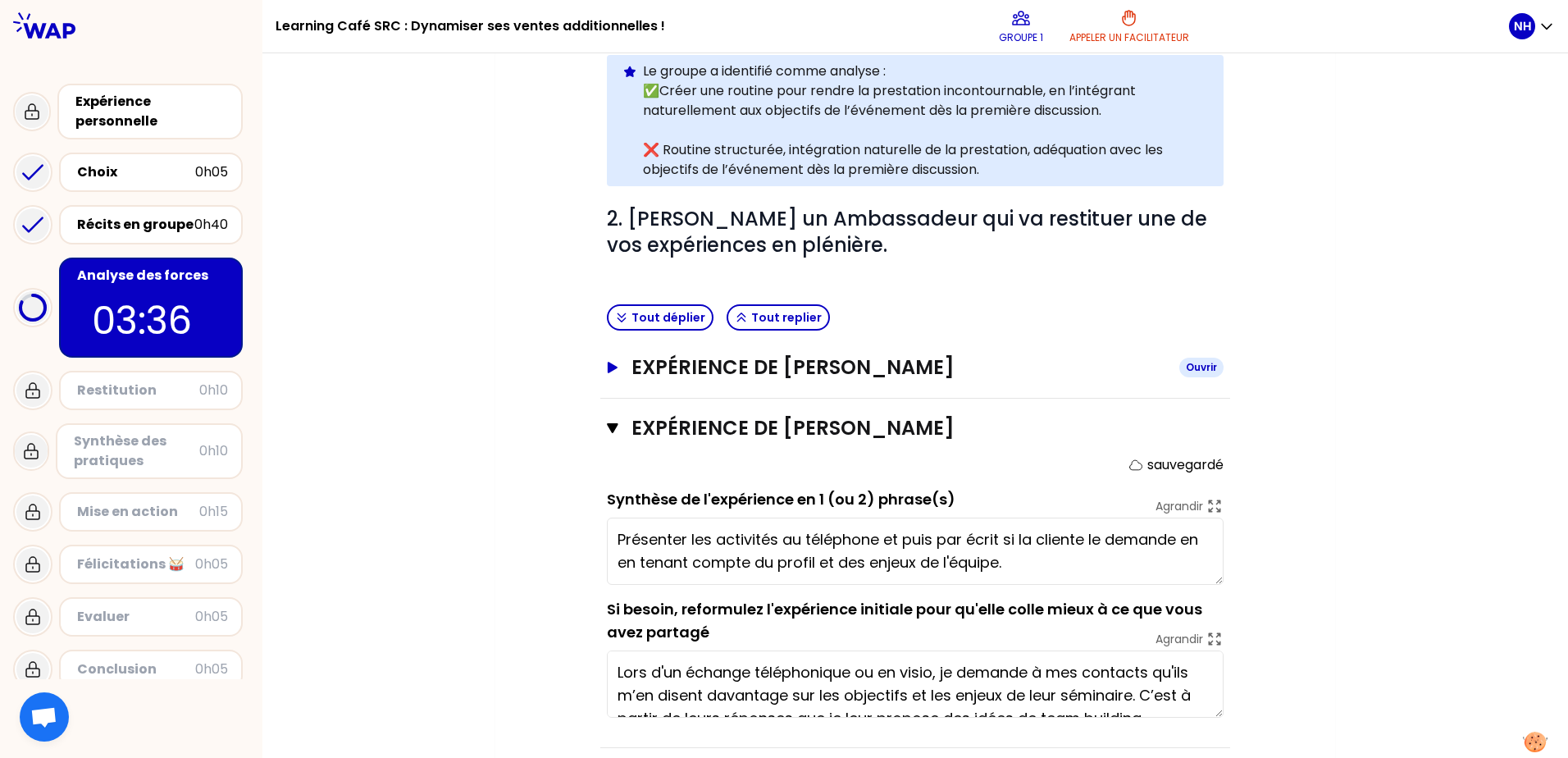
click at [607, 361] on icon "button" at bounding box center [612, 367] width 13 height 12
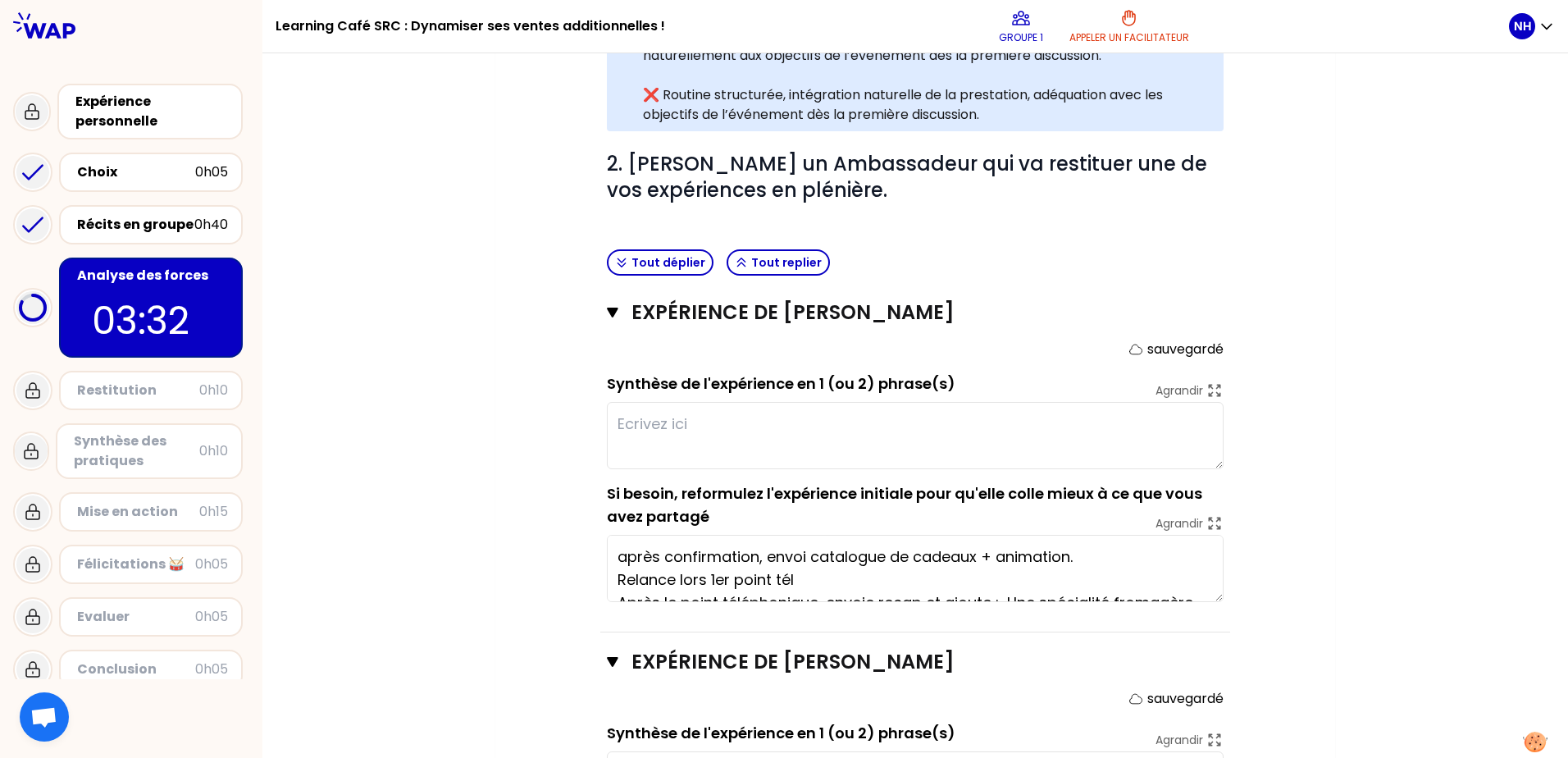
scroll to position [618, 0]
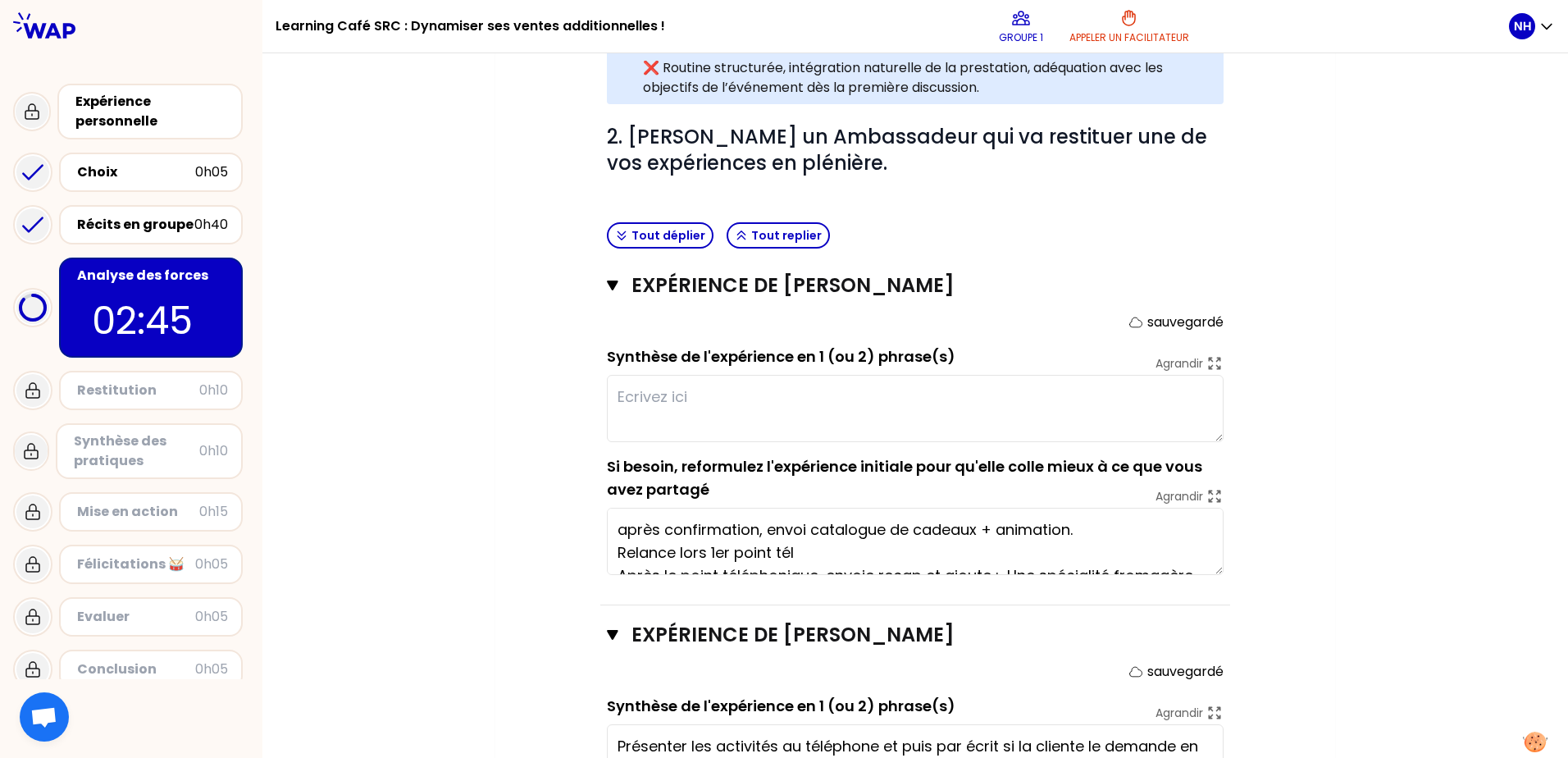
click at [652, 398] on textarea at bounding box center [915, 409] width 617 height 67
click at [662, 375] on textarea "Inviter à vivre une expérience enchanteresse" at bounding box center [915, 409] width 617 height 67
click at [1041, 379] on textarea "Inviter les équipes à vivre une expérience enchanteresse" at bounding box center [915, 409] width 617 height 67
click at [666, 375] on textarea "Inviter les équipes à vivre une expérience enchanteresse" at bounding box center [915, 409] width 617 height 67
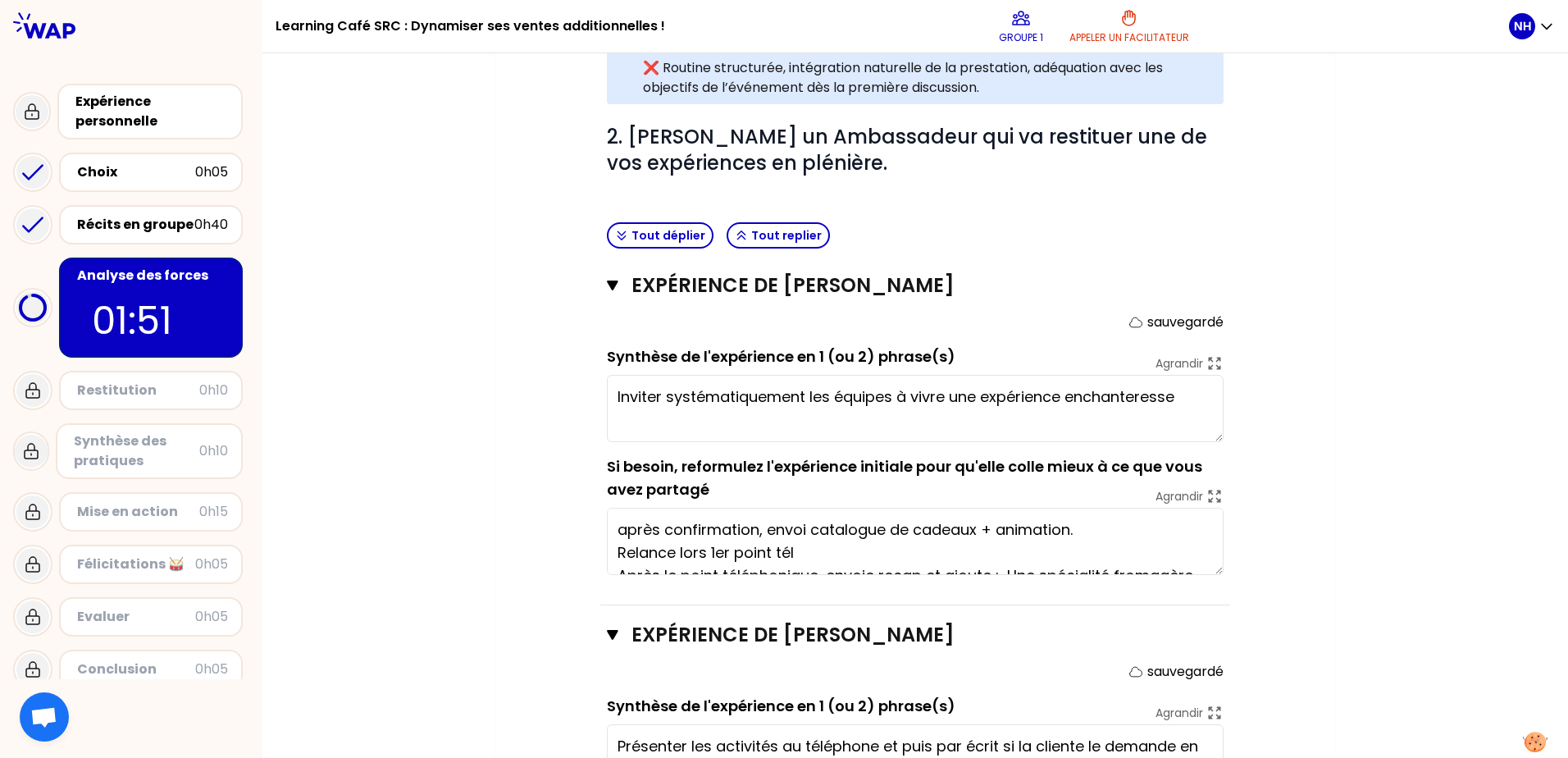
click at [896, 375] on textarea "Inviter systématiquement les équipes à vivre une expérience enchanteresse" at bounding box center [915, 409] width 617 height 67
drag, startPoint x: 919, startPoint y: 373, endPoint x: 909, endPoint y: 374, distance: 10.0
click at [909, 375] on textarea "Inviter systématiquement les équipes de environ 15 personnes à vivre une expéri…" at bounding box center [915, 409] width 617 height 67
click at [917, 395] on textarea "Inviter systématiquement les équipes d'environ 15 personnes à vivre une expérie…" at bounding box center [915, 409] width 617 height 67
click at [930, 389] on textarea "Inviter systématiquement les équipes d'environ 15 personnes à vivre une expérie…" at bounding box center [915, 409] width 617 height 67
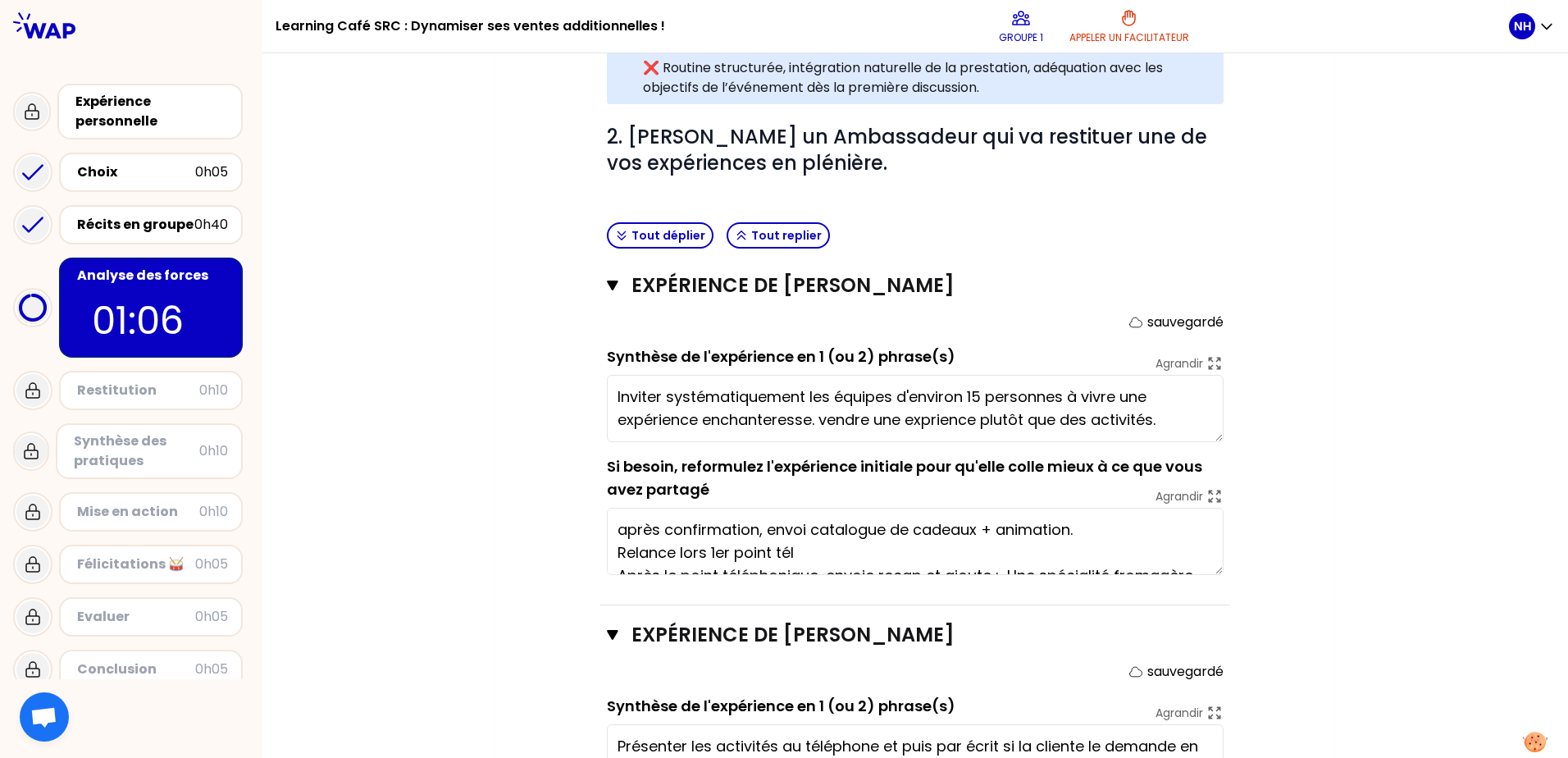
click at [923, 391] on textarea "Inviter systématiquement les équipes d'environ 15 personnes à vivre une expérie…" at bounding box center [915, 409] width 617 height 67
click at [986, 388] on textarea "Inviter systématiquement les équipes d'environ 15 personnes à vivre une expérie…" at bounding box center [915, 409] width 617 height 67
drag, startPoint x: 942, startPoint y: 398, endPoint x: 925, endPoint y: 399, distance: 17.0
click at [925, 399] on textarea "Inviter systématiquement les équipes d'environ 15 personnes à vivre une expérie…" at bounding box center [915, 409] width 617 height 67
click at [1055, 390] on textarea "Inviter systématiquement les équipes d'environ 15 personnes à vivre une expérie…" at bounding box center [915, 409] width 617 height 67
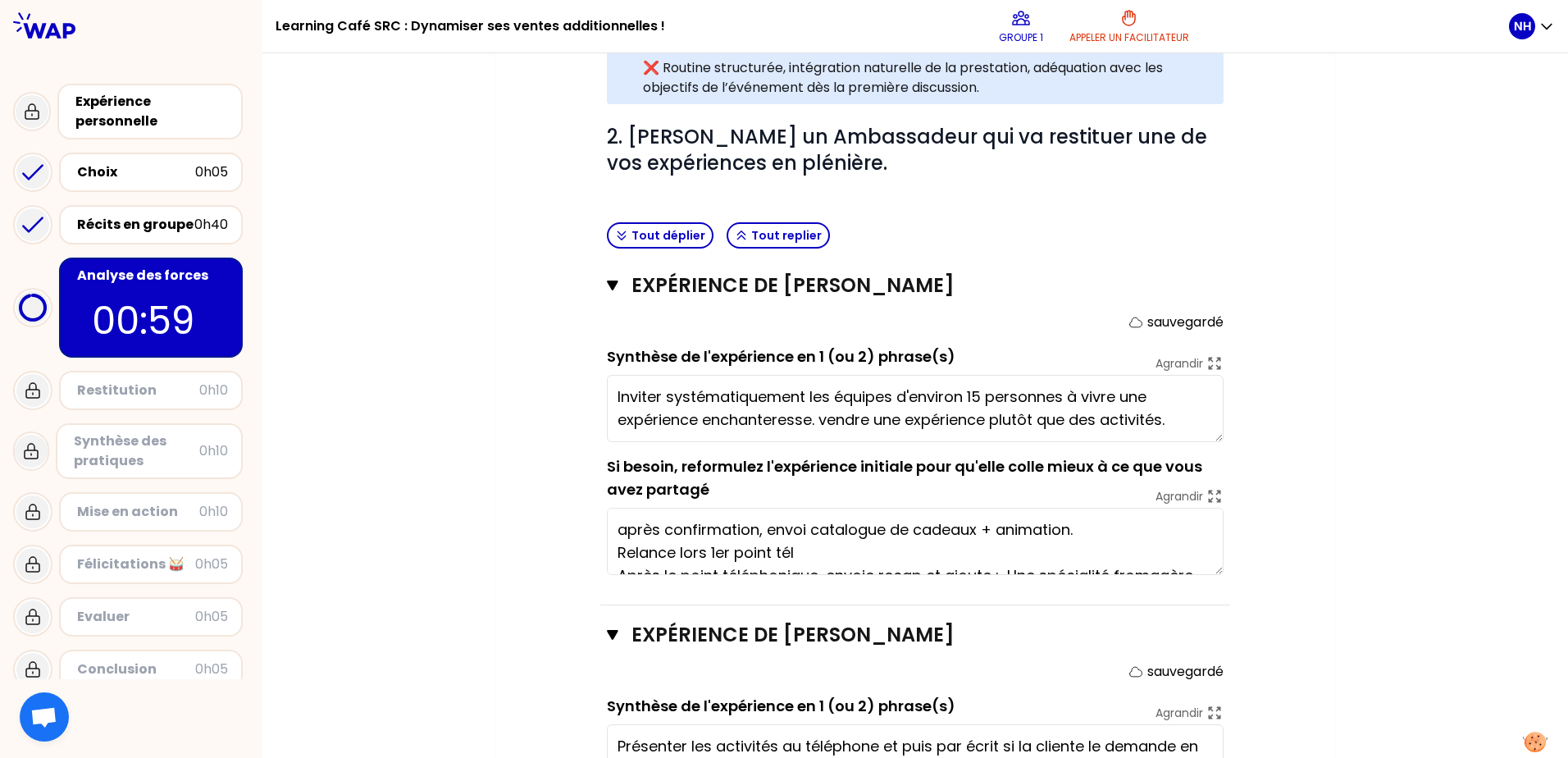
click at [1211, 399] on textarea "Inviter systématiquement les équipes d'environ 15 personnes à vivre une expérie…" at bounding box center [915, 409] width 617 height 67
drag, startPoint x: 870, startPoint y: 398, endPoint x: 670, endPoint y: 380, distance: 200.8
click at [670, 380] on textarea "Inviter systématiquement les équipes d'environ 15 personnes à vivre une expérie…" at bounding box center [915, 409] width 617 height 67
click at [1129, 375] on textarea "Inviter chaque équipe à vivre une expérience plutôt que des activités." at bounding box center [915, 409] width 617 height 67
click at [952, 375] on textarea "Inviter chaque équipe à vivre une expérience plutôt que des activités de Teambu…" at bounding box center [915, 409] width 617 height 67
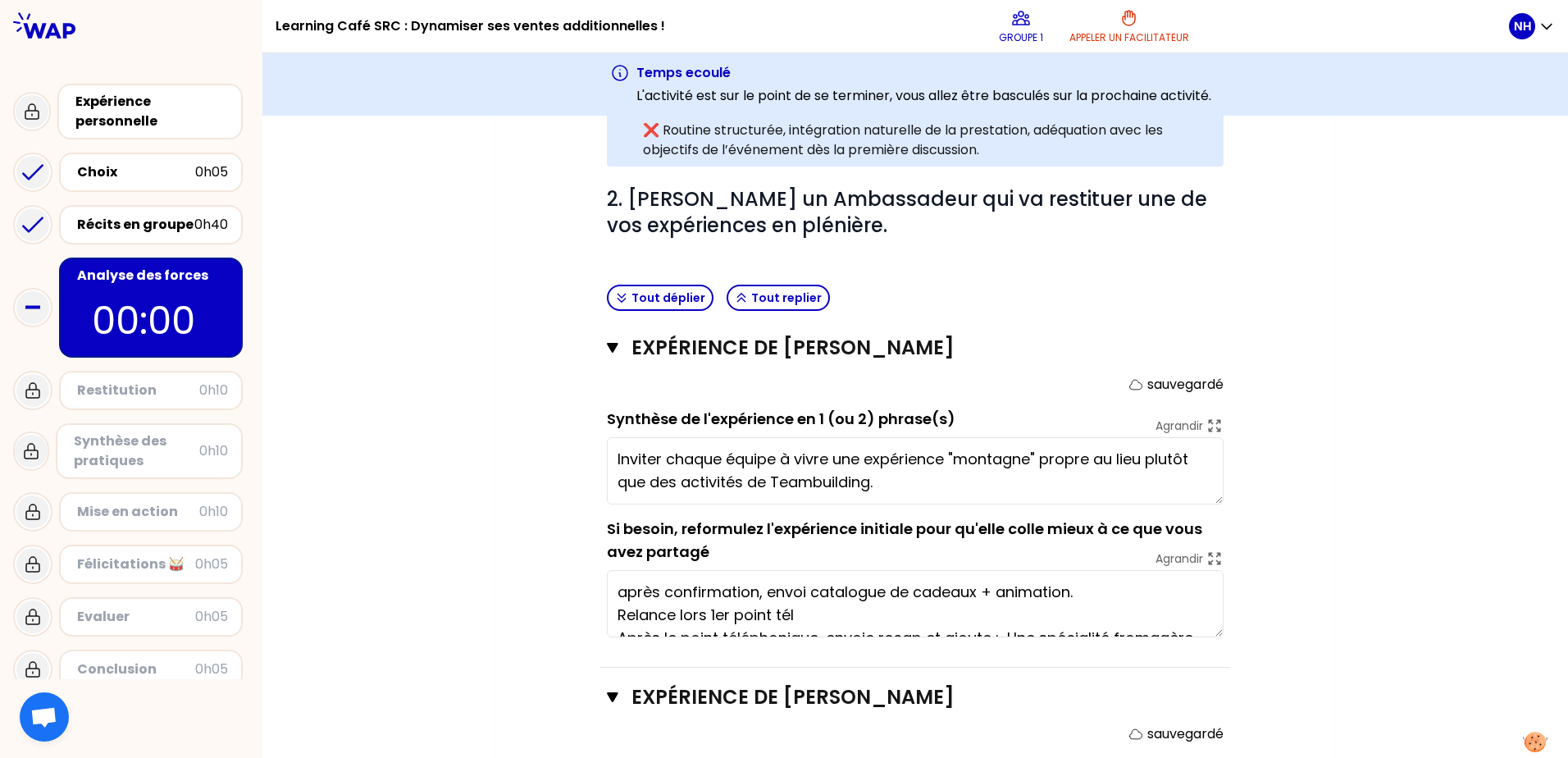
type textarea "Inviter chaque équipe à vivre une expérience "montagne" propre au lieu plutôt q…"
click at [1239, 427] on div "Mon numéro de groupe : 1 Objectifs # 1. En groupe, identifiez le facteur clé d'…" at bounding box center [915, 524] width 1306 height 1870
click at [767, 284] on button "Tout replier" at bounding box center [778, 297] width 104 height 27
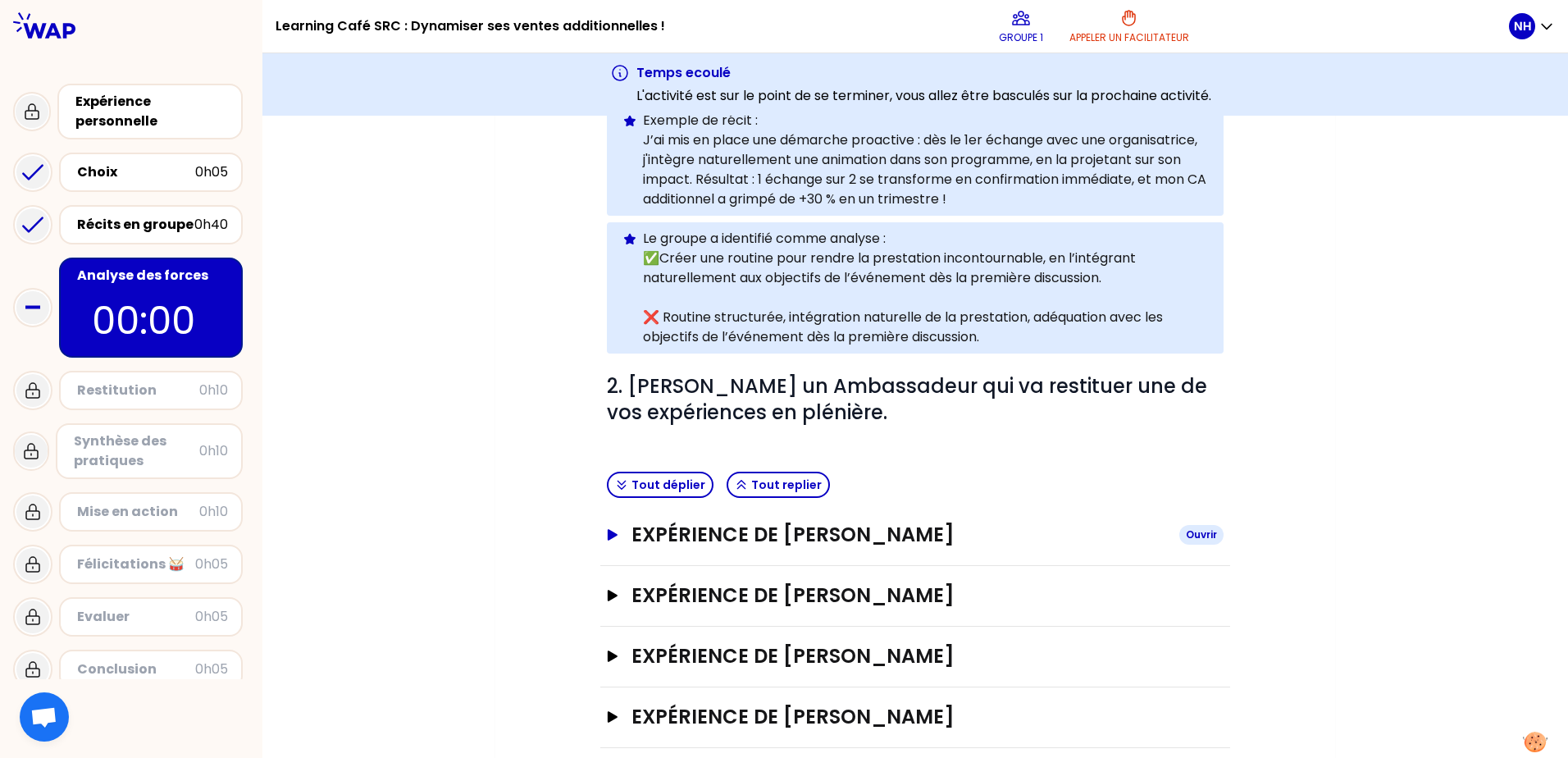
click at [610, 529] on icon "button" at bounding box center [613, 535] width 10 height 12
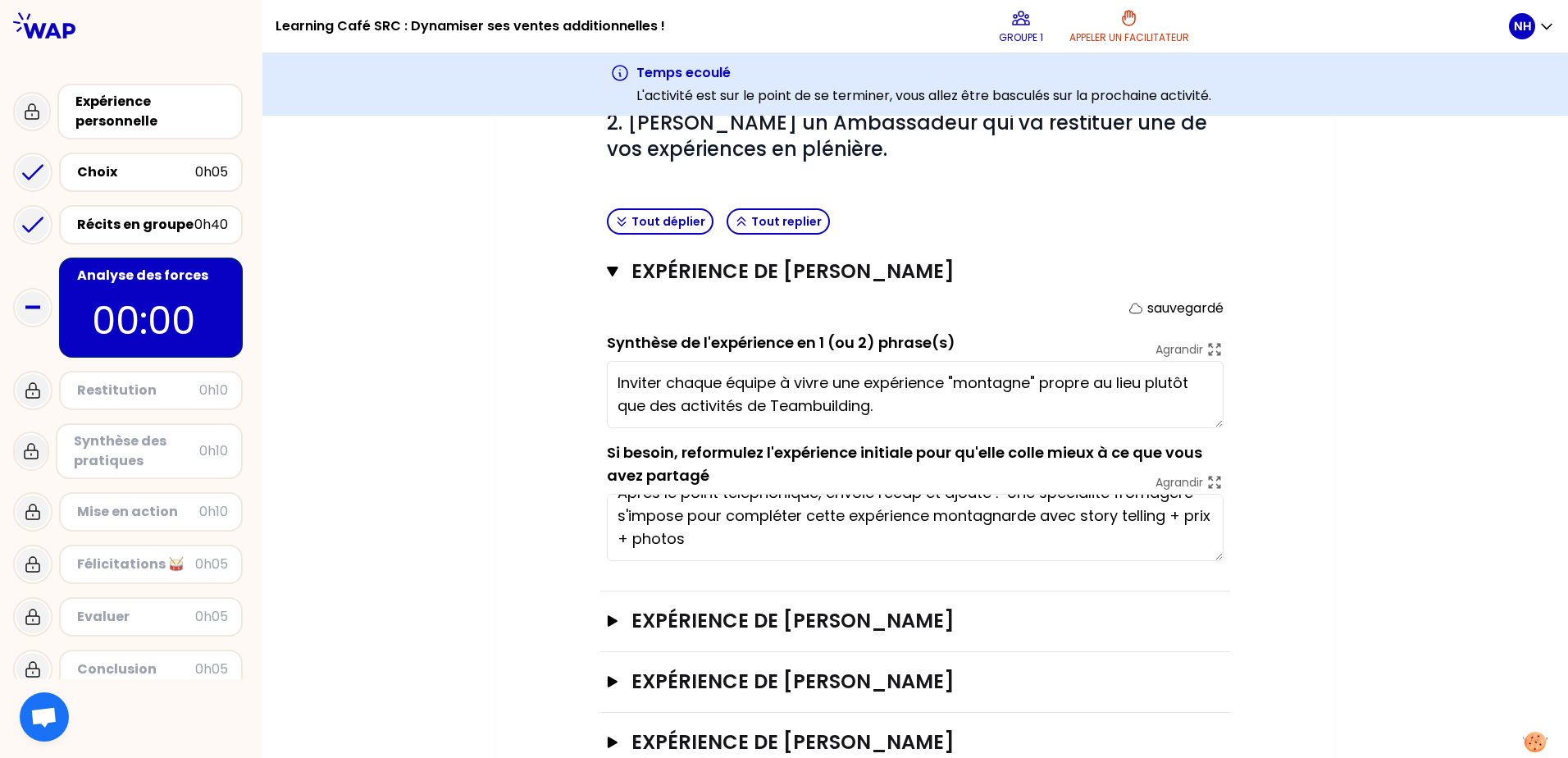
scroll to position [720, 0]
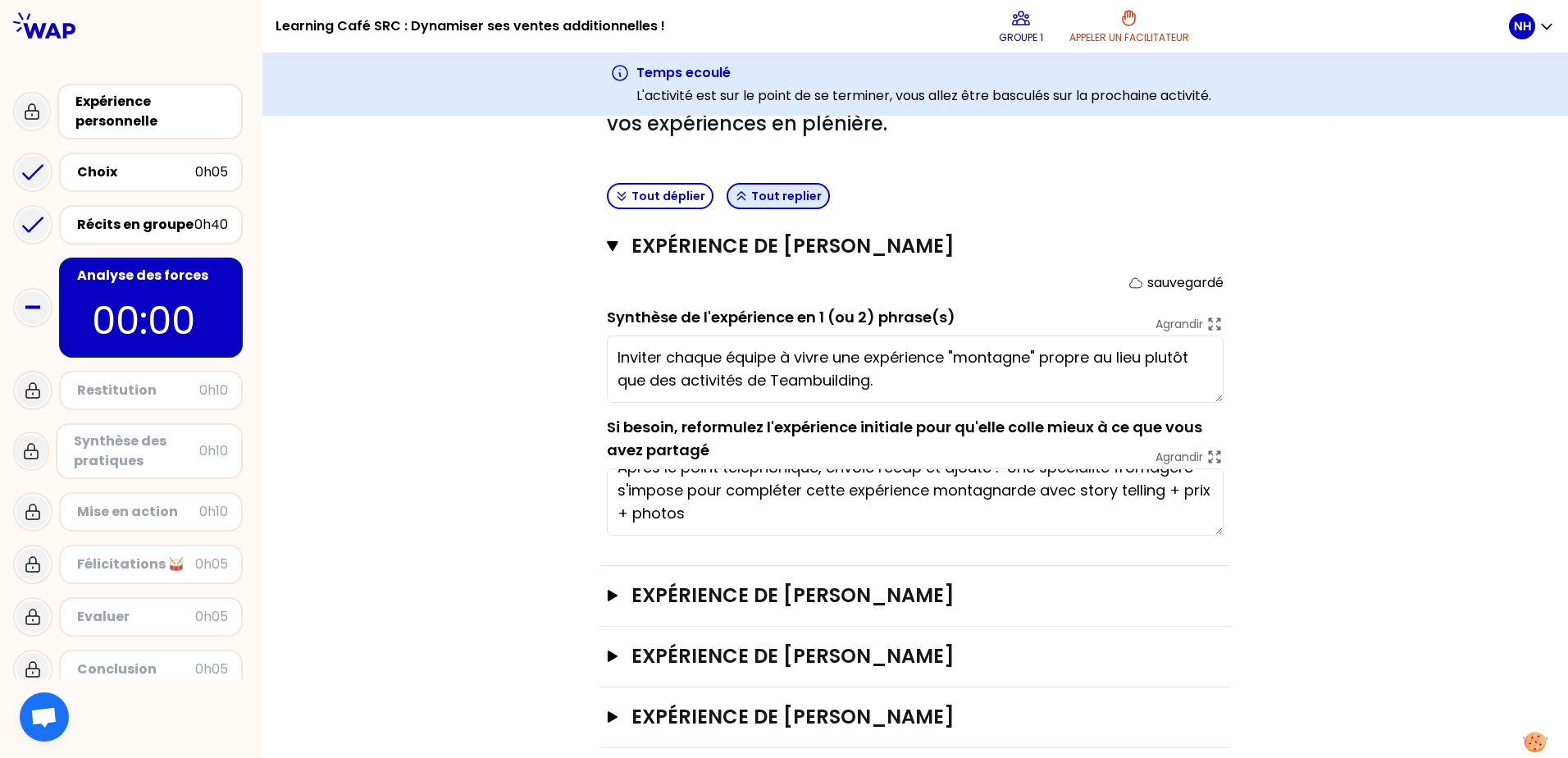
click at [771, 183] on button "Tout replier" at bounding box center [778, 195] width 104 height 27
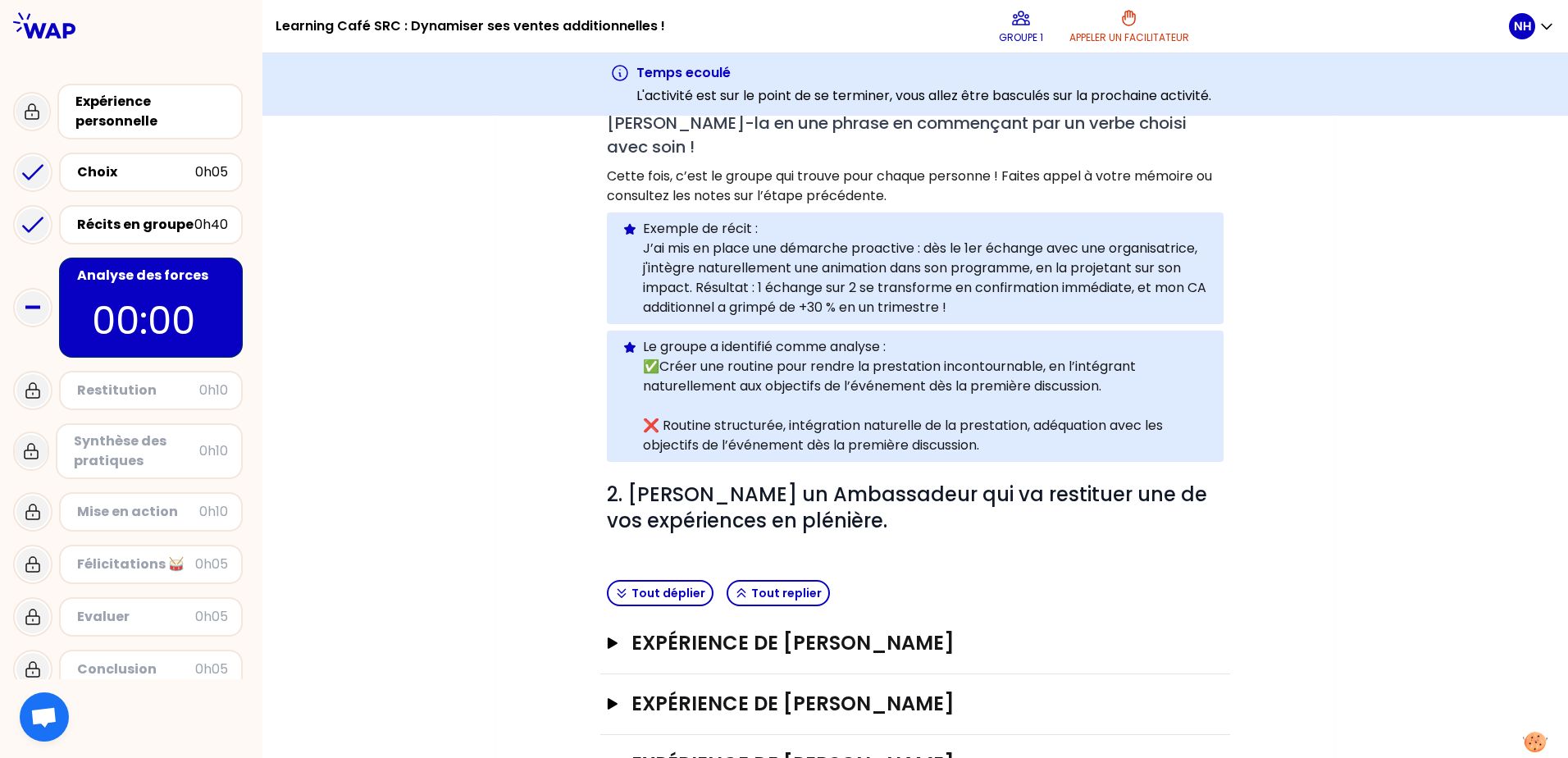
scroll to position [431, 0]
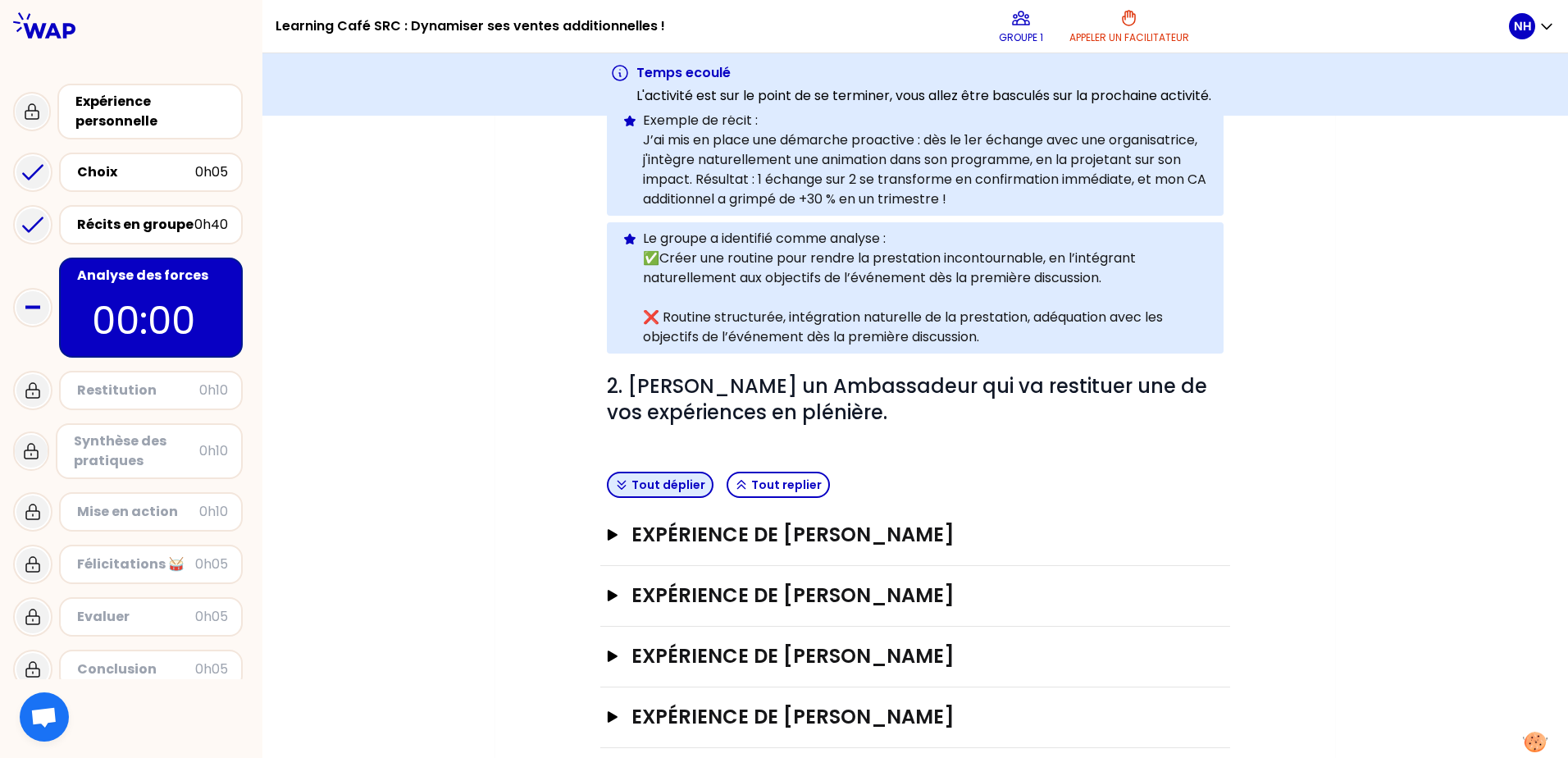
click at [648, 472] on button "Tout déplier" at bounding box center [660, 485] width 107 height 27
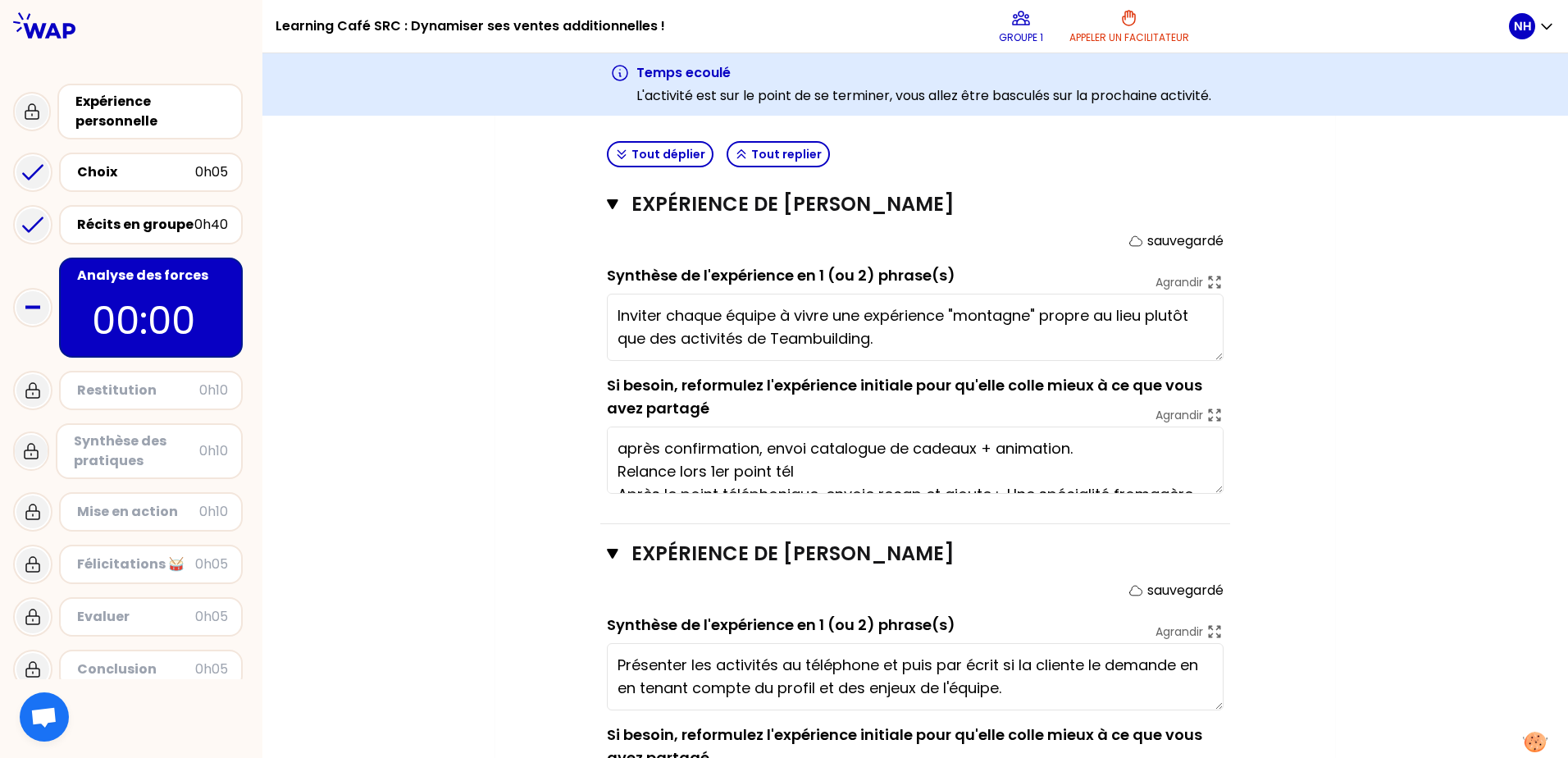
scroll to position [766, 0]
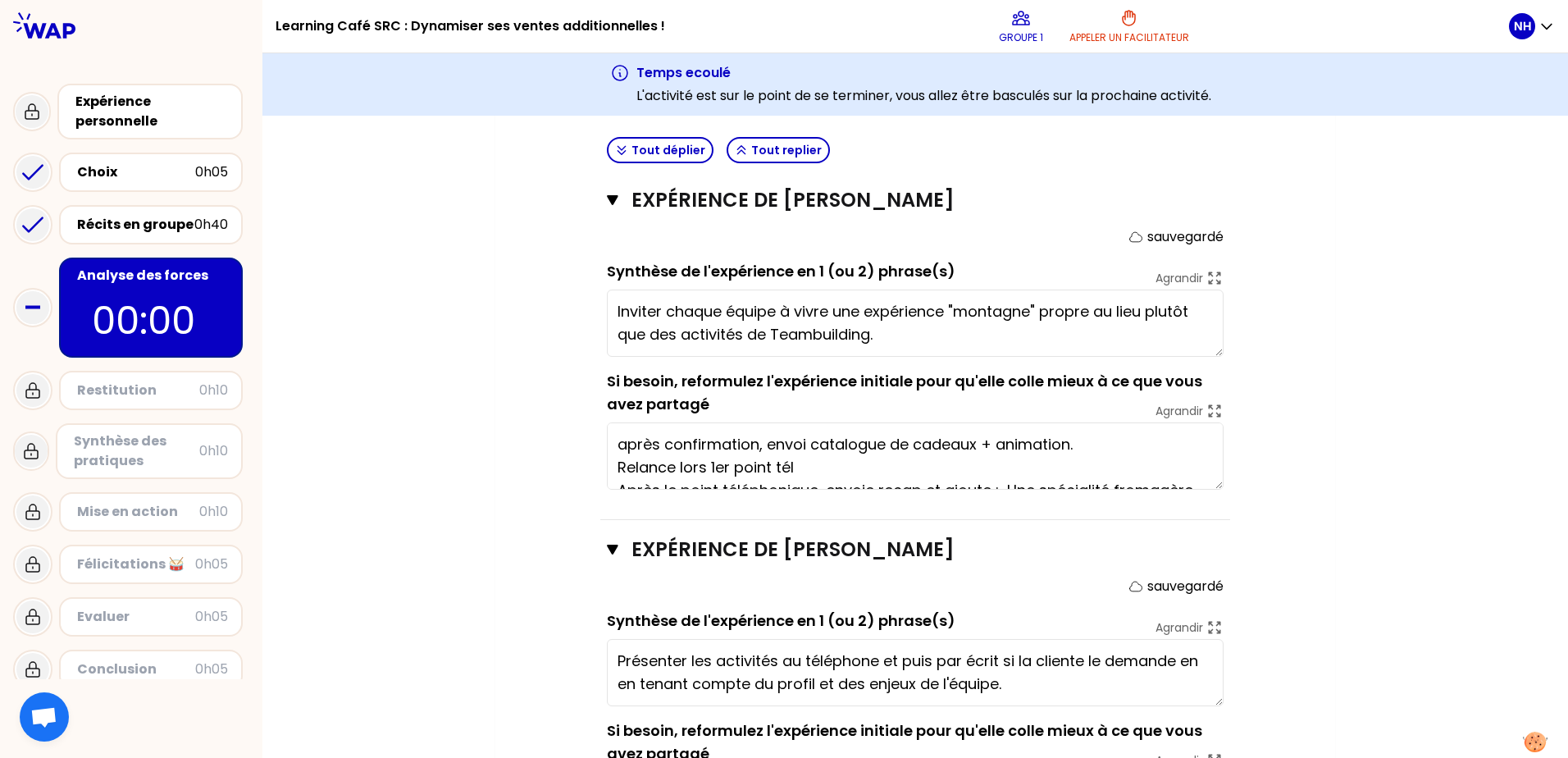
click at [763, 455] on textarea "après confirmation, envoi catalogue de cadeaux + animation. Relance lors 1er po…" at bounding box center [915, 456] width 617 height 67
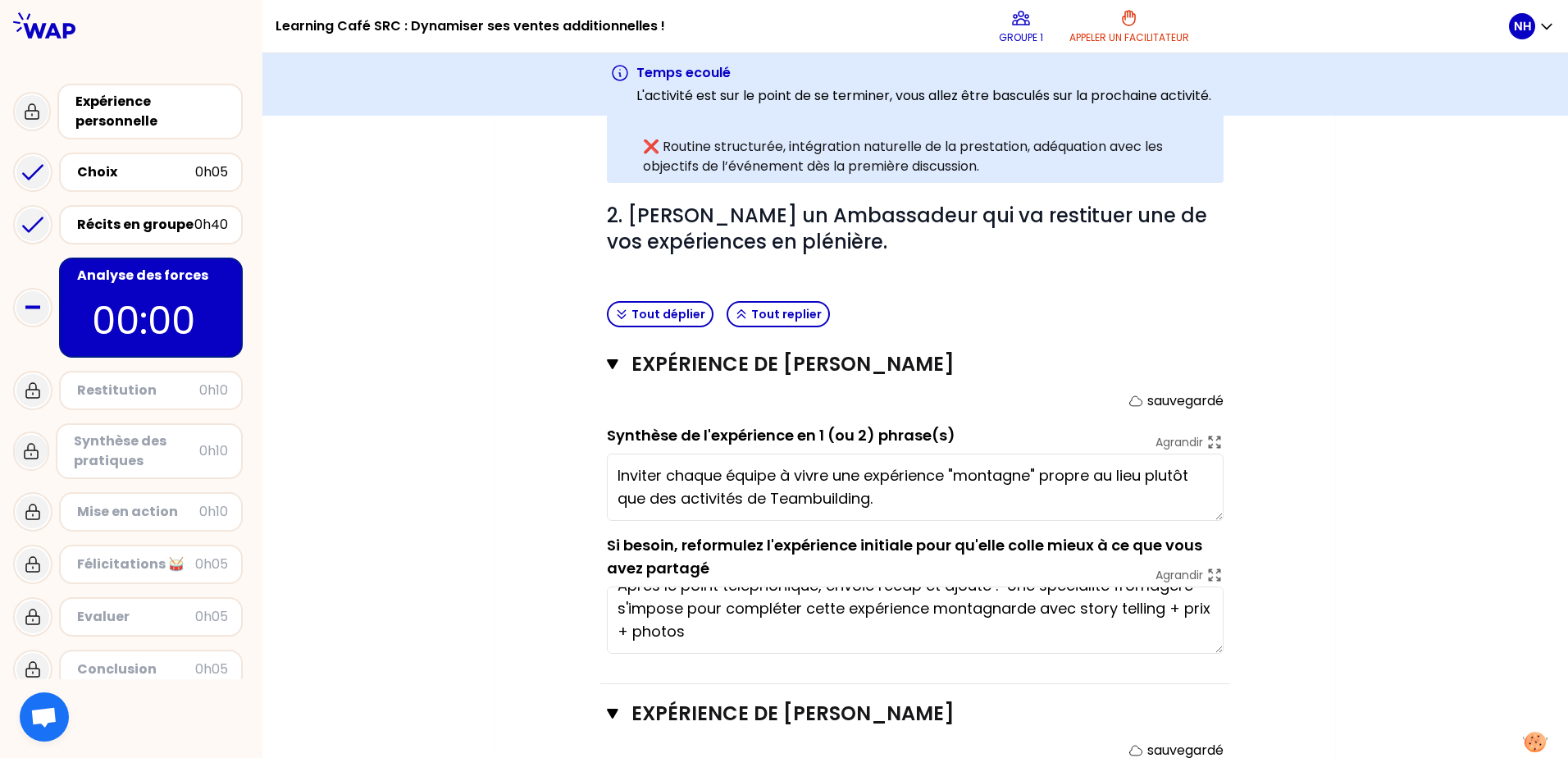
scroll to position [684, 0]
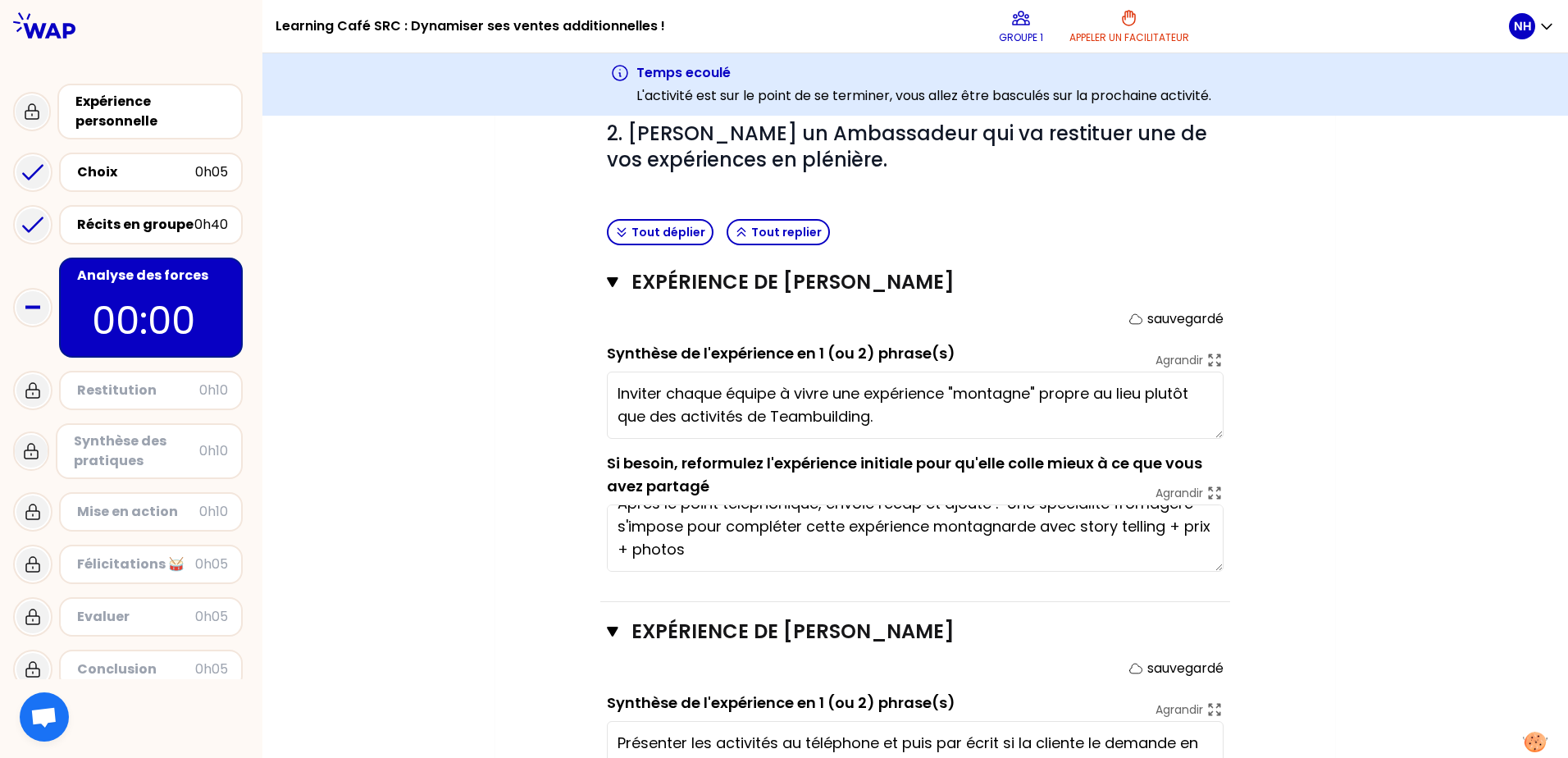
drag, startPoint x: 127, startPoint y: 386, endPoint x: 114, endPoint y: 394, distance: 15.3
click at [127, 386] on div "Restitution" at bounding box center [138, 391] width 122 height 20
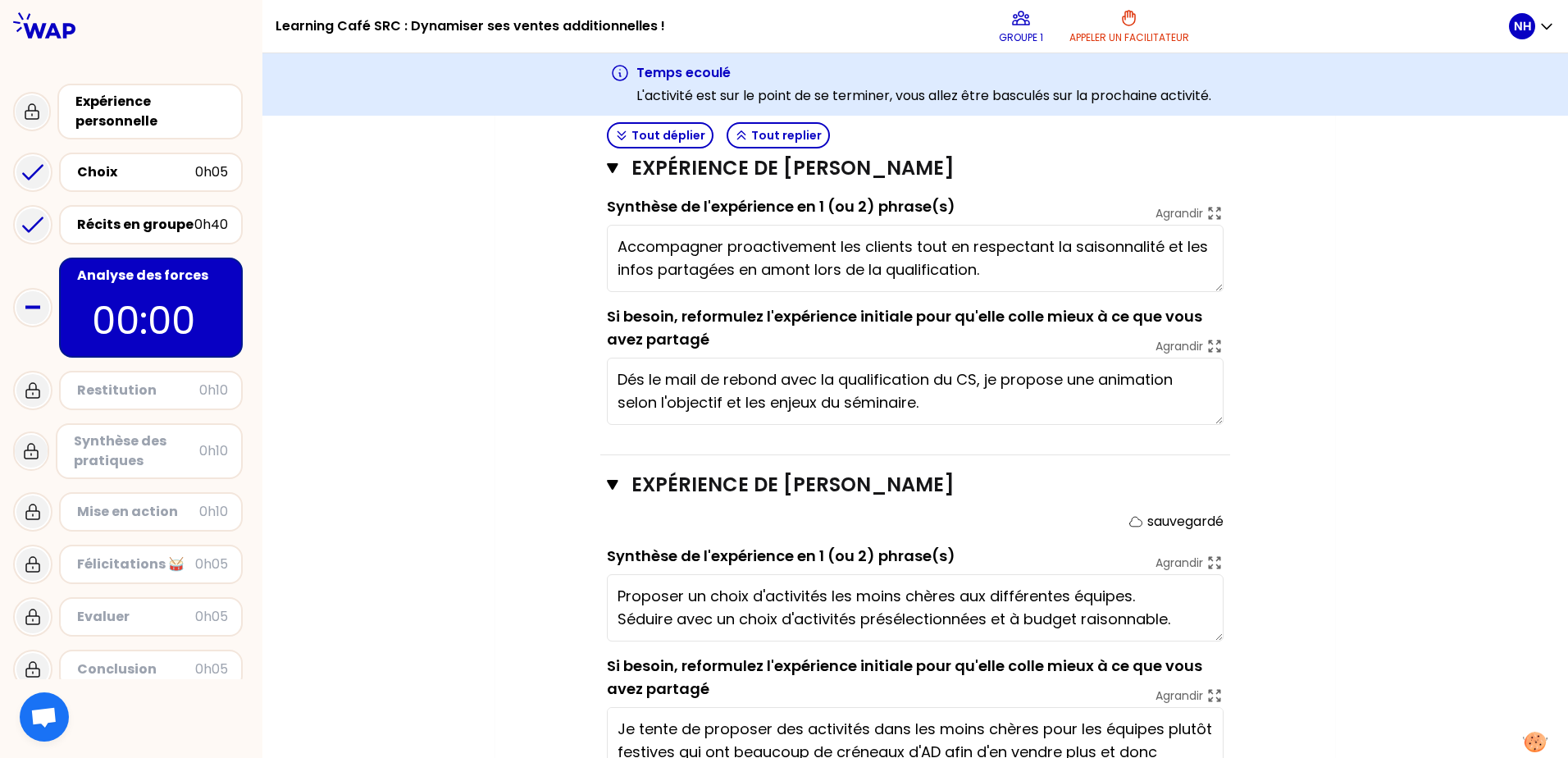
scroll to position [1586, 0]
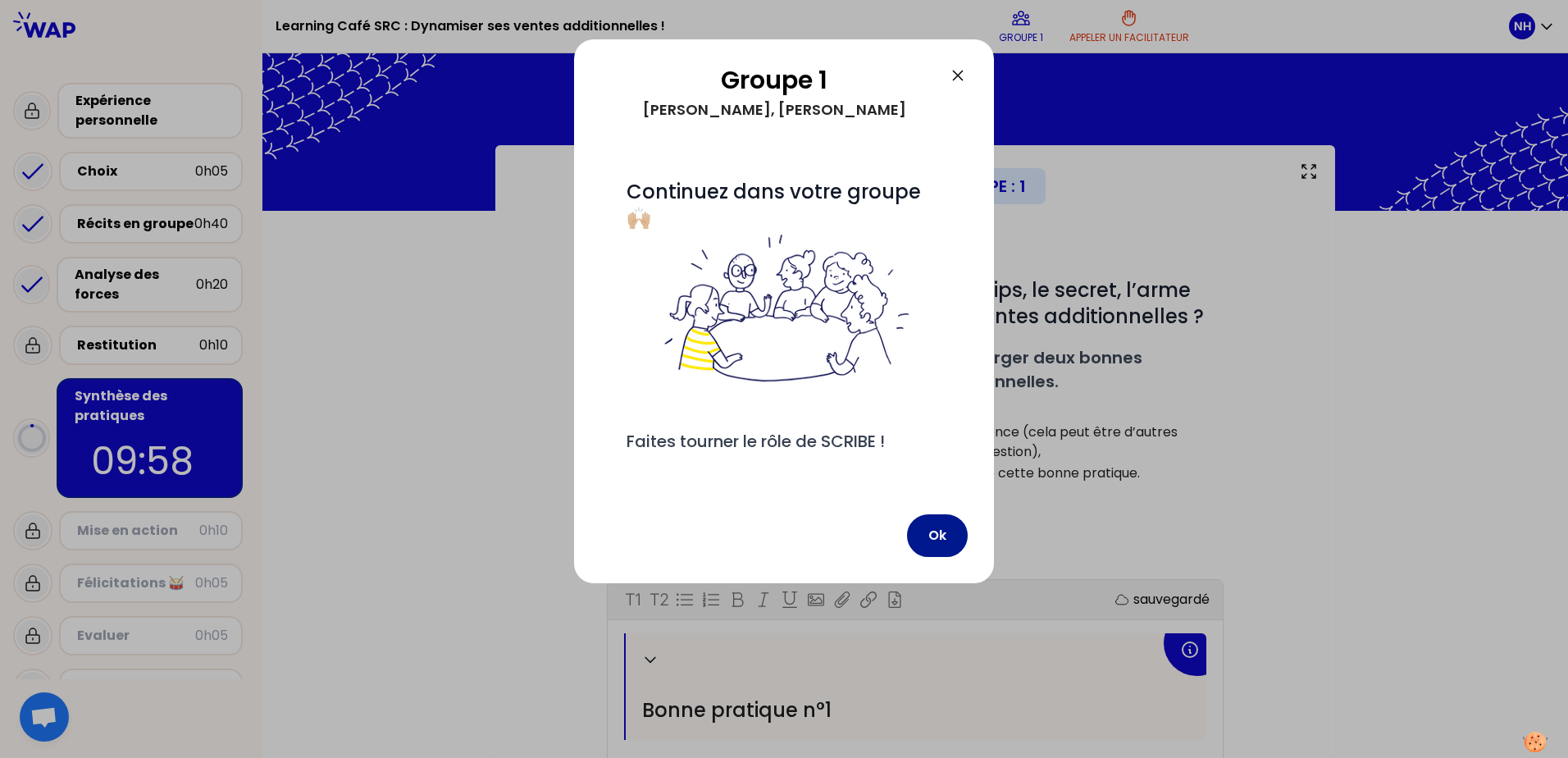
click at [936, 531] on button "Ok" at bounding box center [936, 535] width 60 height 42
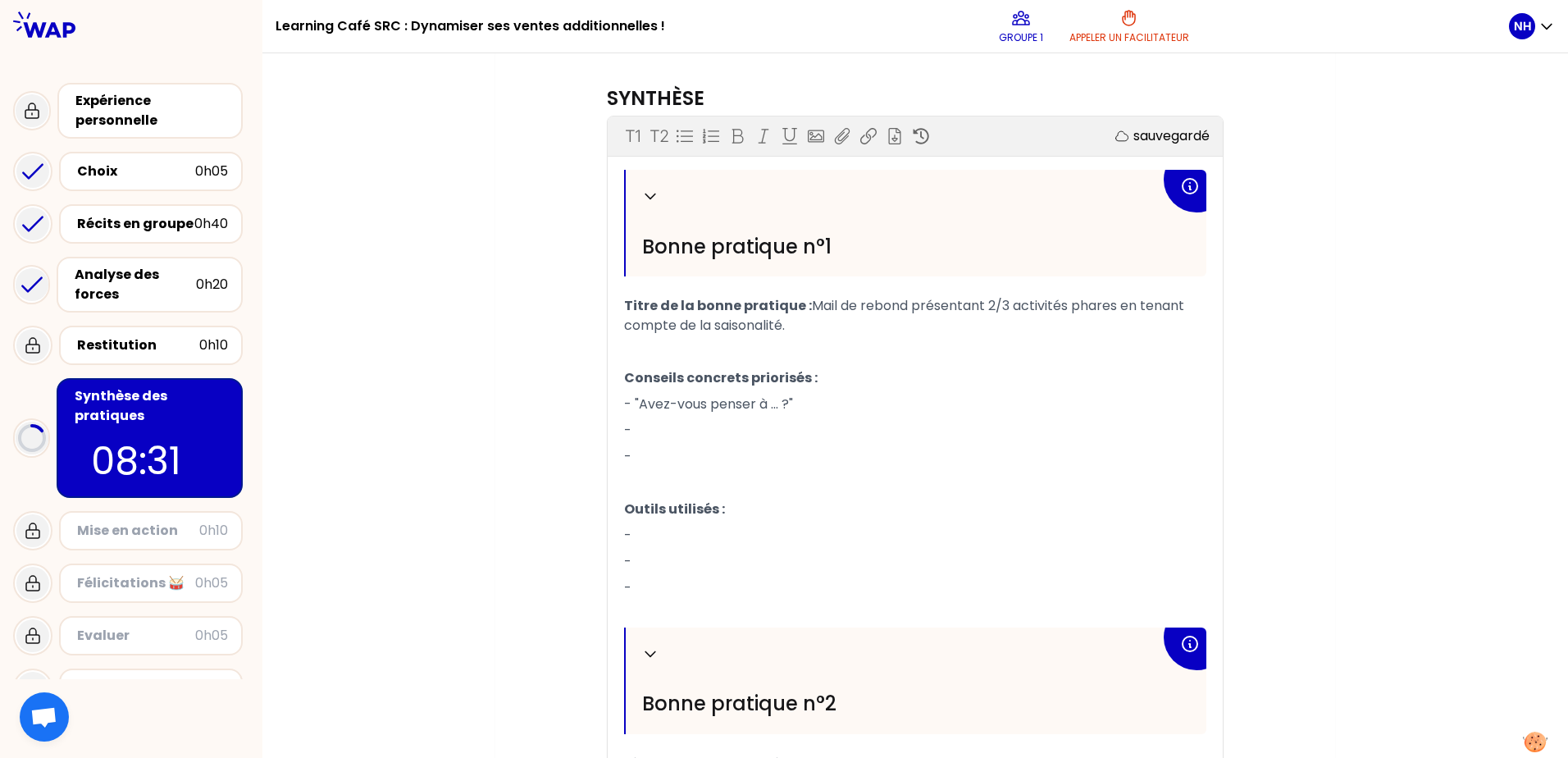
scroll to position [493, 0]
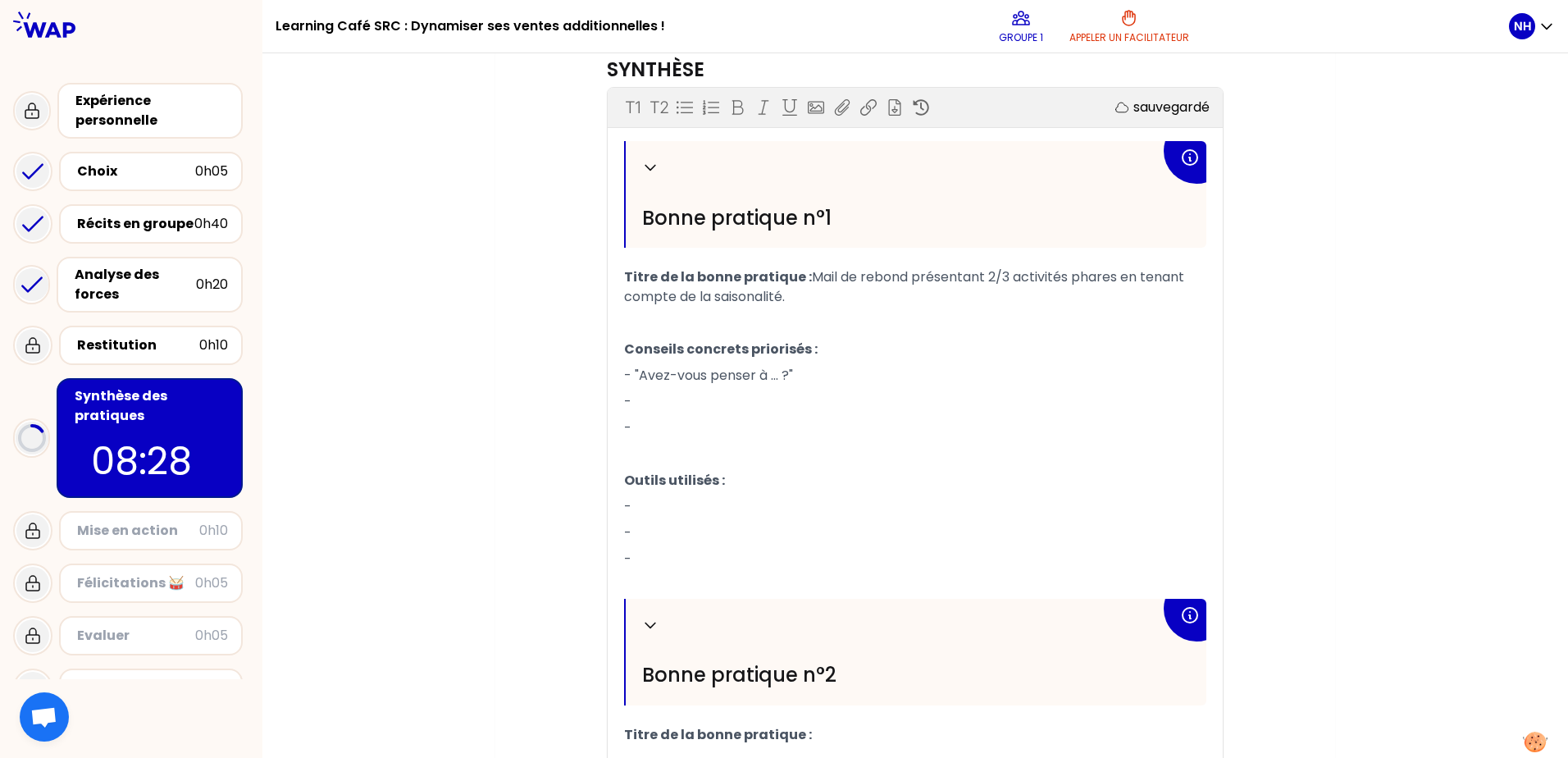
click at [674, 415] on p "-" at bounding box center [915, 402] width 582 height 27
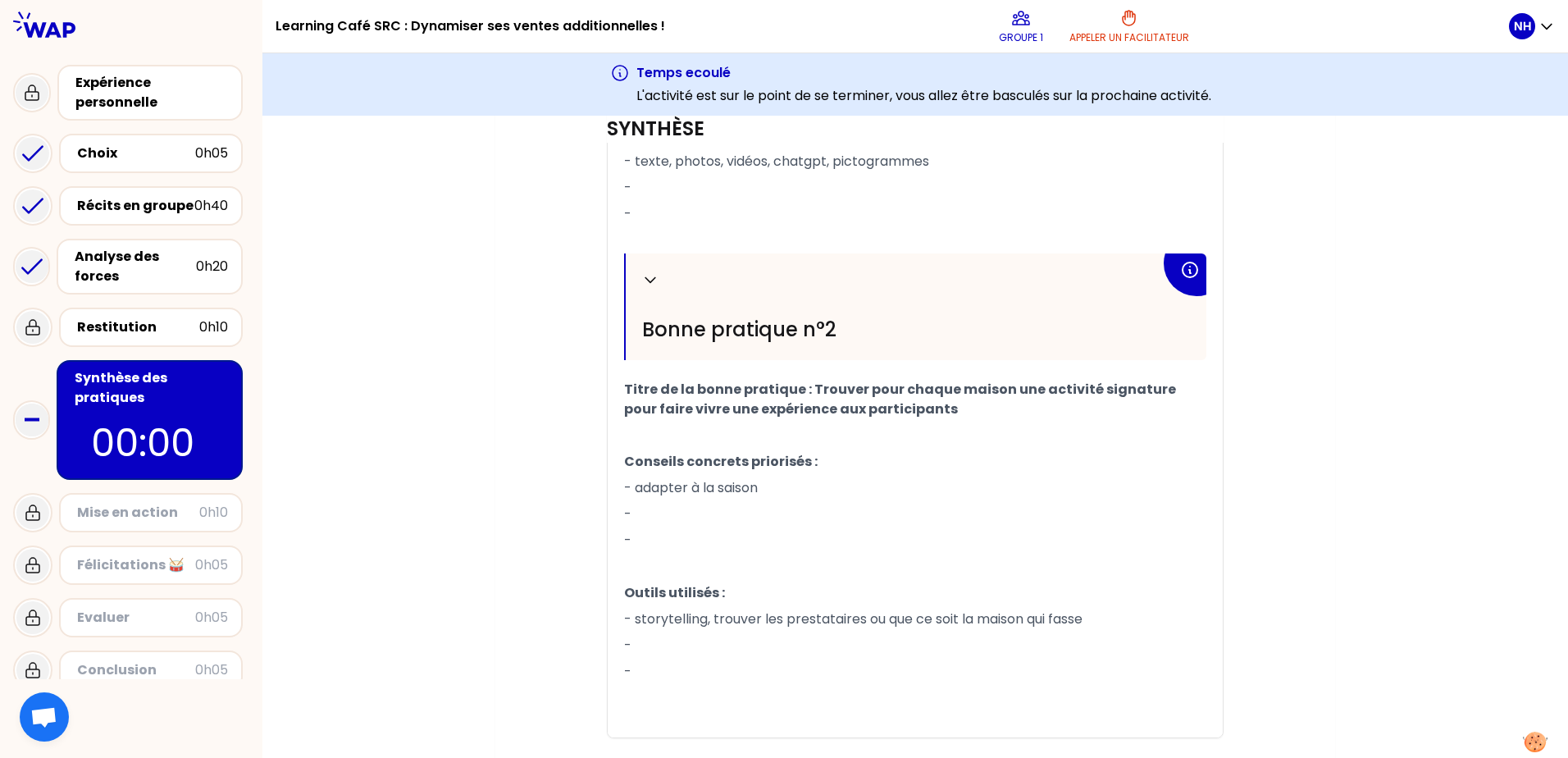
scroll to position [36, 0]
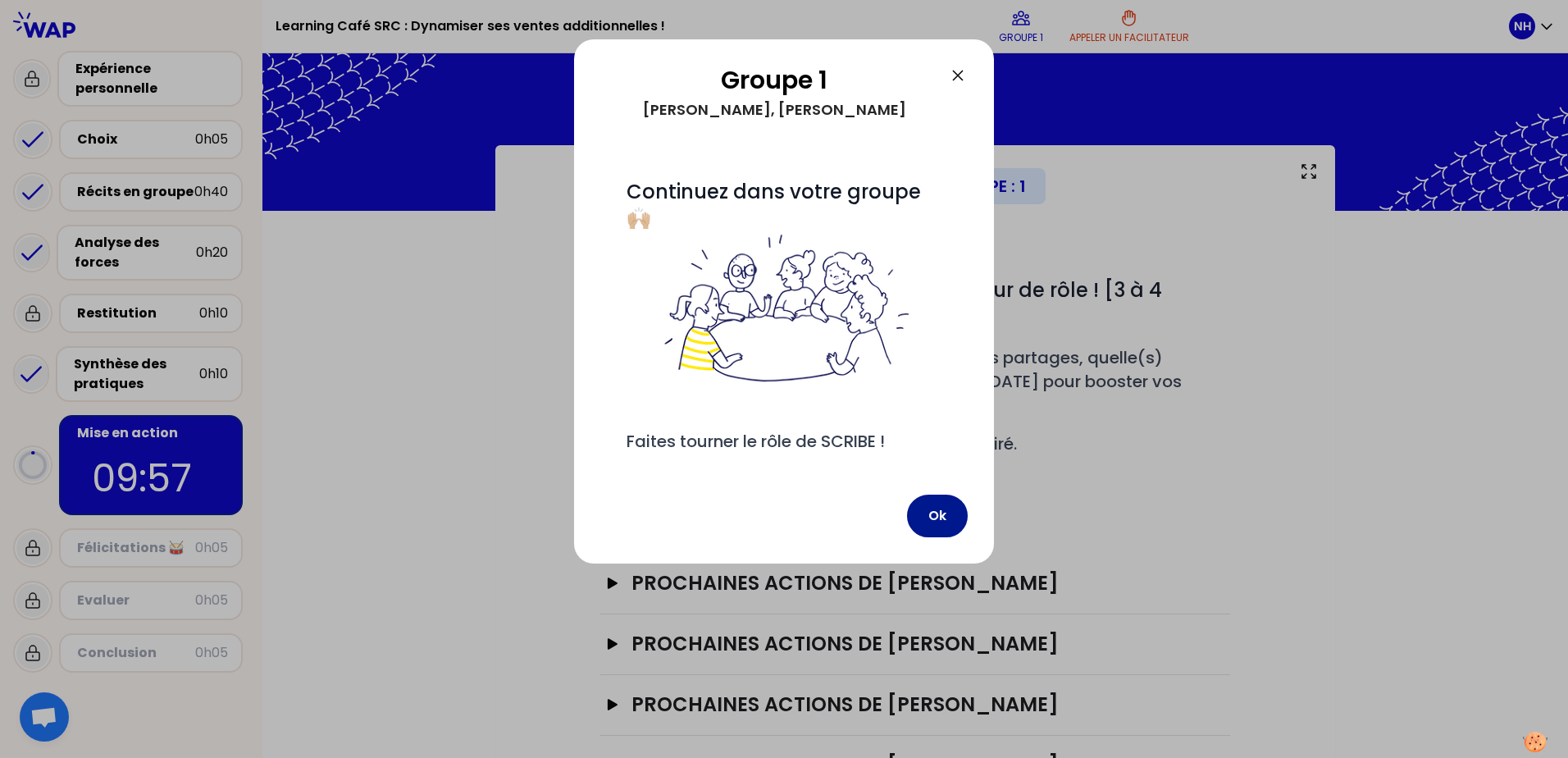
click at [928, 519] on button "Ok" at bounding box center [936, 515] width 60 height 42
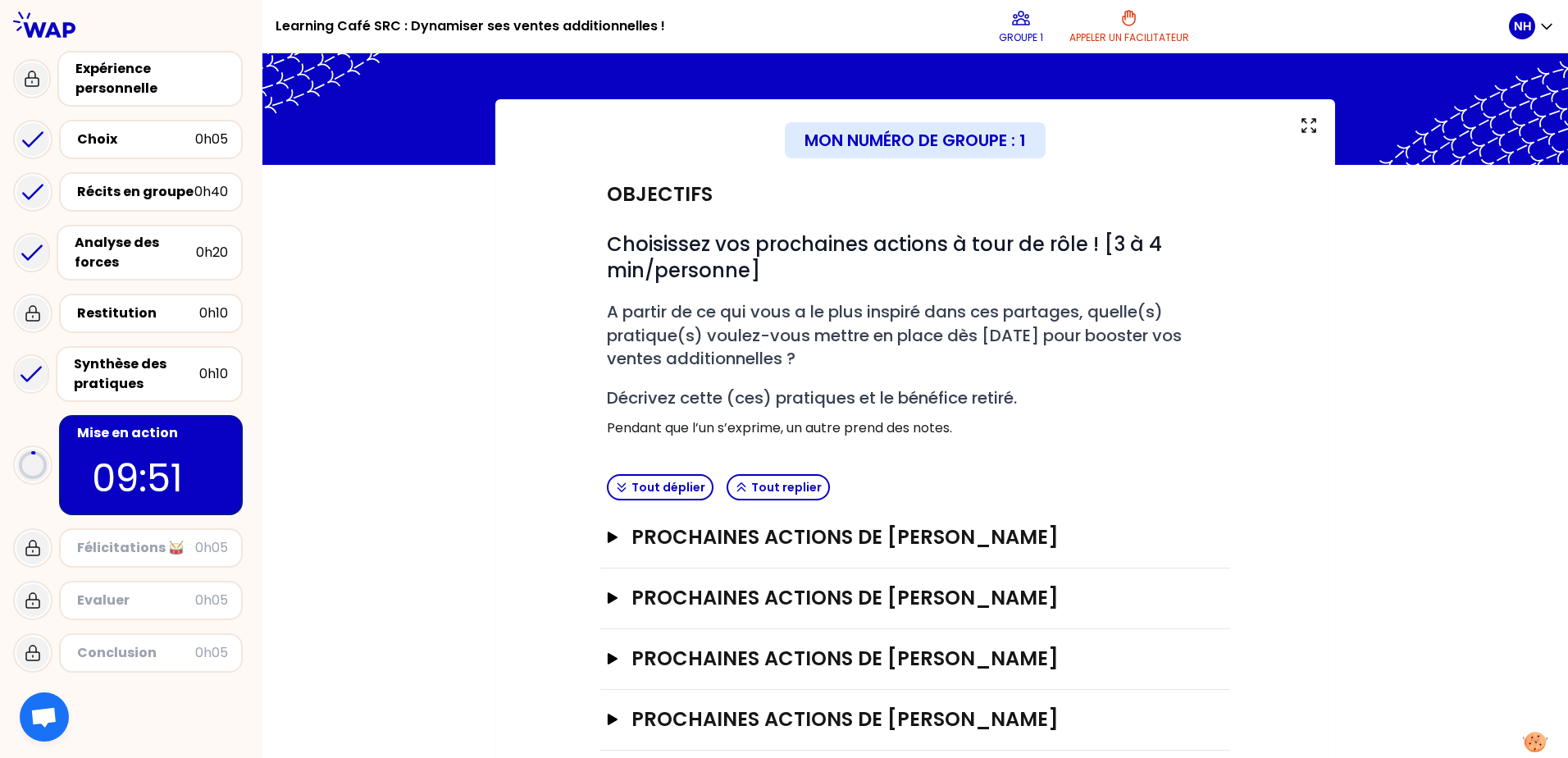
scroll to position [71, 0]
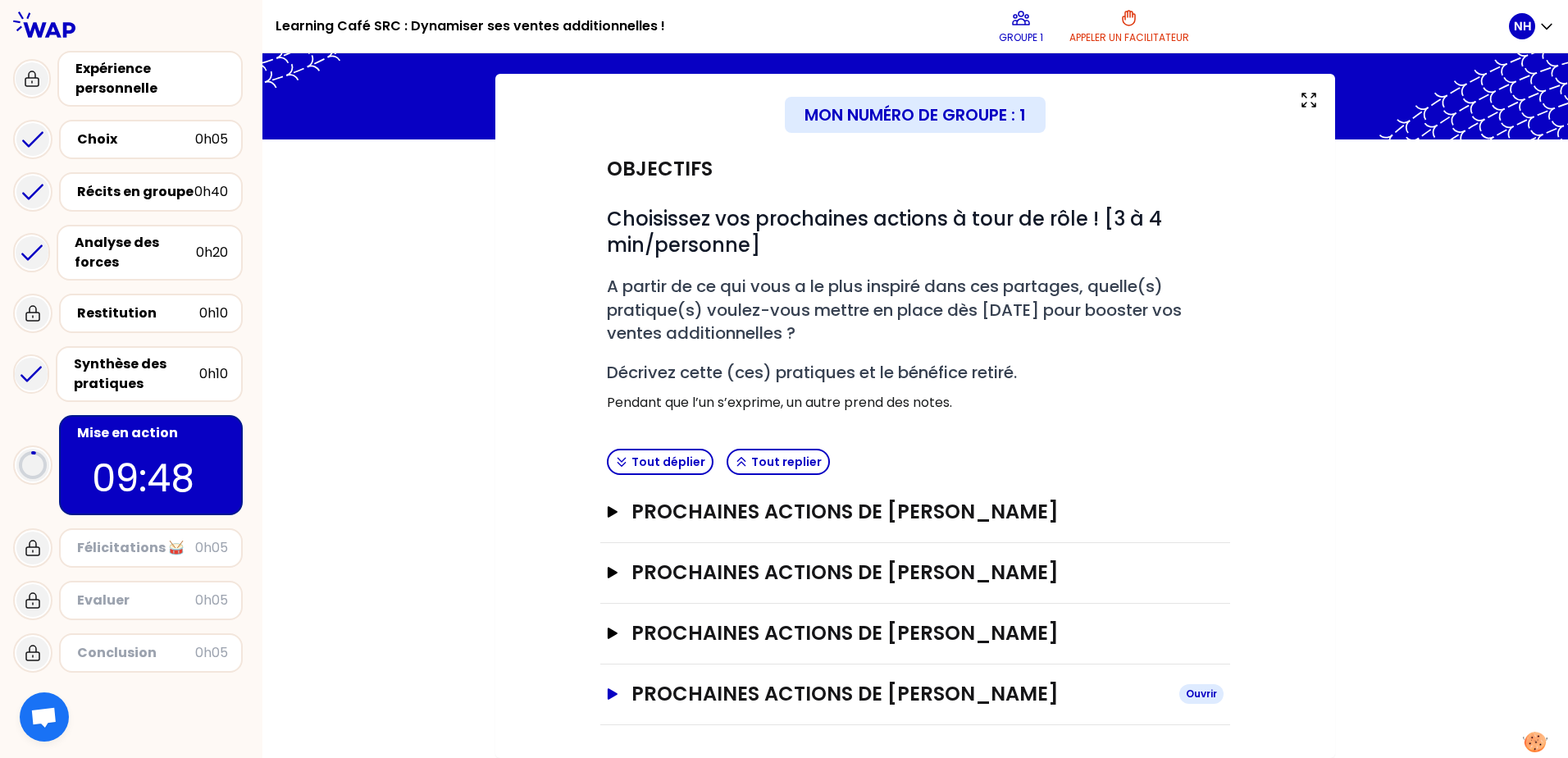
click at [850, 579] on h3 "PROCHAINES ACTIONS DE [PERSON_NAME]" at bounding box center [899, 694] width 535 height 27
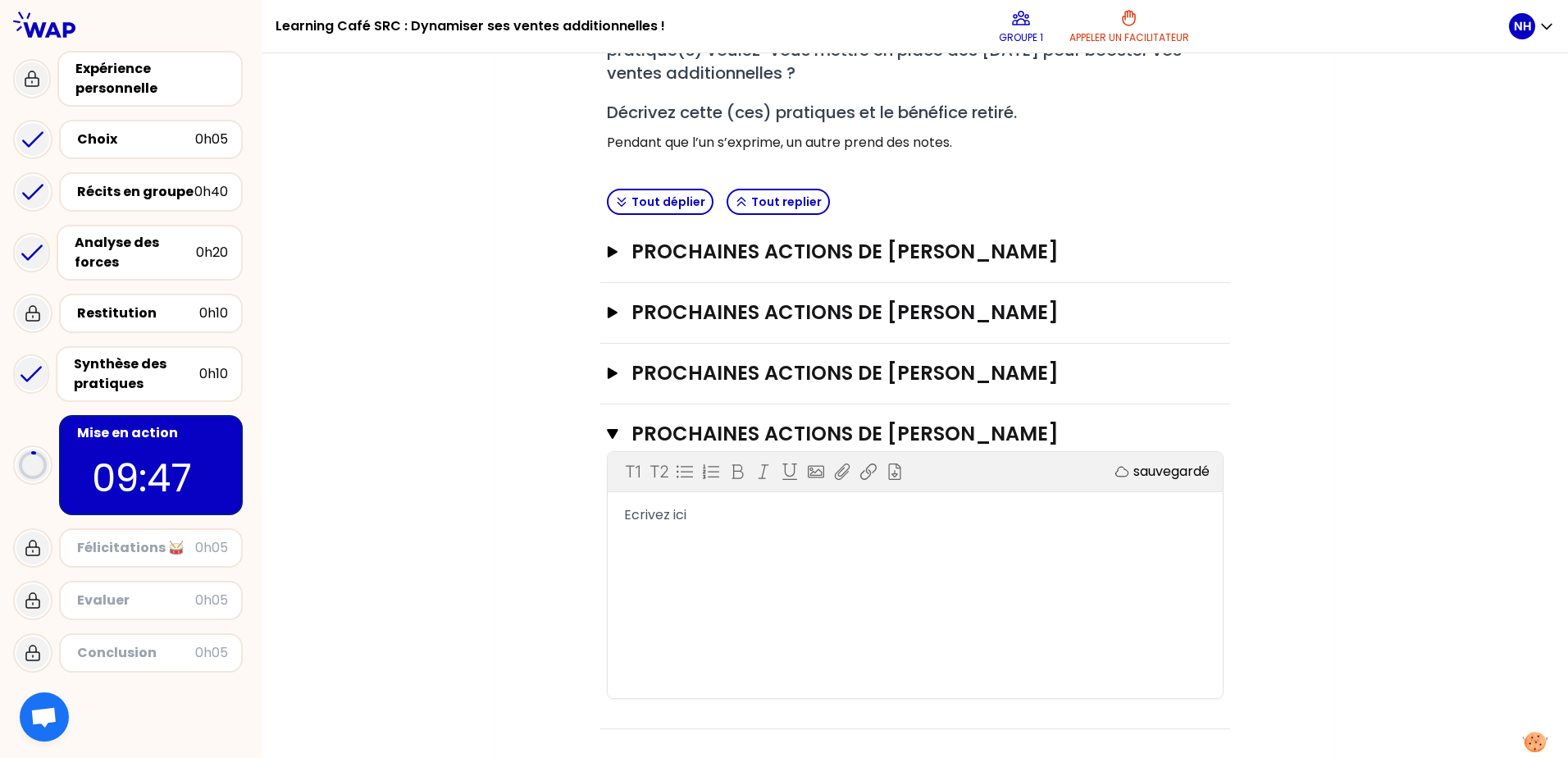
scroll to position [336, 0]
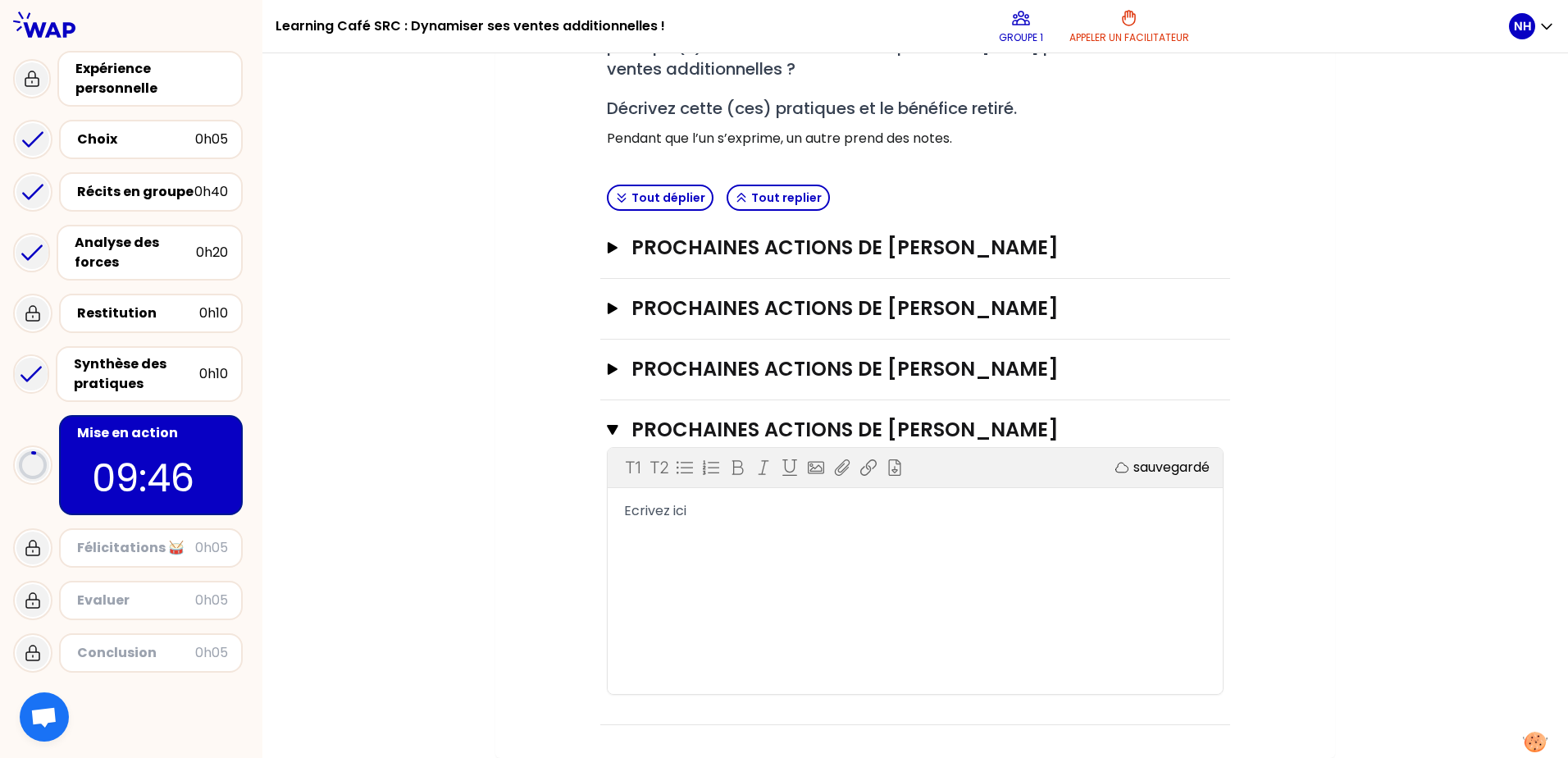
click at [638, 530] on div "T1 T2 Exporter sauvegardé Ecrivez ici" at bounding box center [915, 570] width 615 height 246
click at [639, 506] on span "Ecrivez ici" at bounding box center [654, 510] width 62 height 19
click at [688, 524] on div "T1 T2 Exporter sauvegardé Ecrivez ici" at bounding box center [915, 570] width 615 height 246
click at [646, 519] on span "Ecrivez ici" at bounding box center [654, 510] width 62 height 19
click at [620, 517] on div "Ecrivez ici" at bounding box center [915, 511] width 615 height 20
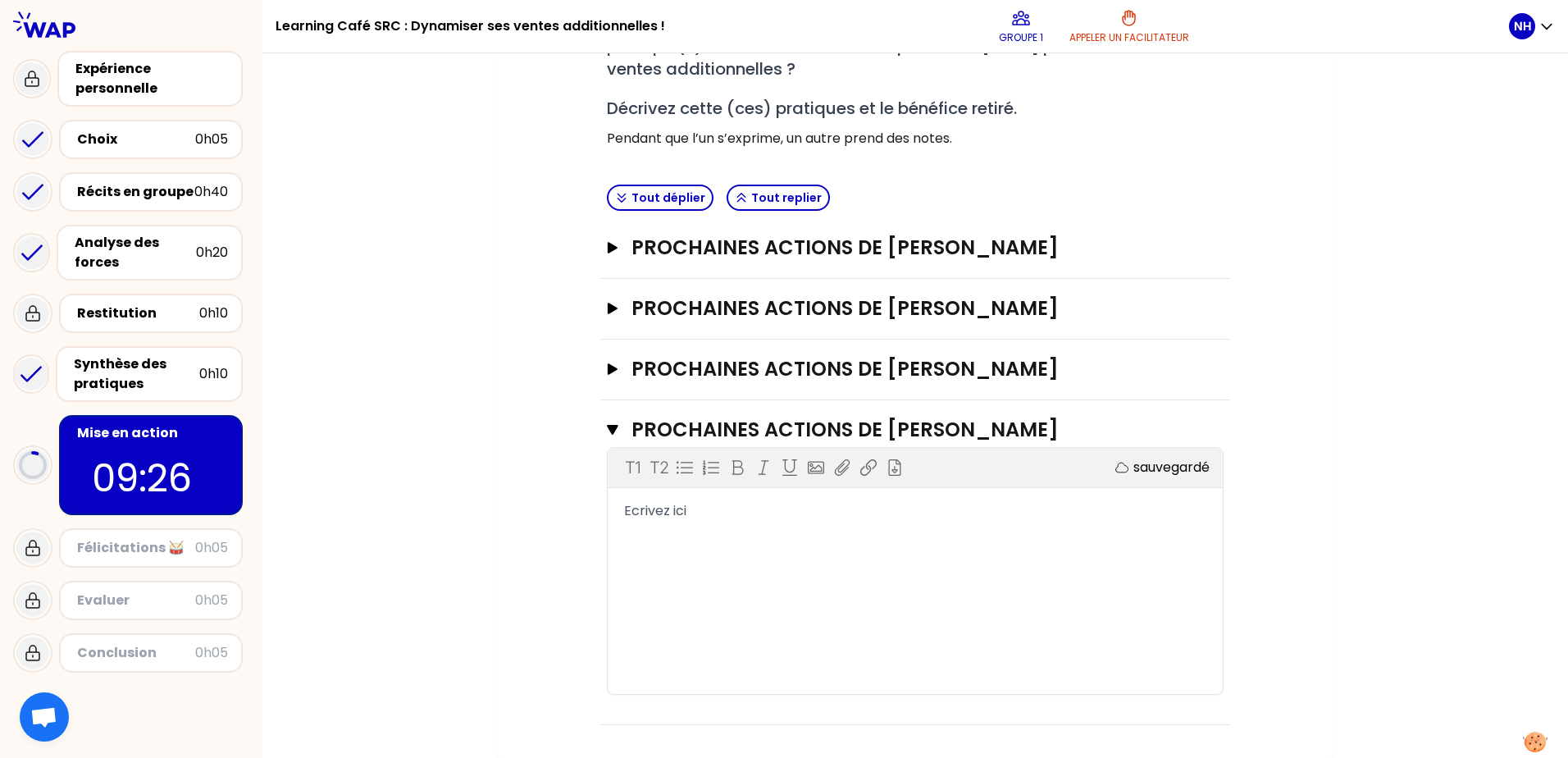
click at [701, 549] on div "T1 T2 Exporter sauvegardé Ecrivez ici" at bounding box center [915, 570] width 615 height 246
click at [670, 559] on div "T1 T2 Exporter sauvegardé Ecrivez ici" at bounding box center [915, 570] width 615 height 246
click at [662, 536] on div "T1 T2 Exporter sauvegardé Ecrivez ici" at bounding box center [915, 570] width 615 height 246
click at [661, 516] on span "Ecrivez ici" at bounding box center [654, 510] width 62 height 19
drag, startPoint x: 647, startPoint y: 521, endPoint x: 583, endPoint y: 520, distance: 64.0
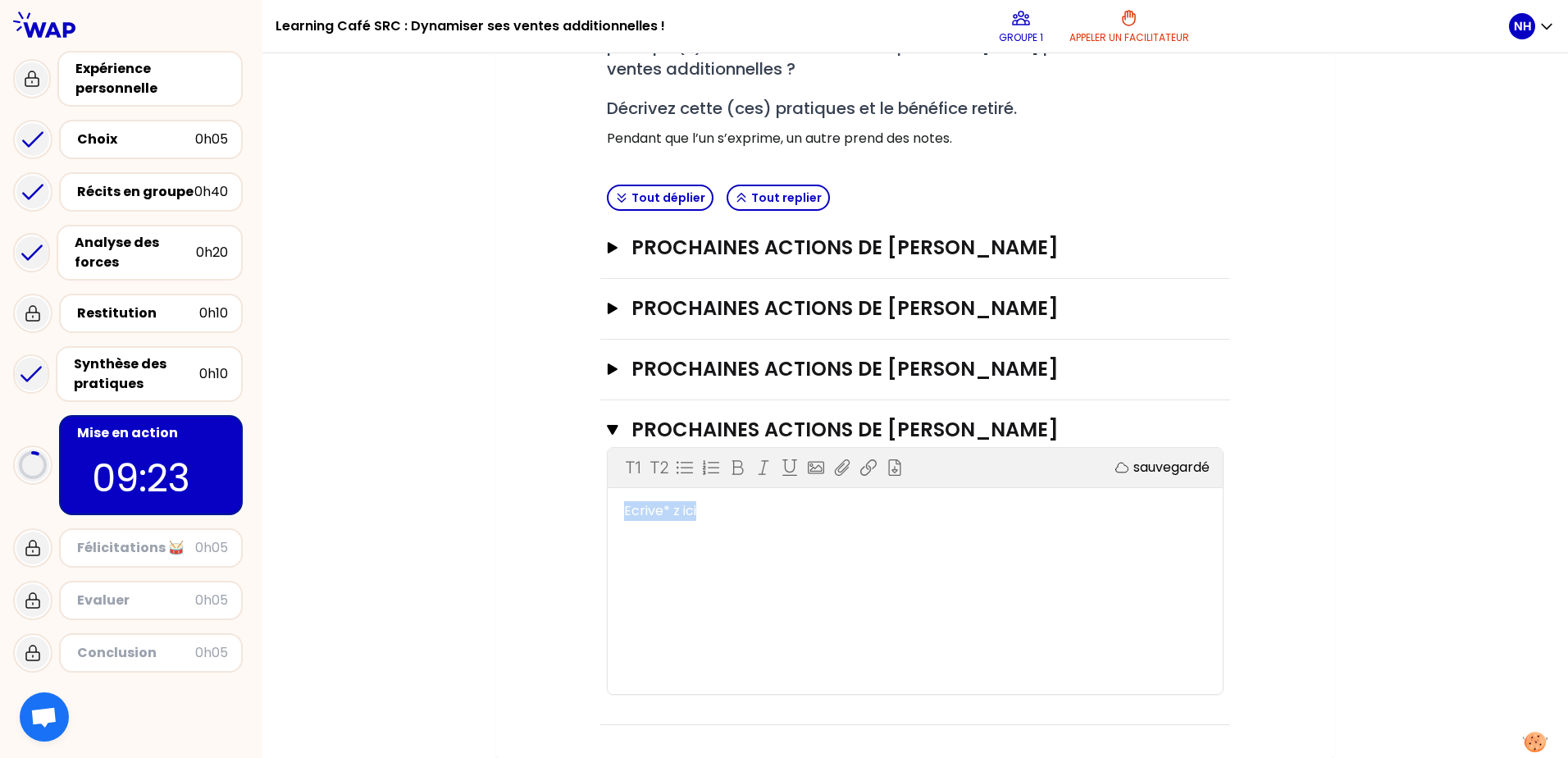
click at [583, 520] on div "Objectifs # Choisissez vos prochaines actions à tour de rôle ! [3 à 4 min/perso…" at bounding box center [915, 300] width 774 height 850
click at [678, 518] on div "*" at bounding box center [915, 511] width 582 height 20
click at [681, 503] on div "*" at bounding box center [915, 511] width 582 height 20
click at [673, 526] on div "*" at bounding box center [915, 531] width 582 height 20
drag, startPoint x: 689, startPoint y: 529, endPoint x: 676, endPoint y: 534, distance: 13.9
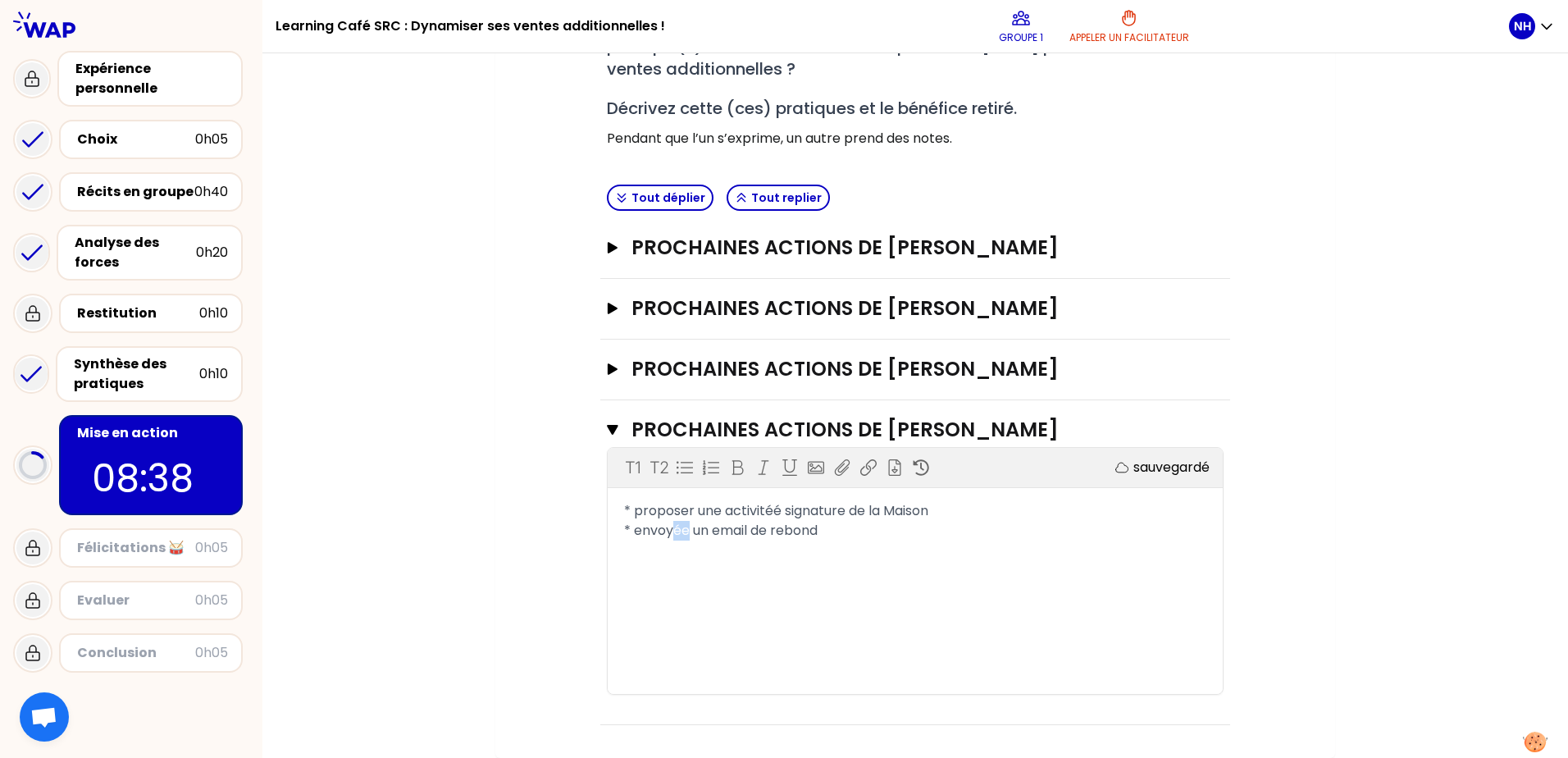
click at [676, 534] on span "* envoyée un email de rebond" at bounding box center [720, 530] width 193 height 19
click at [836, 525] on div "* envoyer un email de rebond" at bounding box center [915, 531] width 582 height 20
click at [870, 533] on div "* envoyer un email de rebond" at bounding box center [915, 531] width 582 height 20
click at [781, 511] on span "* proposer une activitéé signature de la Maison" at bounding box center [776, 510] width 304 height 19
click at [731, 553] on span "* envoyer un email de rebond avec 3 choix d'activités et idées cadeaux avec [PE…" at bounding box center [870, 540] width 493 height 38
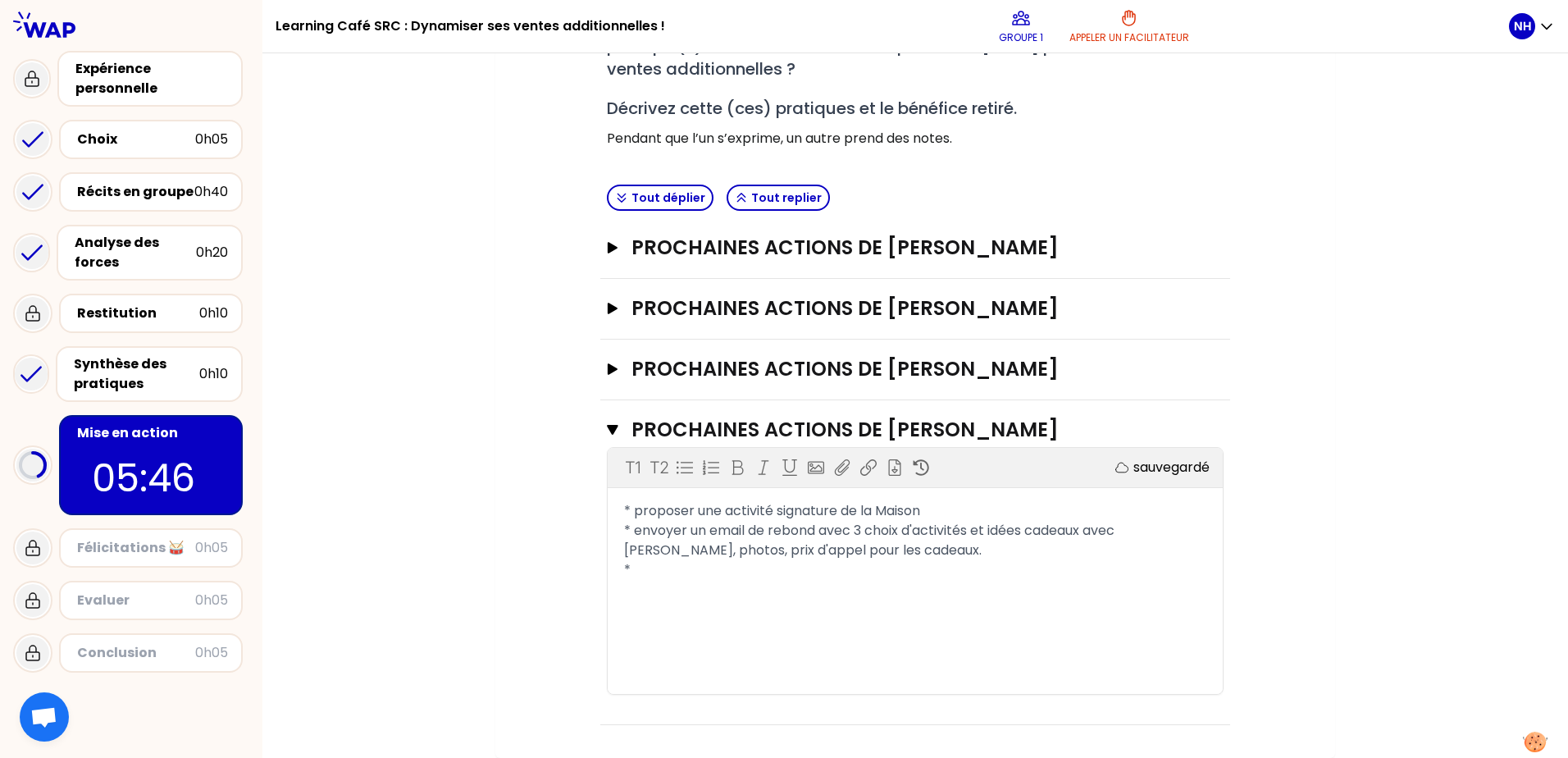
click at [696, 564] on div "*" at bounding box center [915, 570] width 582 height 20
click at [683, 473] on icon at bounding box center [684, 468] width 17 height 12
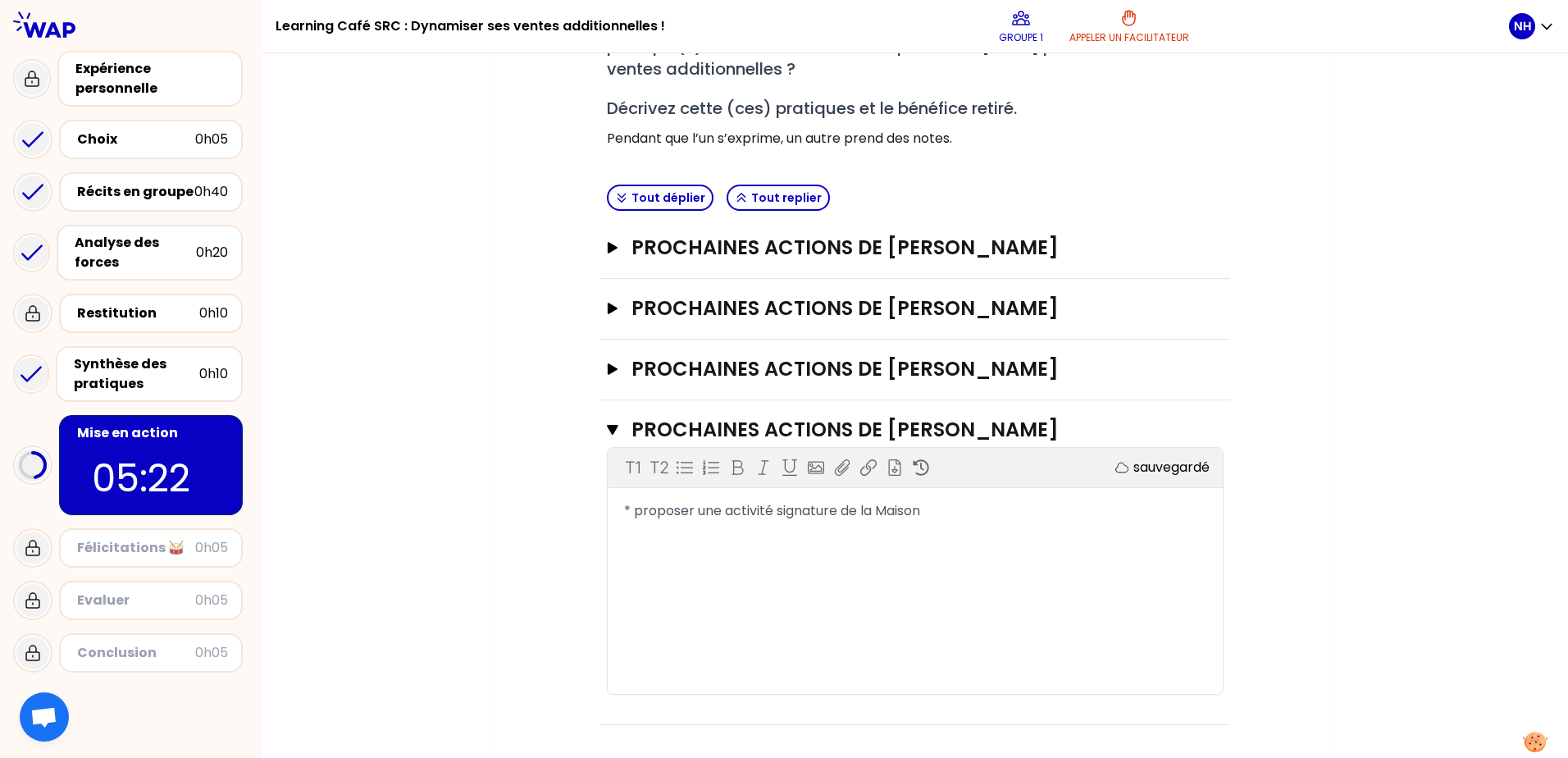
click at [948, 511] on div "* proposer une activité signature de la Maison" at bounding box center [915, 511] width 582 height 20
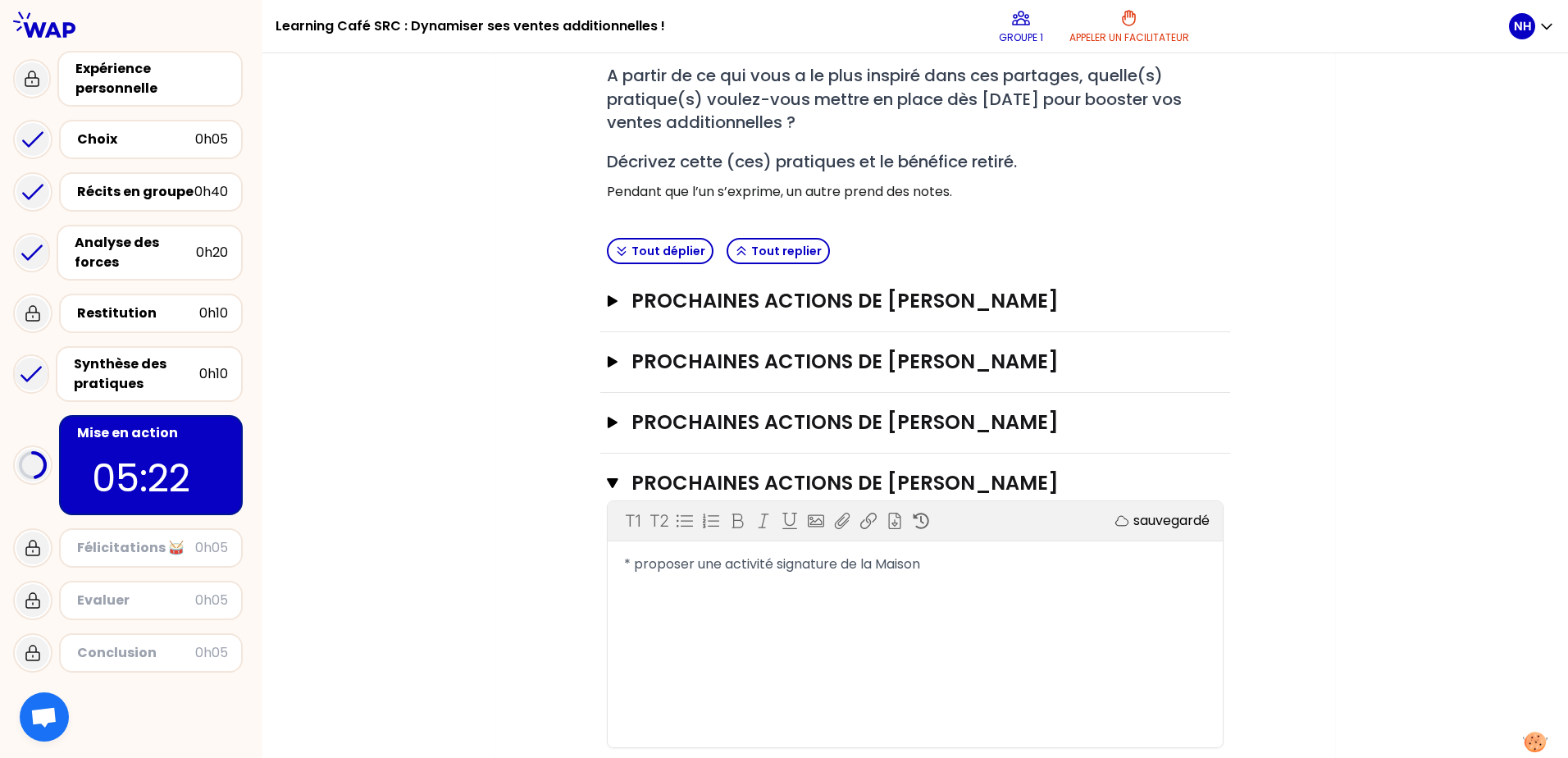
scroll to position [254, 0]
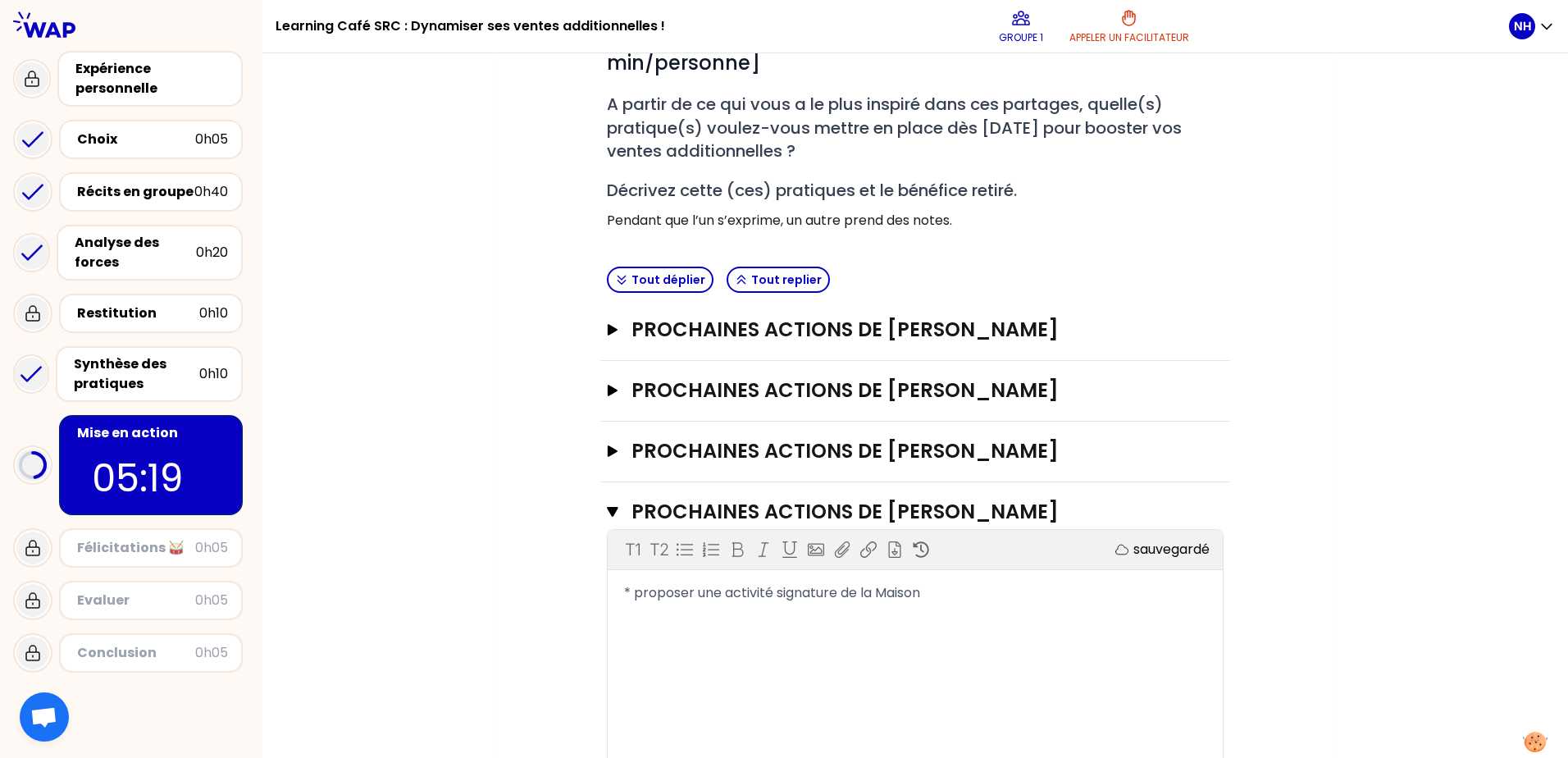
click at [976, 579] on div "* proposer une activité signature de la Maison" at bounding box center [915, 593] width 582 height 20
click at [1029, 579] on span "* mail de rebond avec 3 activités (en fonction de la saison, dela taille de" at bounding box center [854, 612] width 460 height 19
click at [1124, 579] on div "* mail de rebond avec 3 activités (en fonction de la saison, de la taille de" at bounding box center [915, 613] width 582 height 20
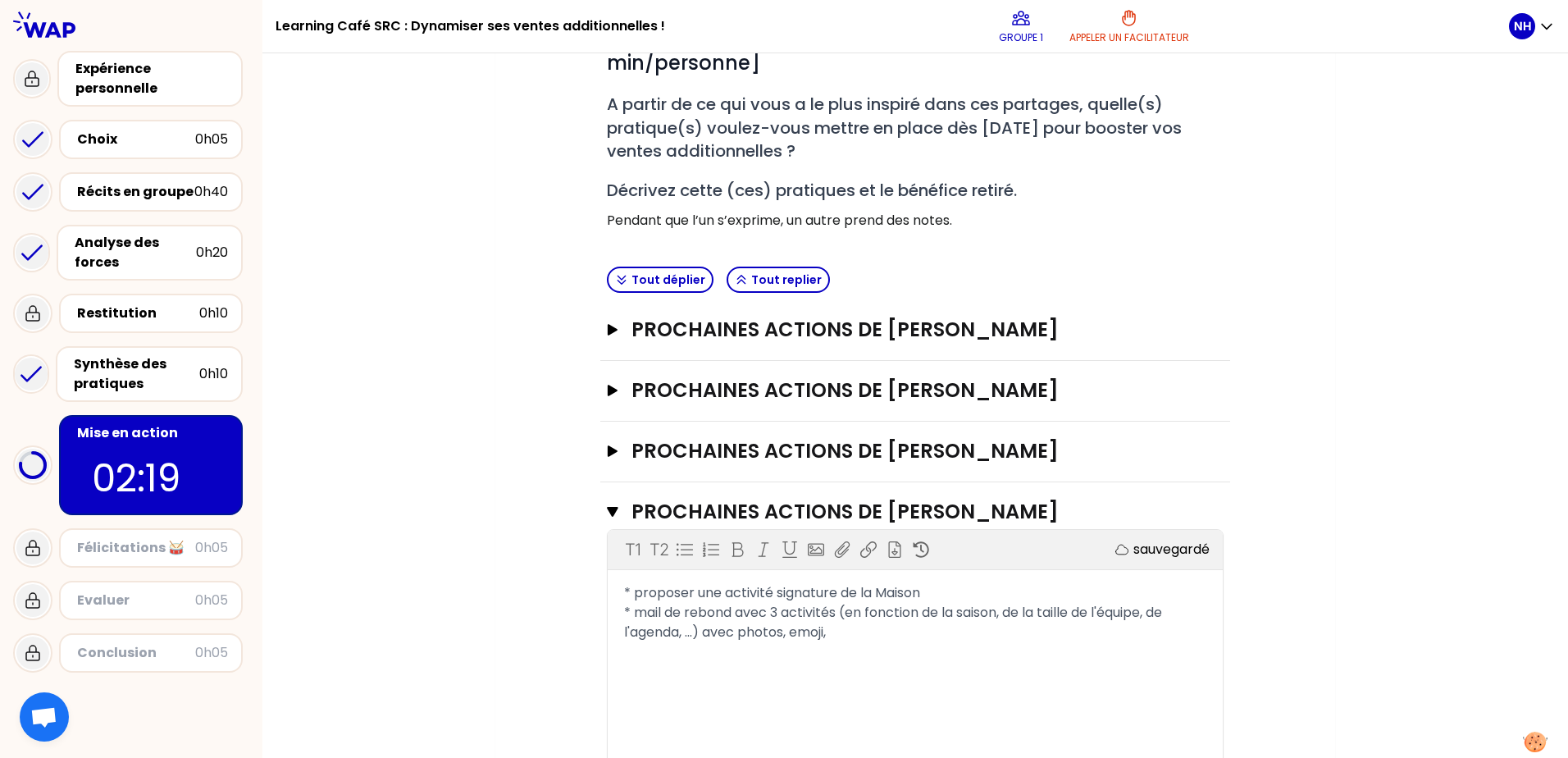
click at [966, 579] on div "* proposer une activité signature de la Maison" at bounding box center [915, 593] width 582 height 20
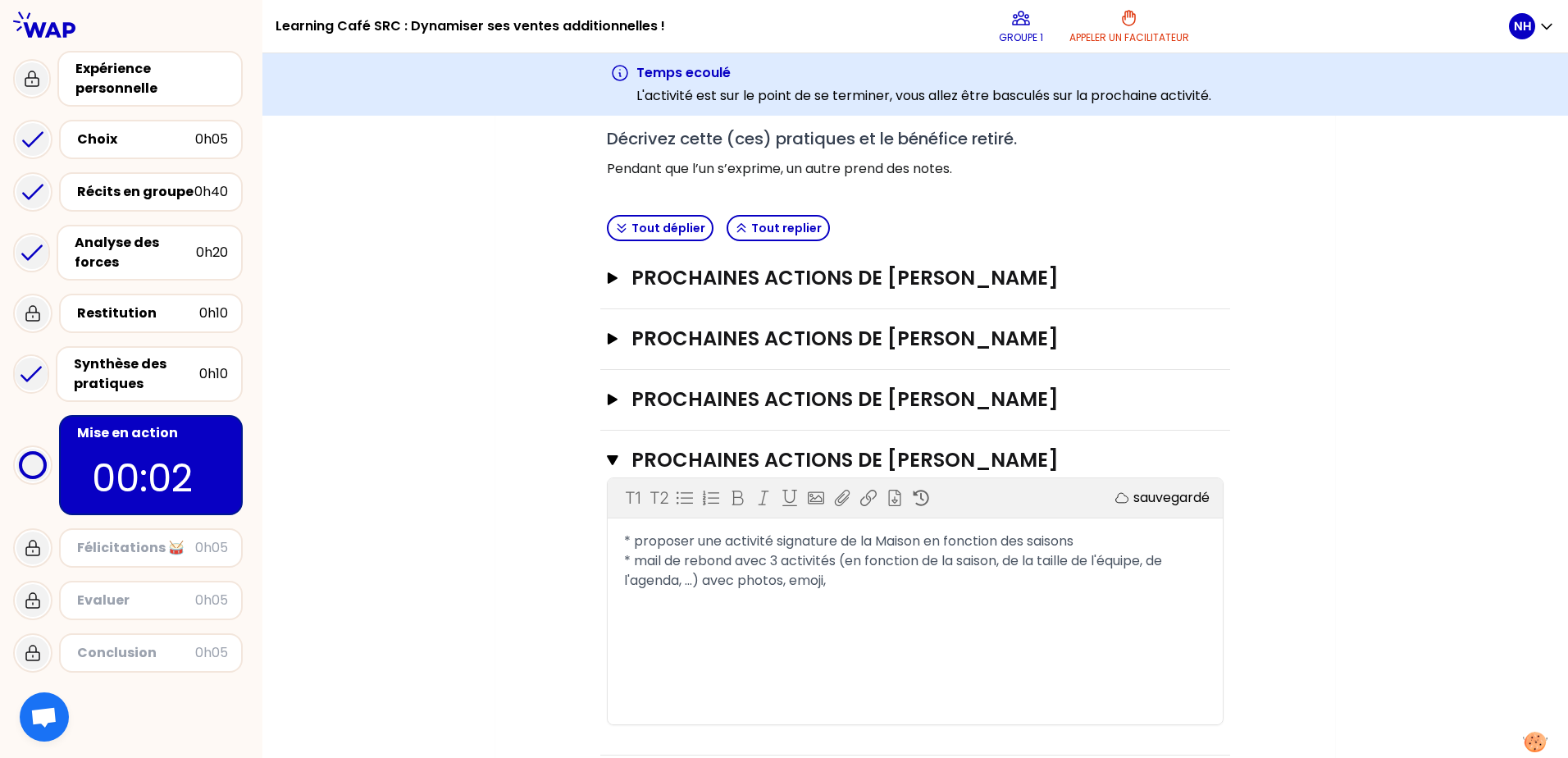
scroll to position [398, 0]
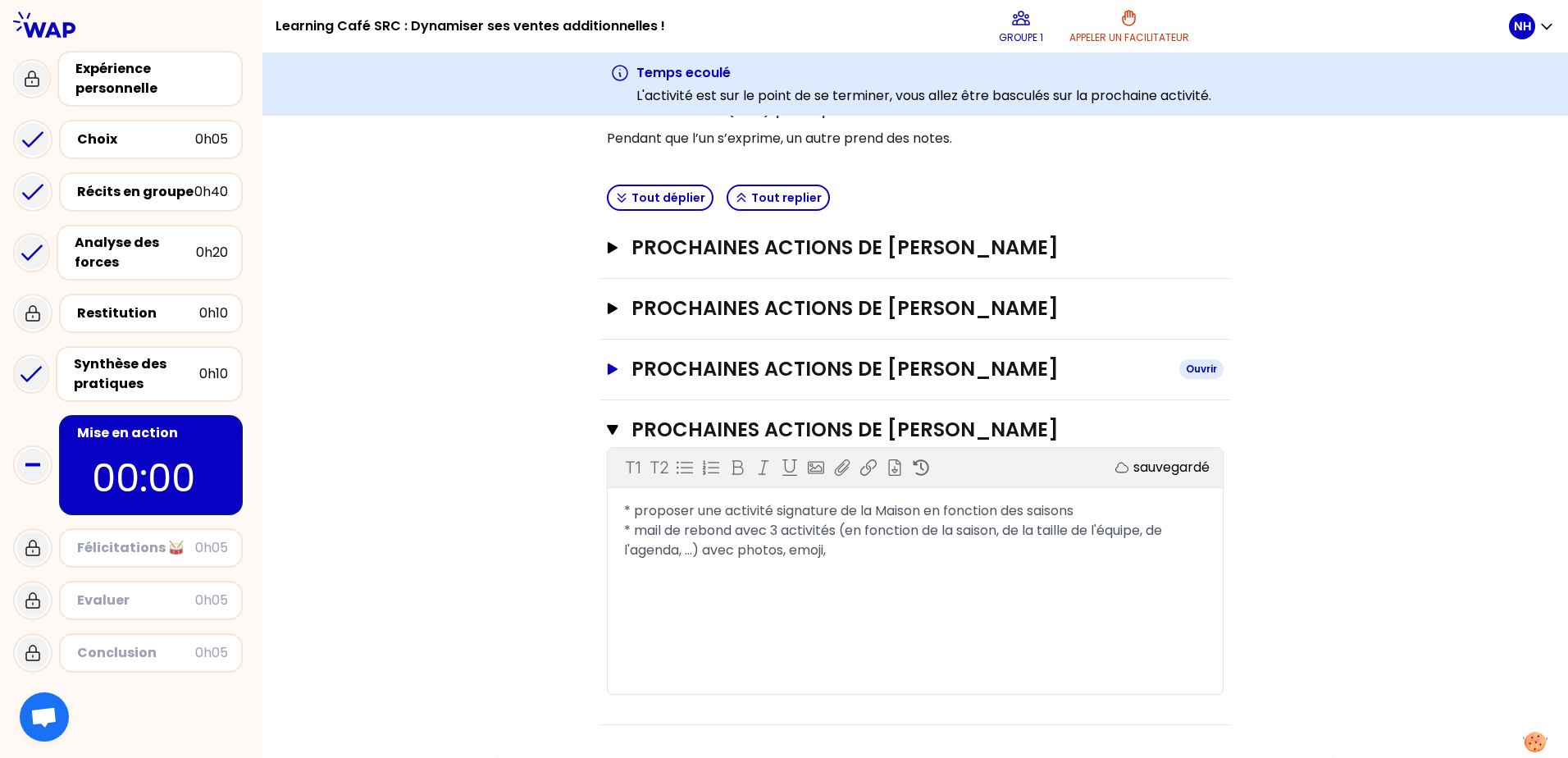
click at [614, 376] on button "PROCHAINES ACTIONS DE [PERSON_NAME]" at bounding box center [915, 369] width 617 height 27
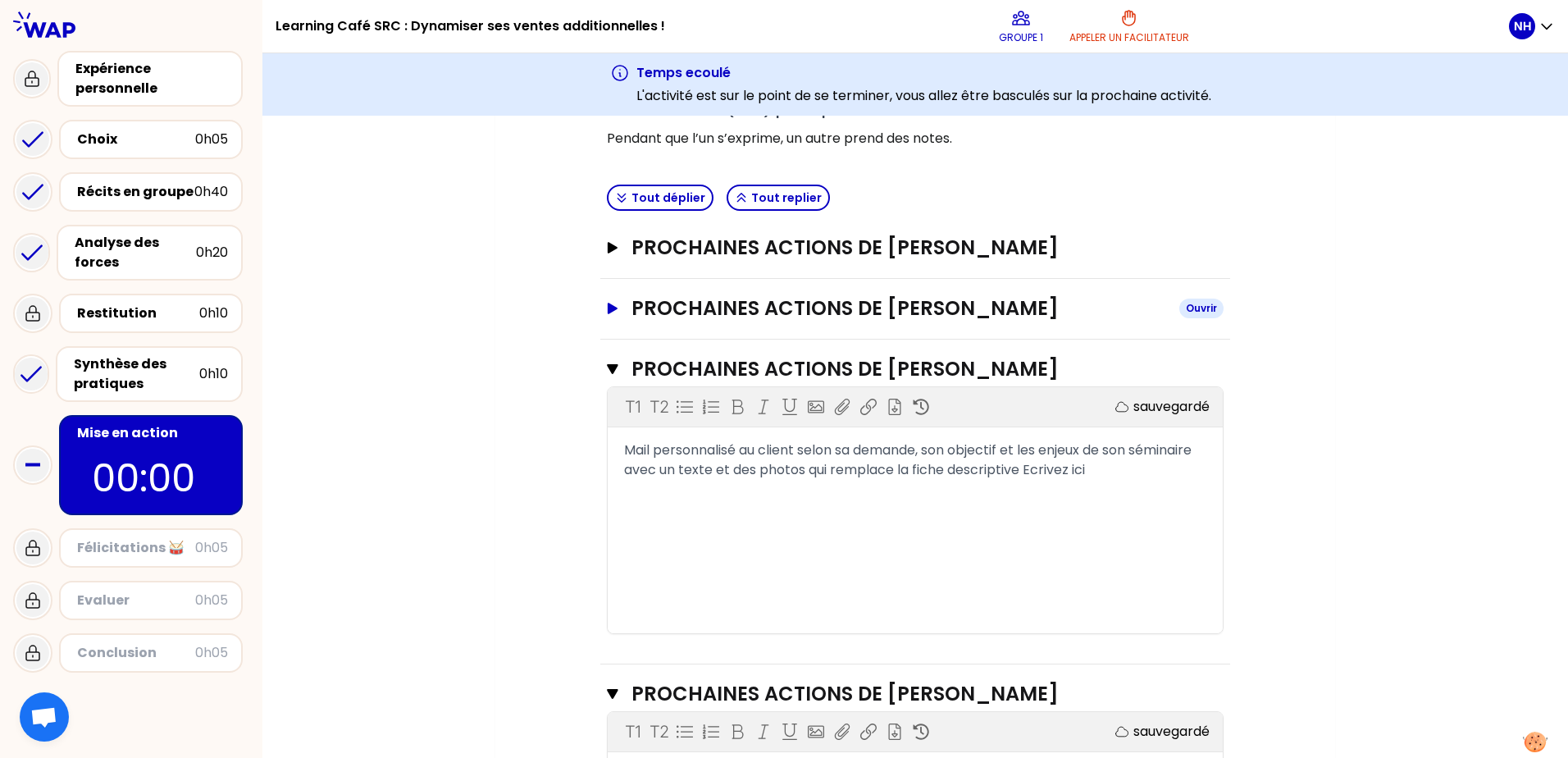
click at [615, 316] on button "PROCHAINES ACTIONS DE [PERSON_NAME]" at bounding box center [915, 308] width 617 height 27
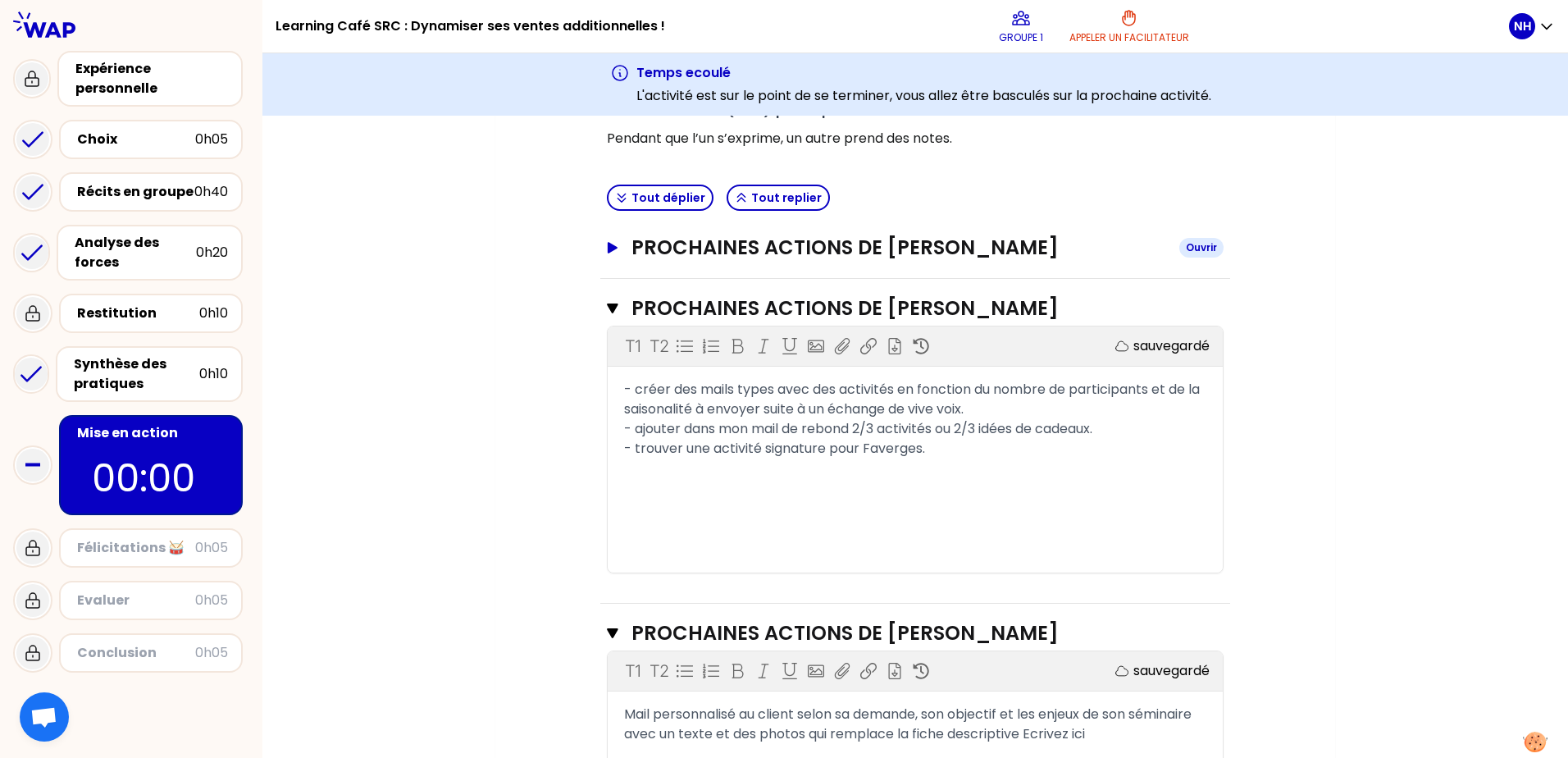
click at [614, 247] on icon "button" at bounding box center [613, 248] width 10 height 12
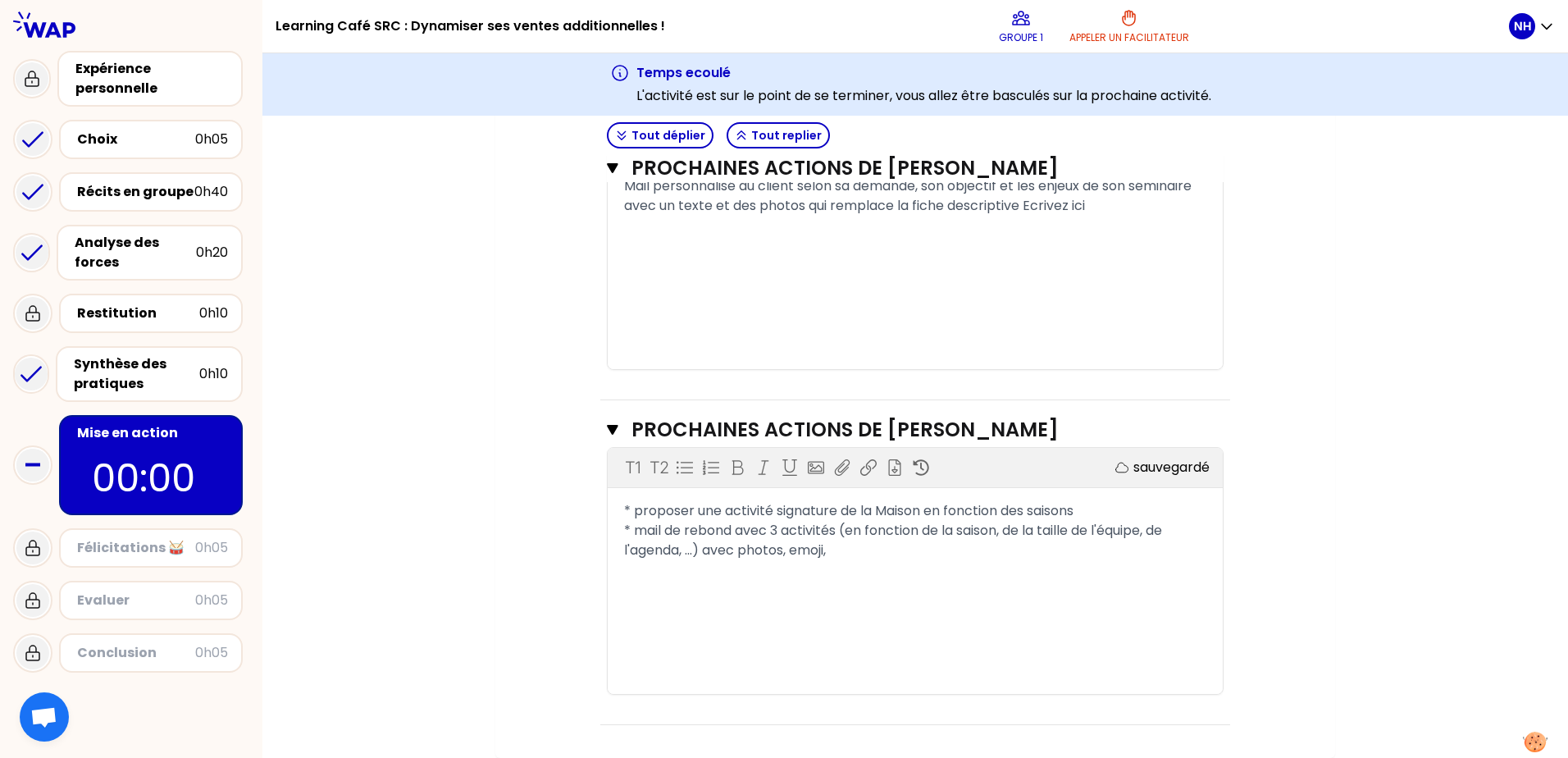
scroll to position [1190, 0]
click at [864, 559] on div "* mail de rebond avec 3 activités (en fonction de la saison, de la taille de l'…" at bounding box center [915, 541] width 582 height 39
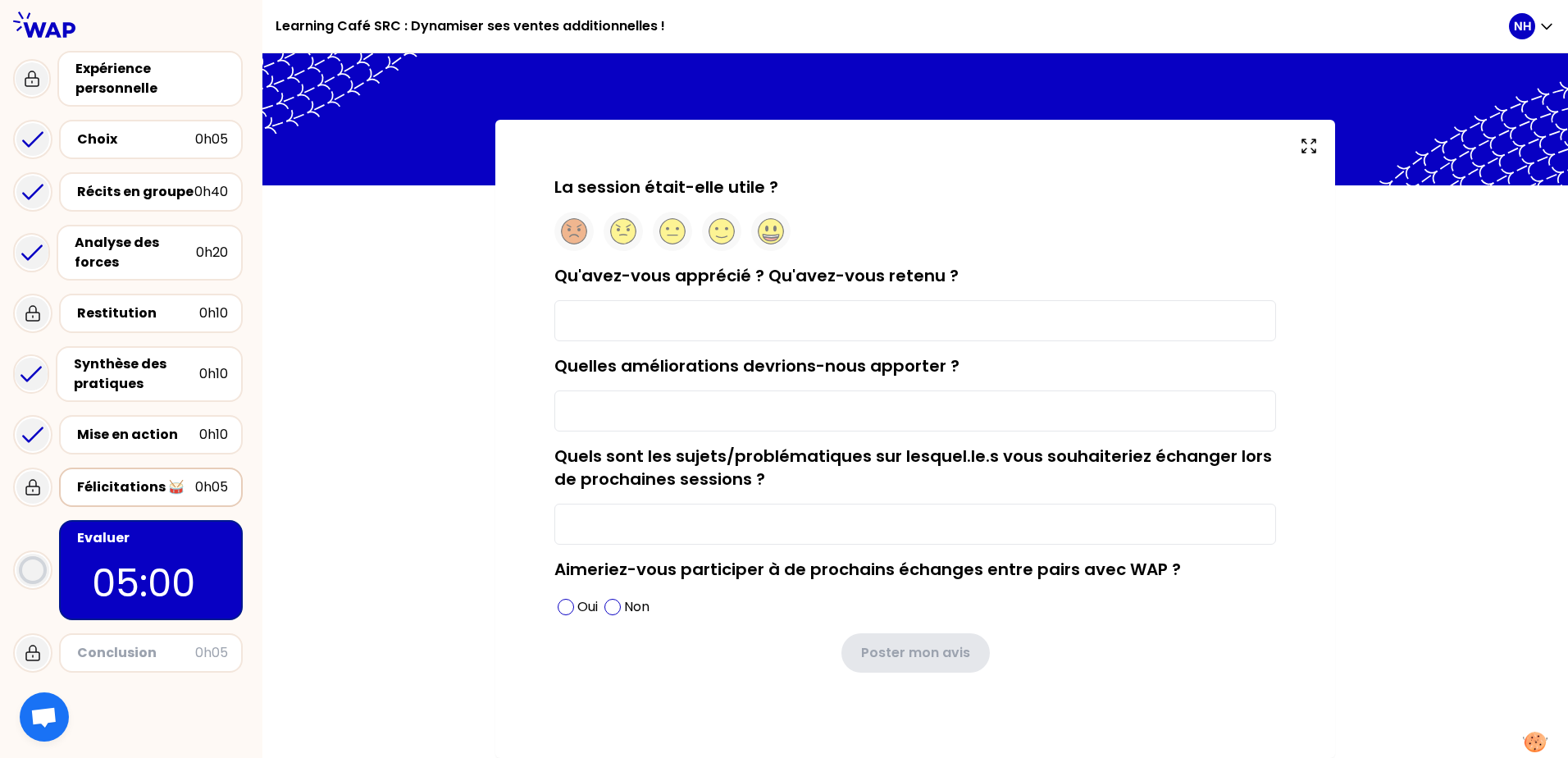
scroll to position [26, 0]
click at [779, 234] on circle at bounding box center [772, 232] width 26 height 26
click at [763, 314] on input "Qu'avez-vous apprécié ? Qu'avez-vous retenu ?" at bounding box center [915, 321] width 721 height 41
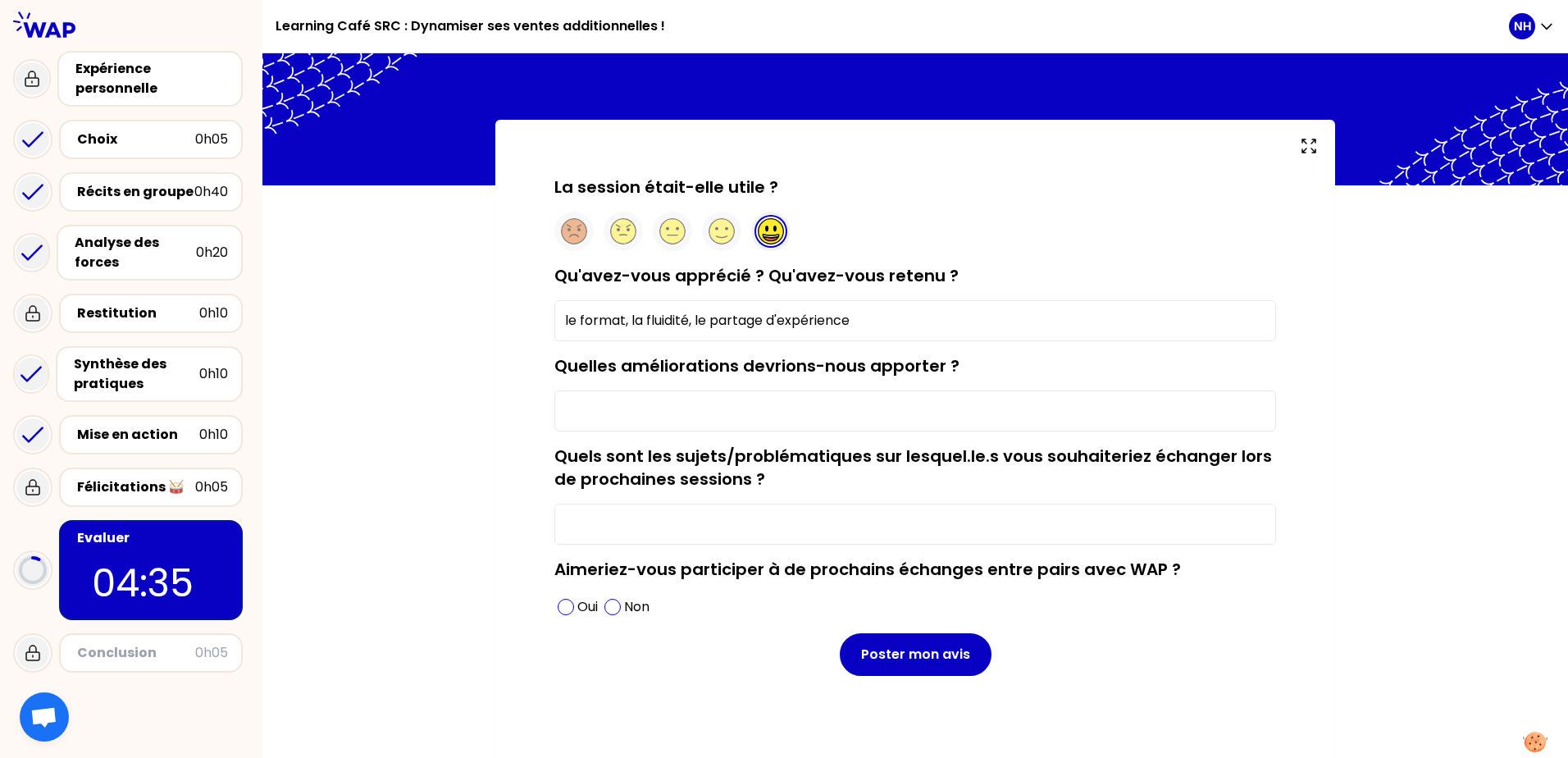
type input "le format, la fluidité, le partage d'expérience"
click at [770, 414] on input "Quelles améliorations devrions-nous apporter ?" at bounding box center [915, 412] width 721 height 41
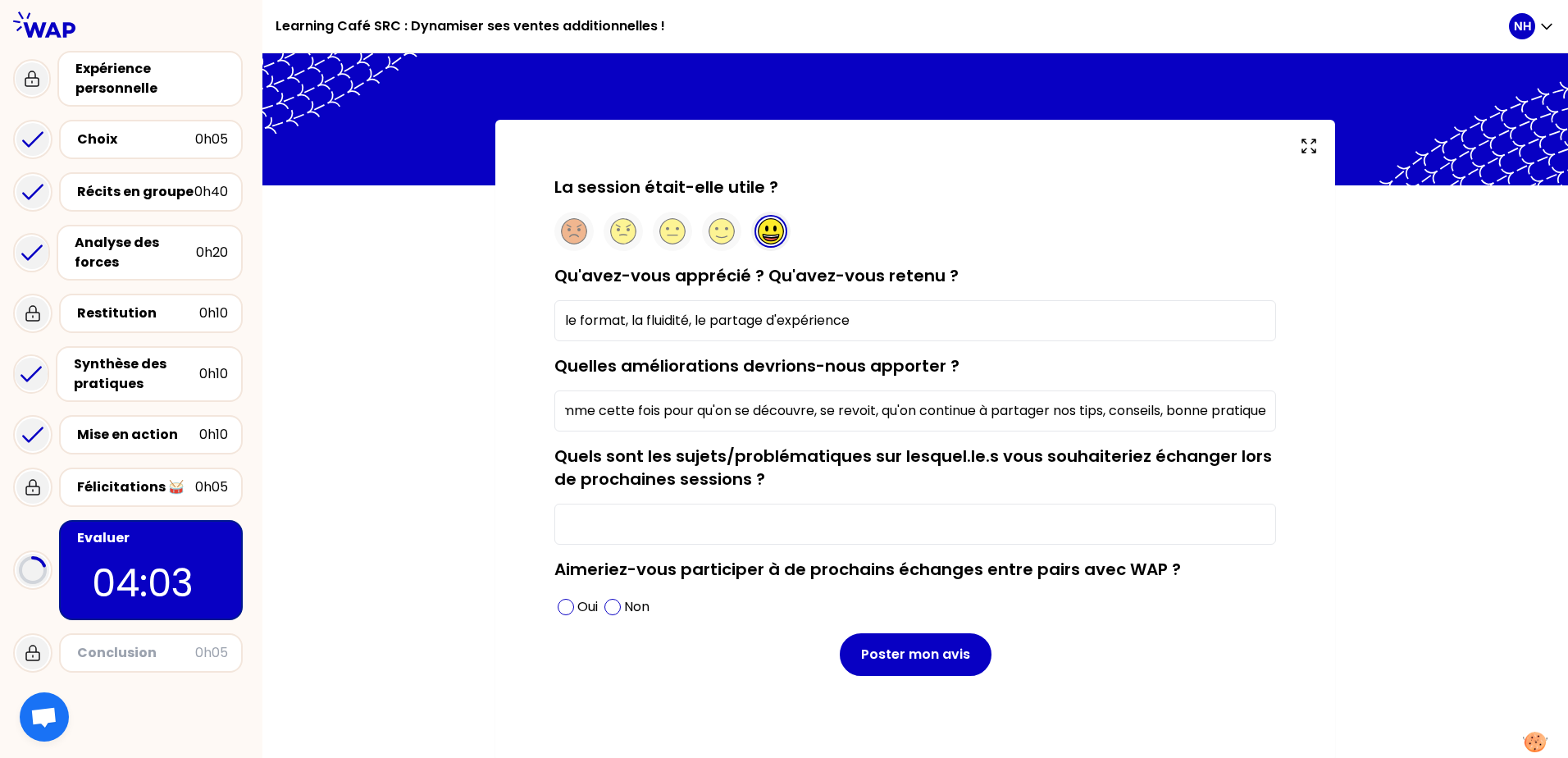
scroll to position [0, 431]
type input "en faire plus souvent, en mélangeant international et France comme cette fois p…"
click at [694, 515] on input "Quels sont les sujets/problématiques sur lesquel.le.s vous souhaiteriez échange…" at bounding box center [915, 524] width 721 height 41
click at [640, 532] on input "Quels sont les sujets/problématiques sur lesquel.le.s vous souhaiteriez échange…" at bounding box center [915, 524] width 721 height 41
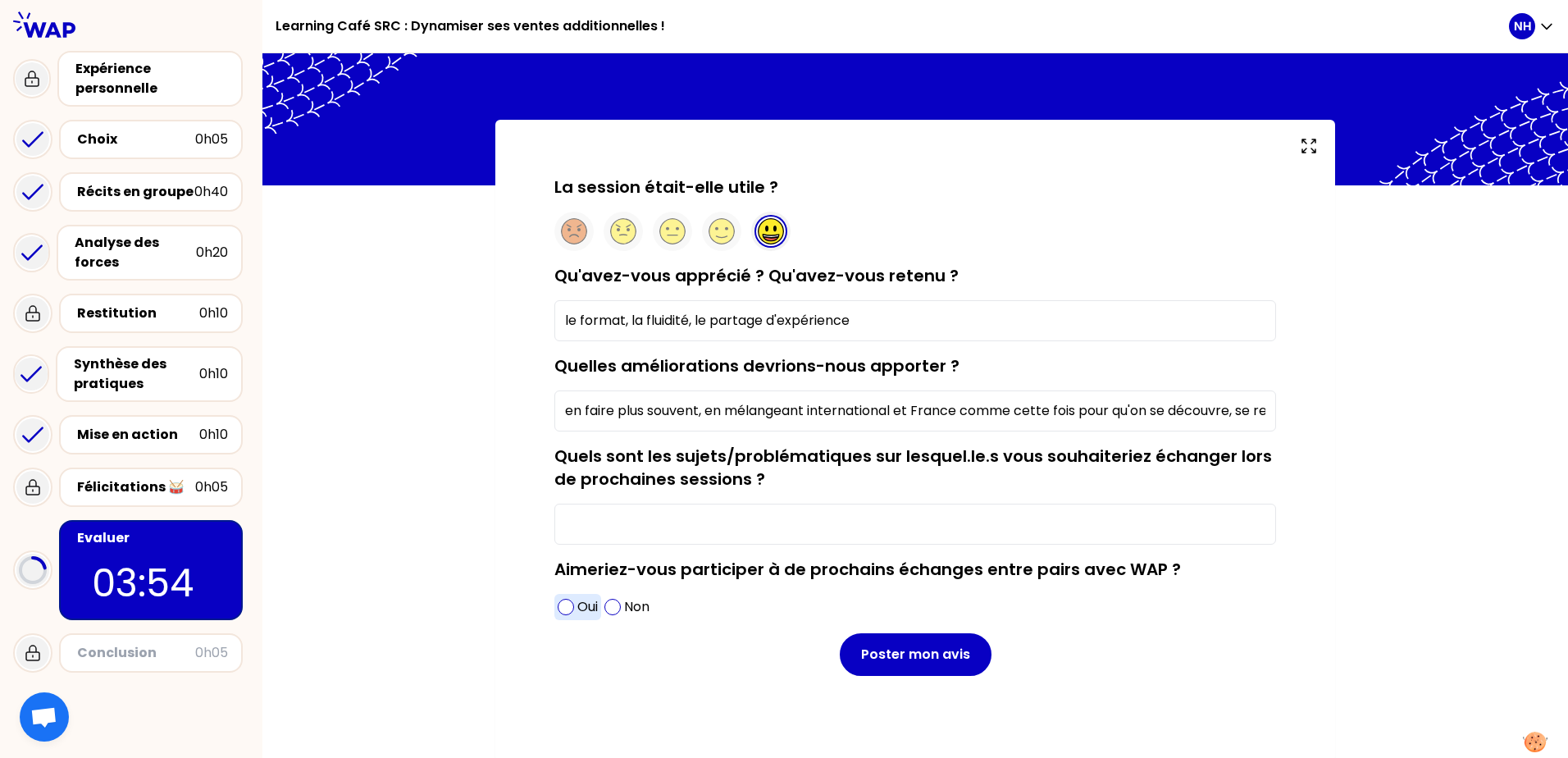
click at [564, 579] on span at bounding box center [565, 607] width 17 height 17
click at [604, 519] on input "Quels sont les sujets/problématiques sur lesquel.le.s vous souhaiteriez échange…" at bounding box center [915, 524] width 721 height 41
click at [602, 532] on input "Quels sont les sujets/problématiques sur lesquel.le.s vous souhaiteriez échange…" at bounding box center [915, 524] width 721 height 41
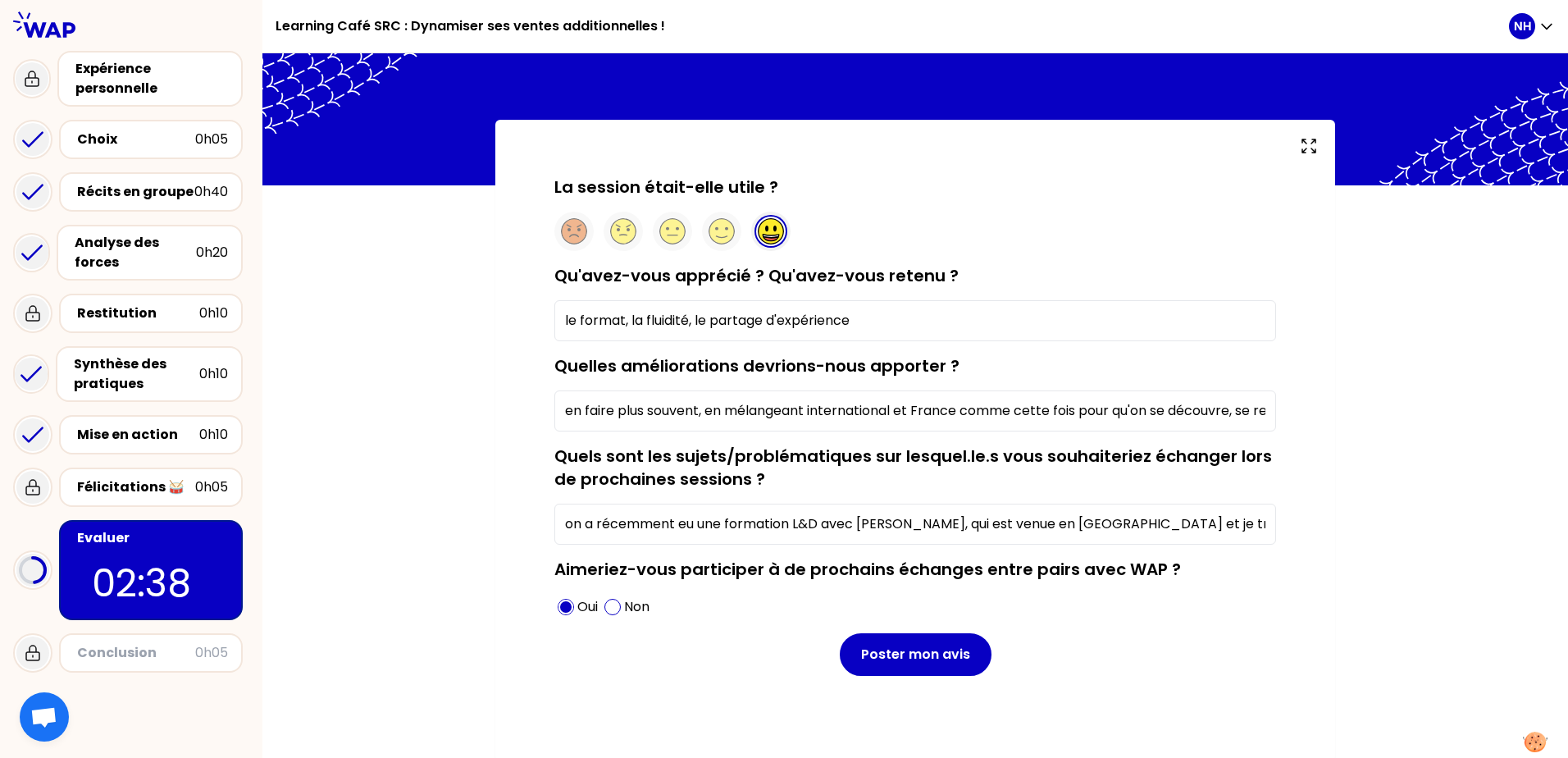
click at [1239, 516] on input "on a récemment eu une formation L&D avec [PERSON_NAME], qui est venue en [GEOGR…" at bounding box center [915, 524] width 721 height 41
click at [1239, 525] on input "on a récemment eu une formation L&D avec [PERSON_NAME], qui est venue en [GEOGR…" at bounding box center [915, 524] width 721 height 41
click at [1239, 526] on input "on a récemment eu une formation L&D avec [PERSON_NAME], qui est venue en [GEOGR…" at bounding box center [915, 524] width 721 height 41
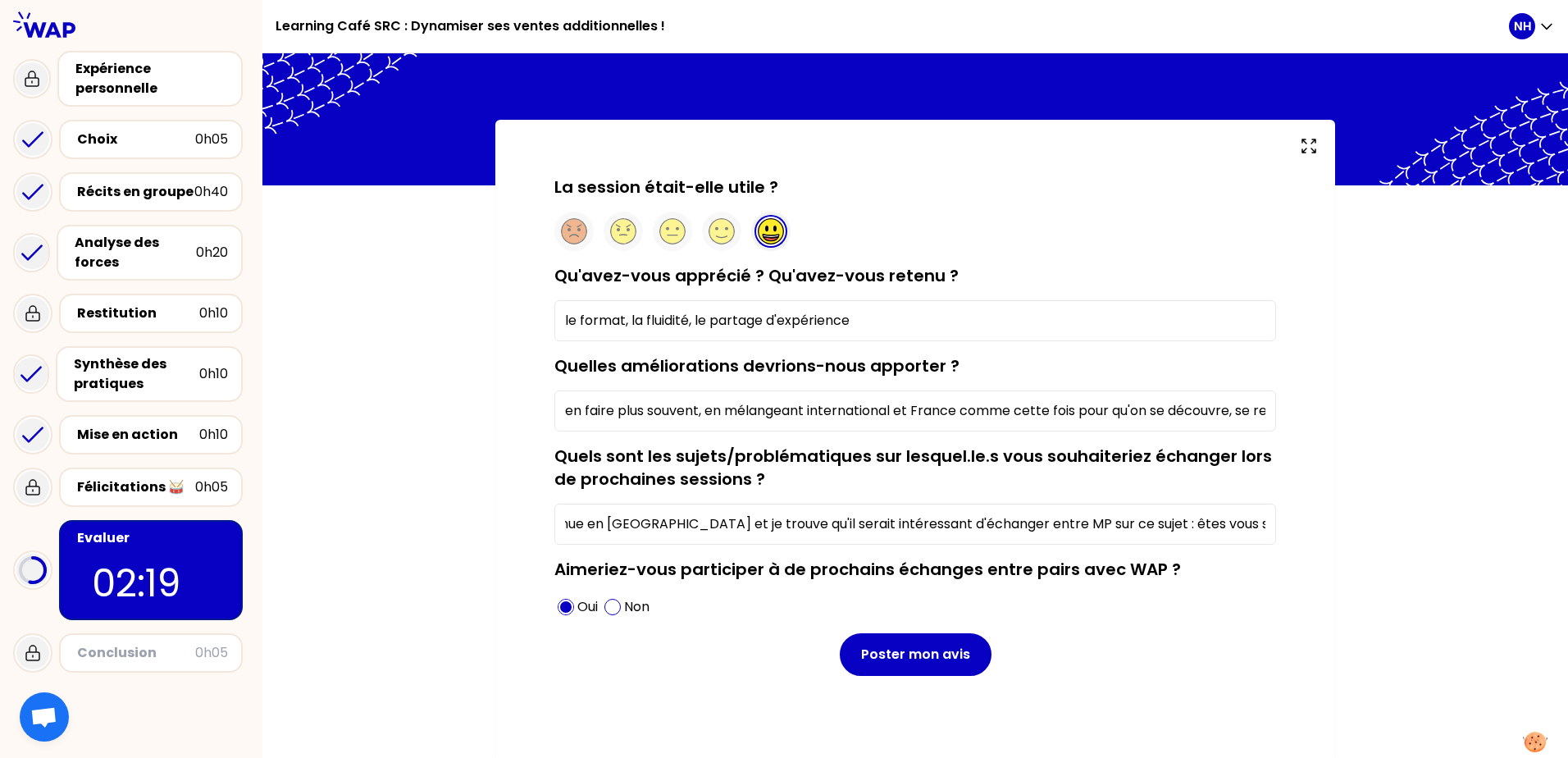
click at [1239, 522] on input "on a récemment eu une formation L&D avec [PERSON_NAME], qui est venue en [GEOGR…" at bounding box center [915, 524] width 721 height 41
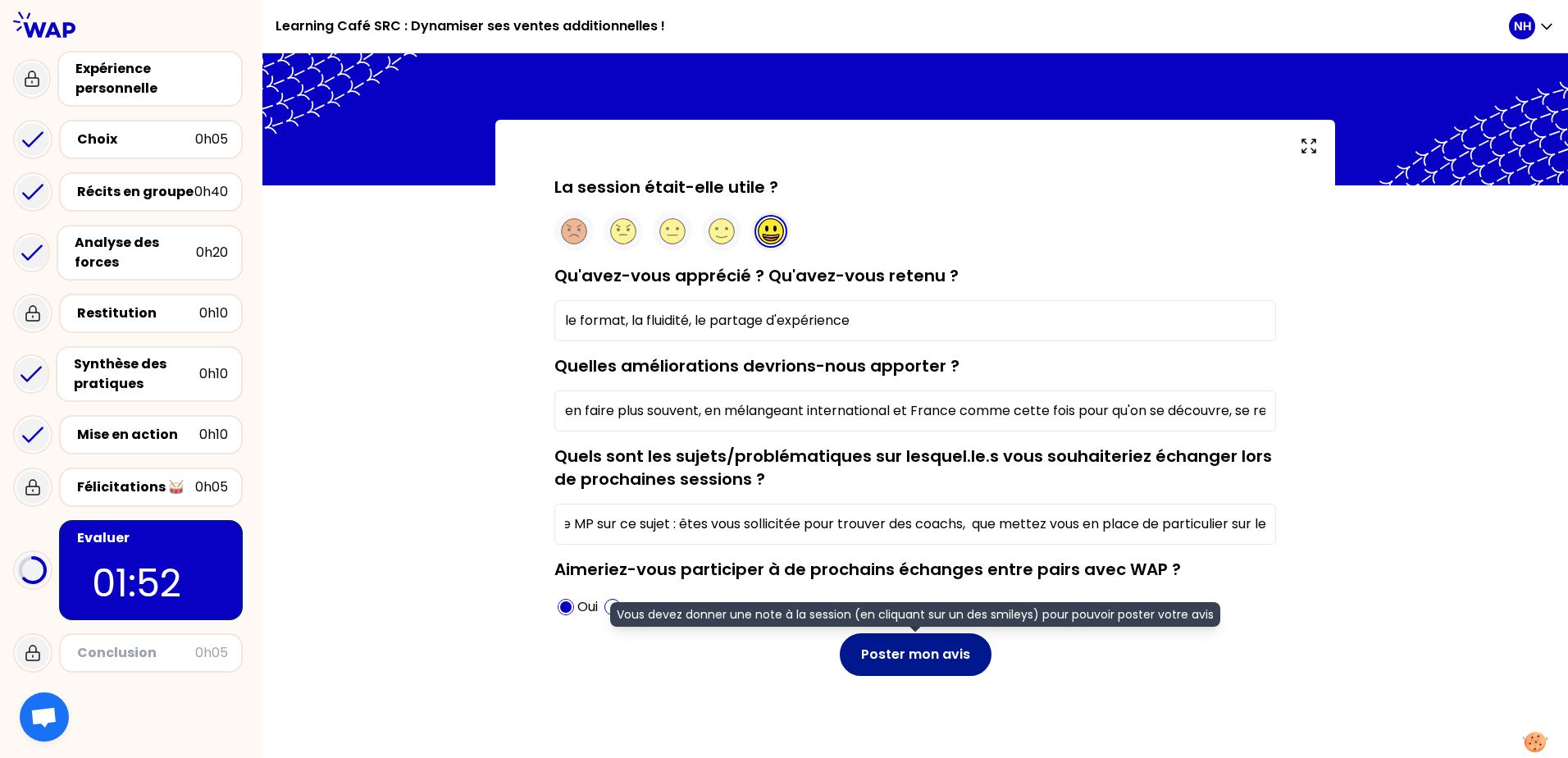
type input "on a récemment eu une formation L&D avec [PERSON_NAME], qui est venue en [GEOGR…"
click at [926, 579] on button "Poster mon avis" at bounding box center [916, 653] width 152 height 42
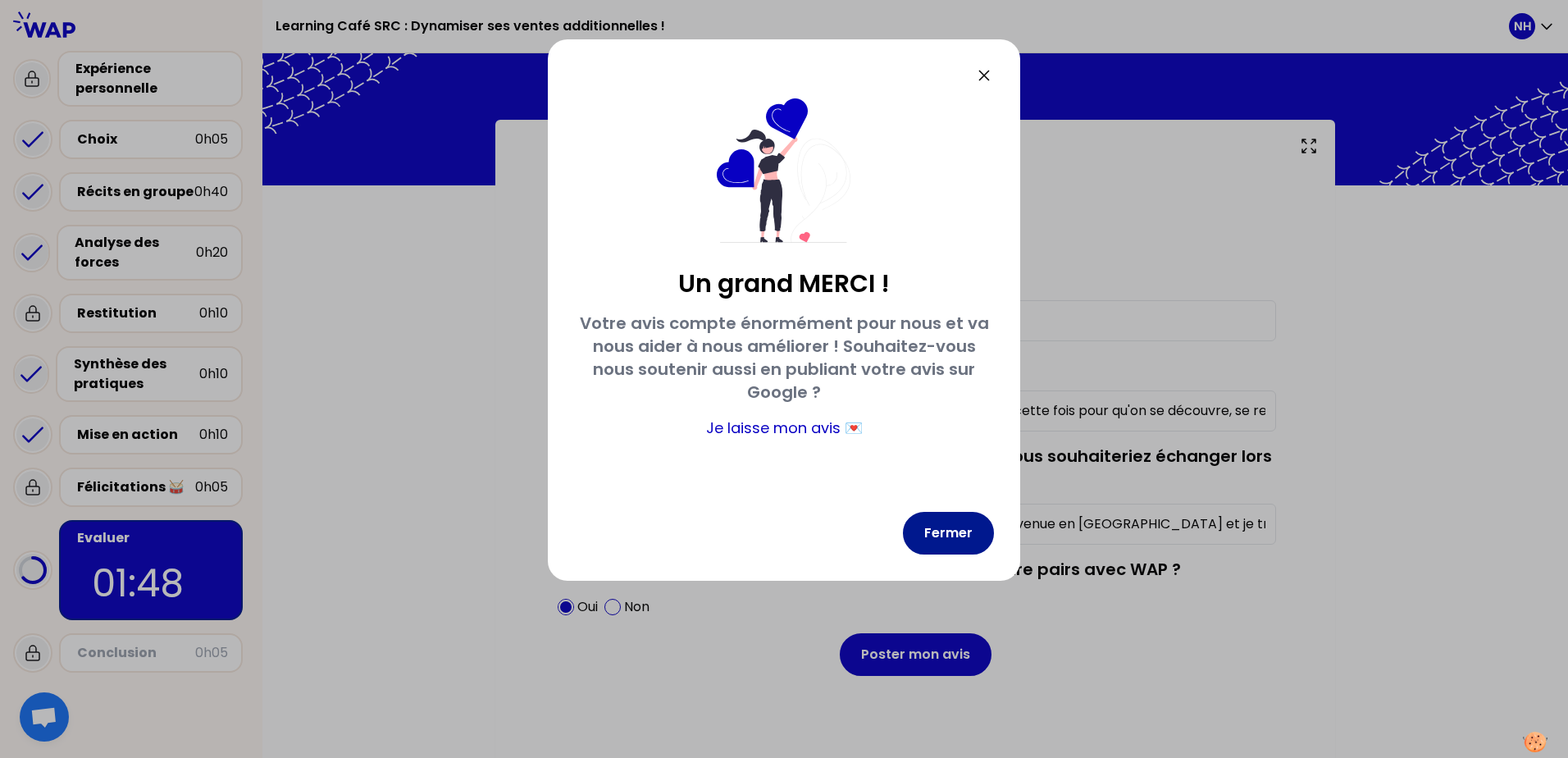
click at [965, 534] on button "Fermer" at bounding box center [948, 532] width 91 height 42
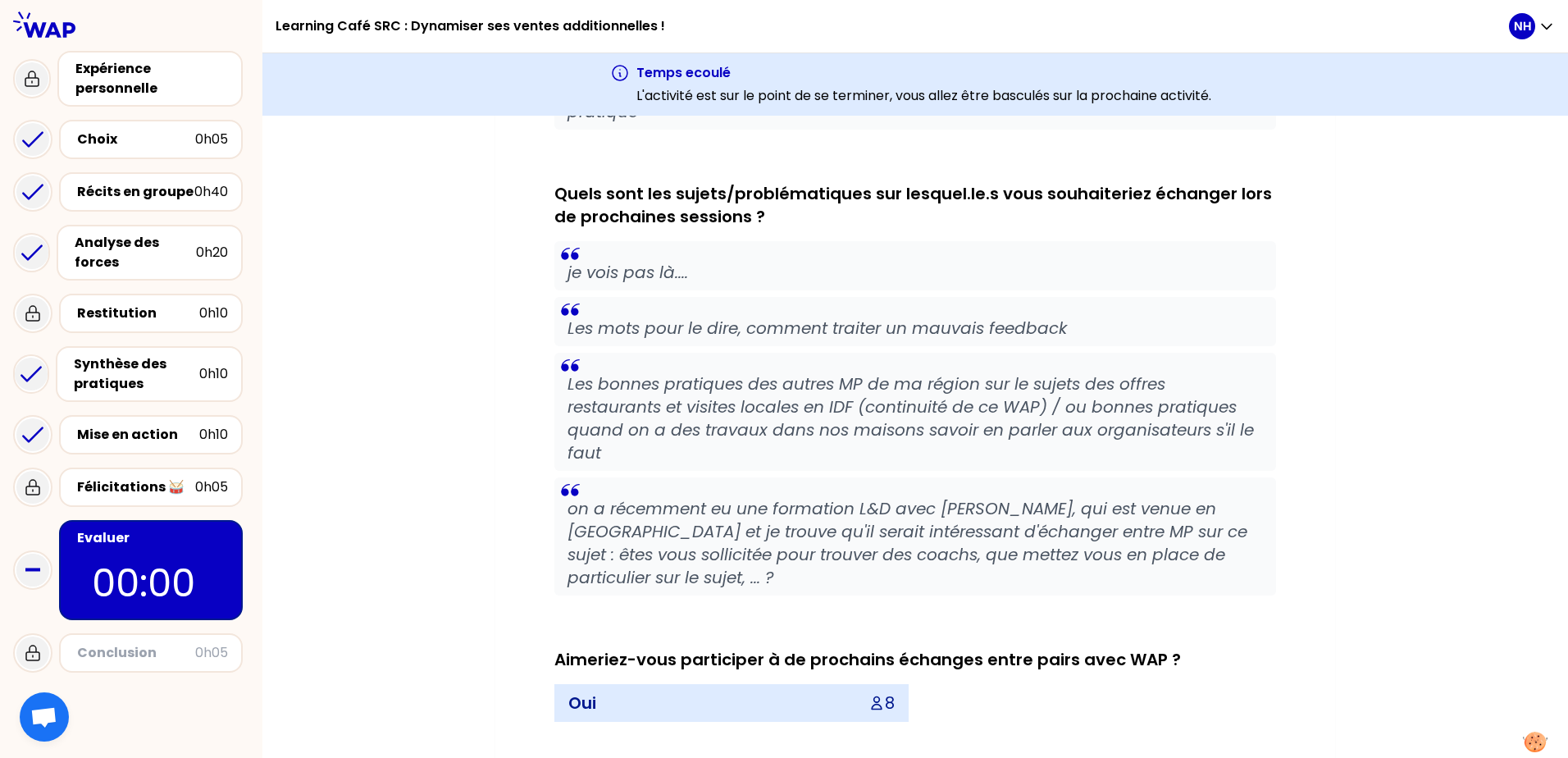
scroll to position [1433, 0]
